Goal: Task Accomplishment & Management: Use online tool/utility

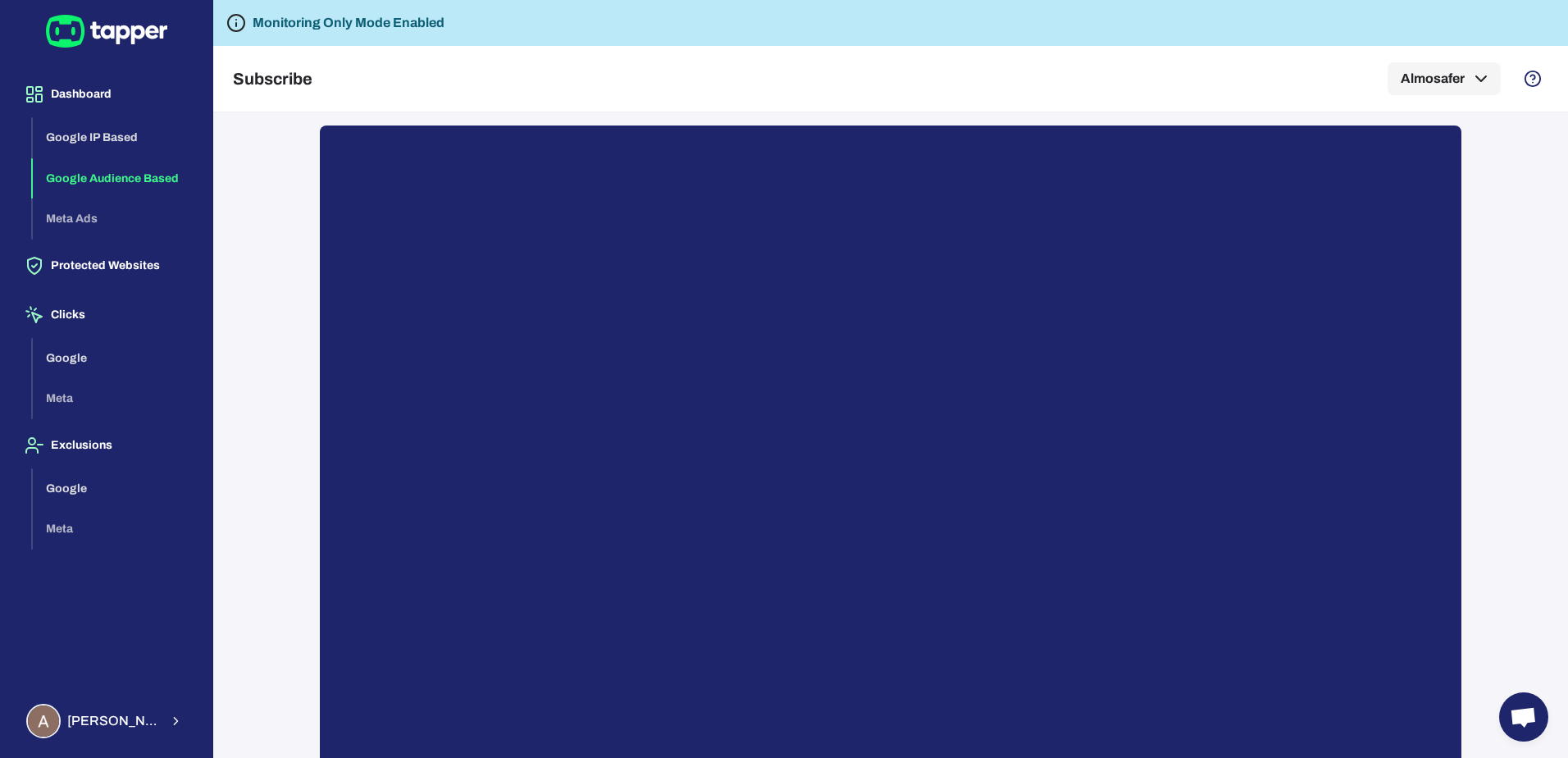
click at [107, 176] on button "Google Audience Based" at bounding box center [116, 179] width 167 height 41
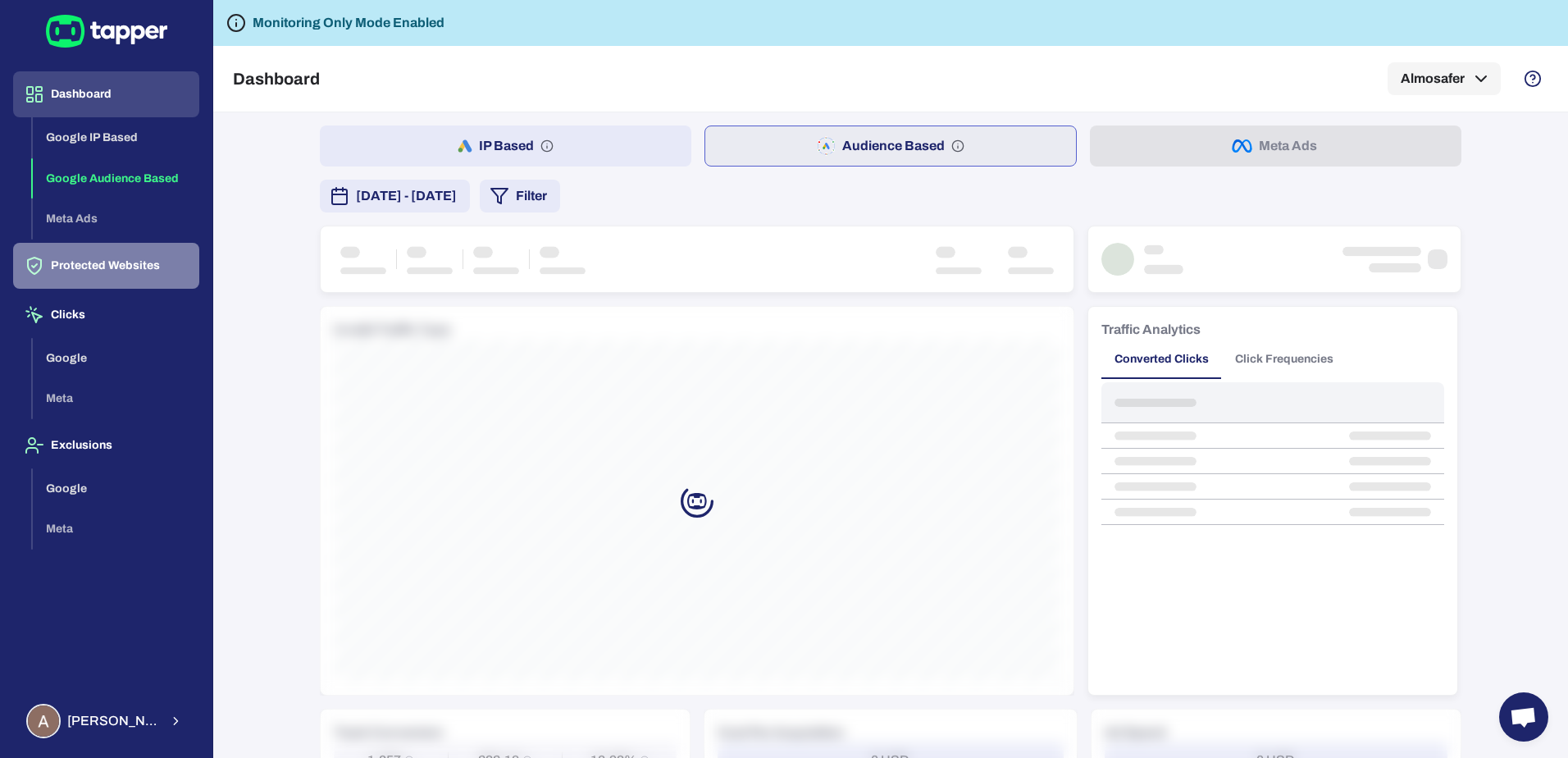
click at [94, 257] on button "Protected Websites" at bounding box center [106, 266] width 186 height 46
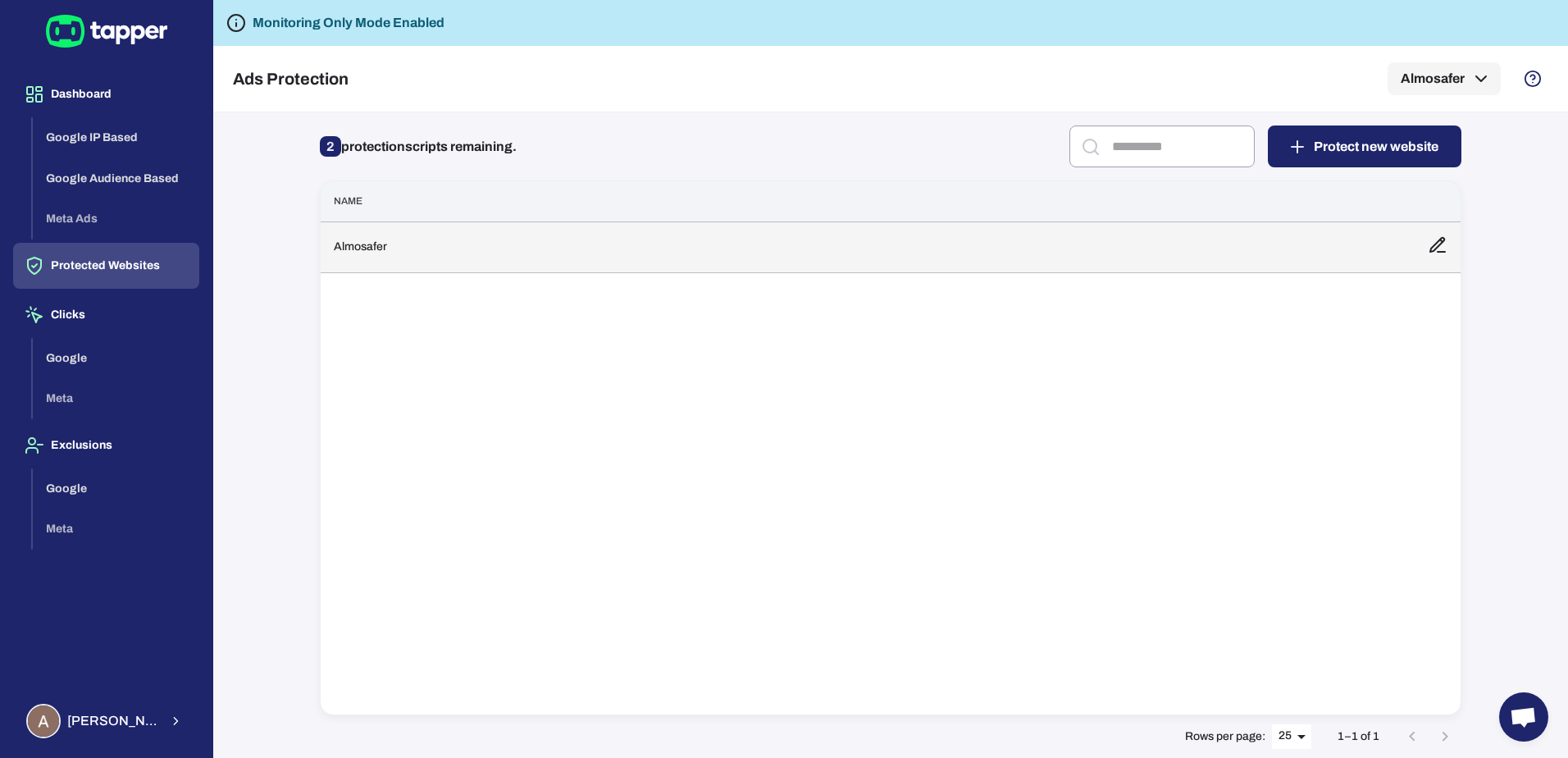
click at [1234, 236] on td "Almosafer" at bounding box center [868, 247] width 1095 height 51
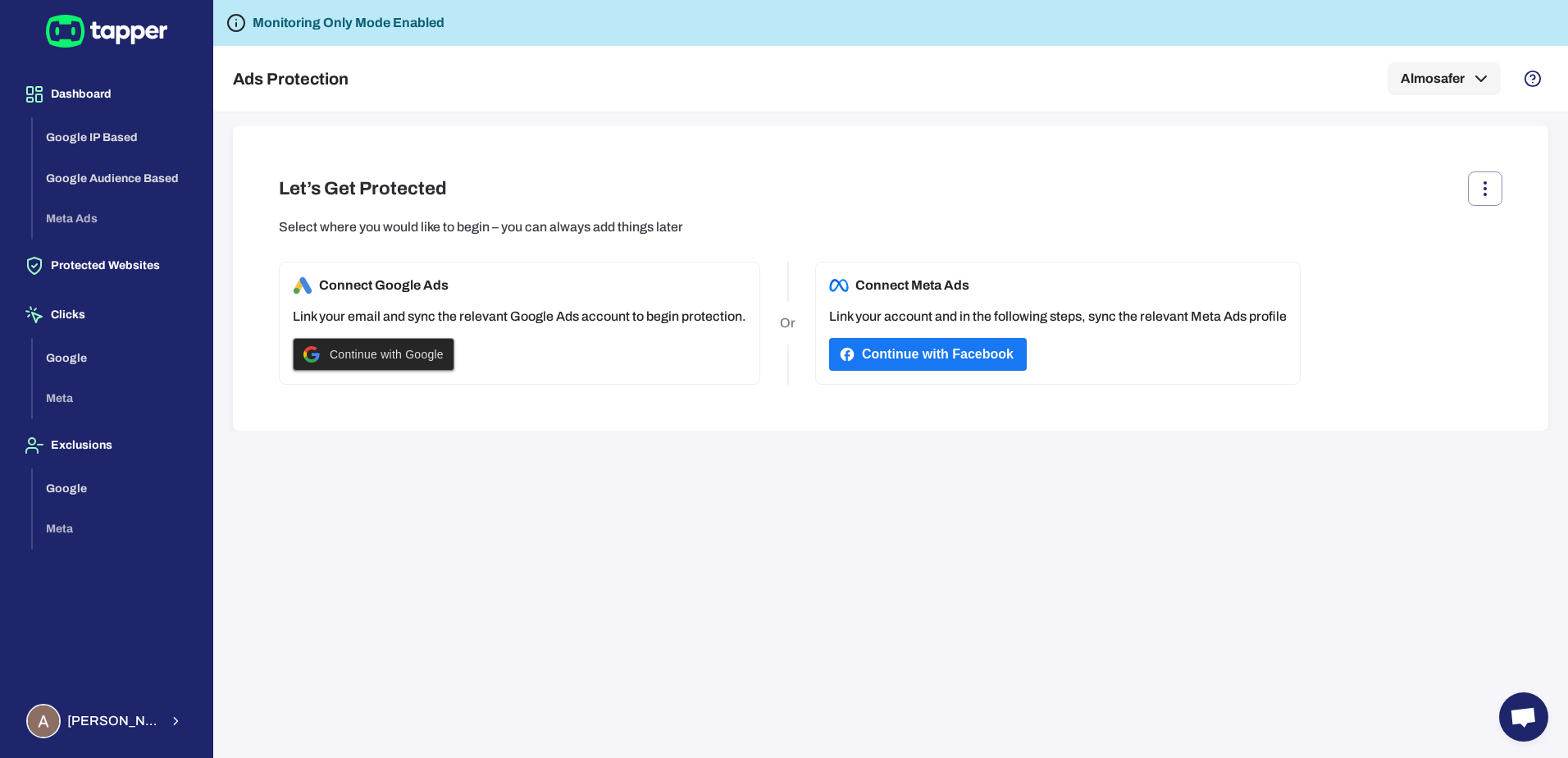
click at [394, 353] on span "Continue with Google" at bounding box center [386, 354] width 114 height 13
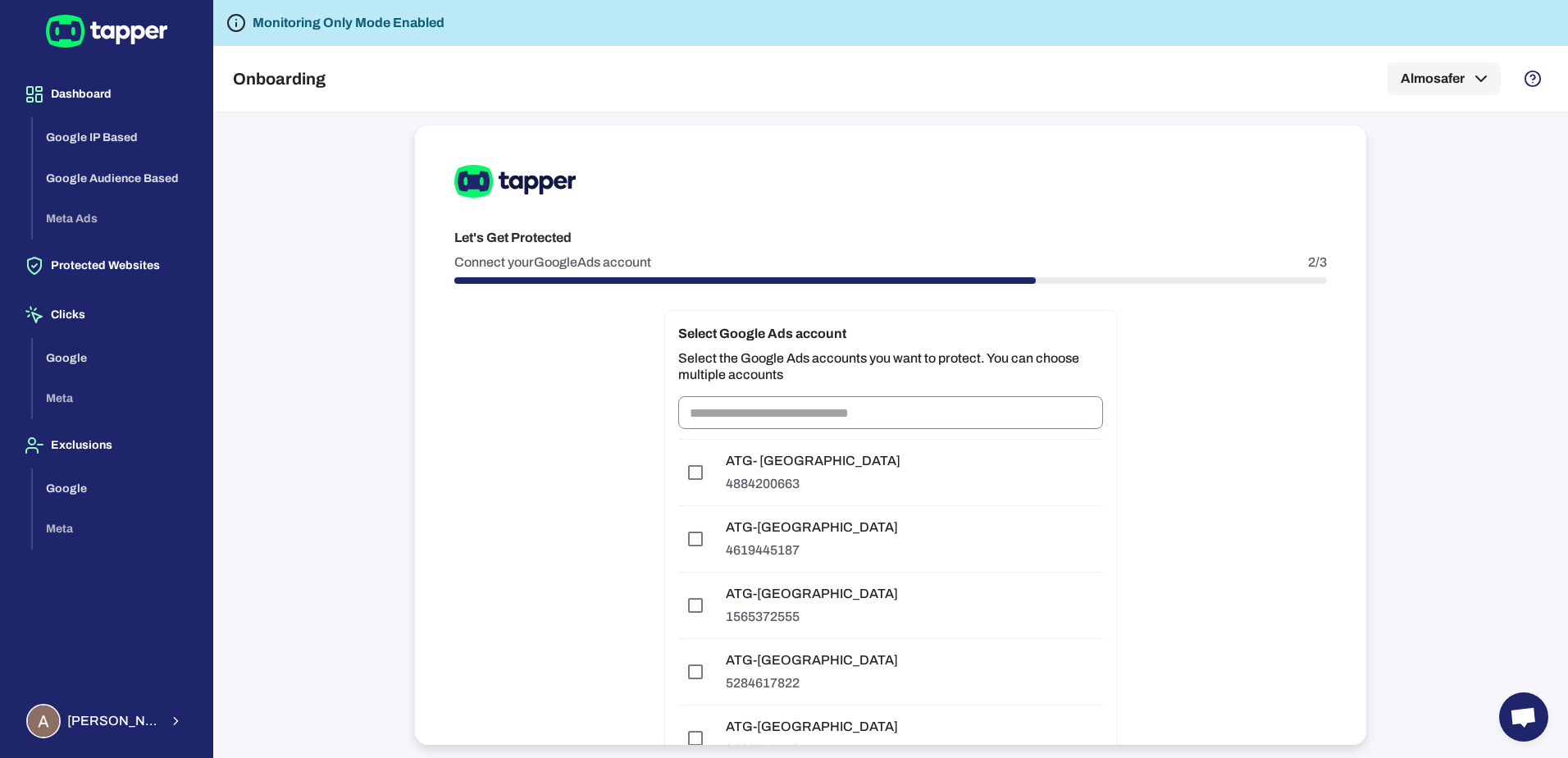
click at [781, 426] on input "text" at bounding box center [891, 413] width 425 height 33
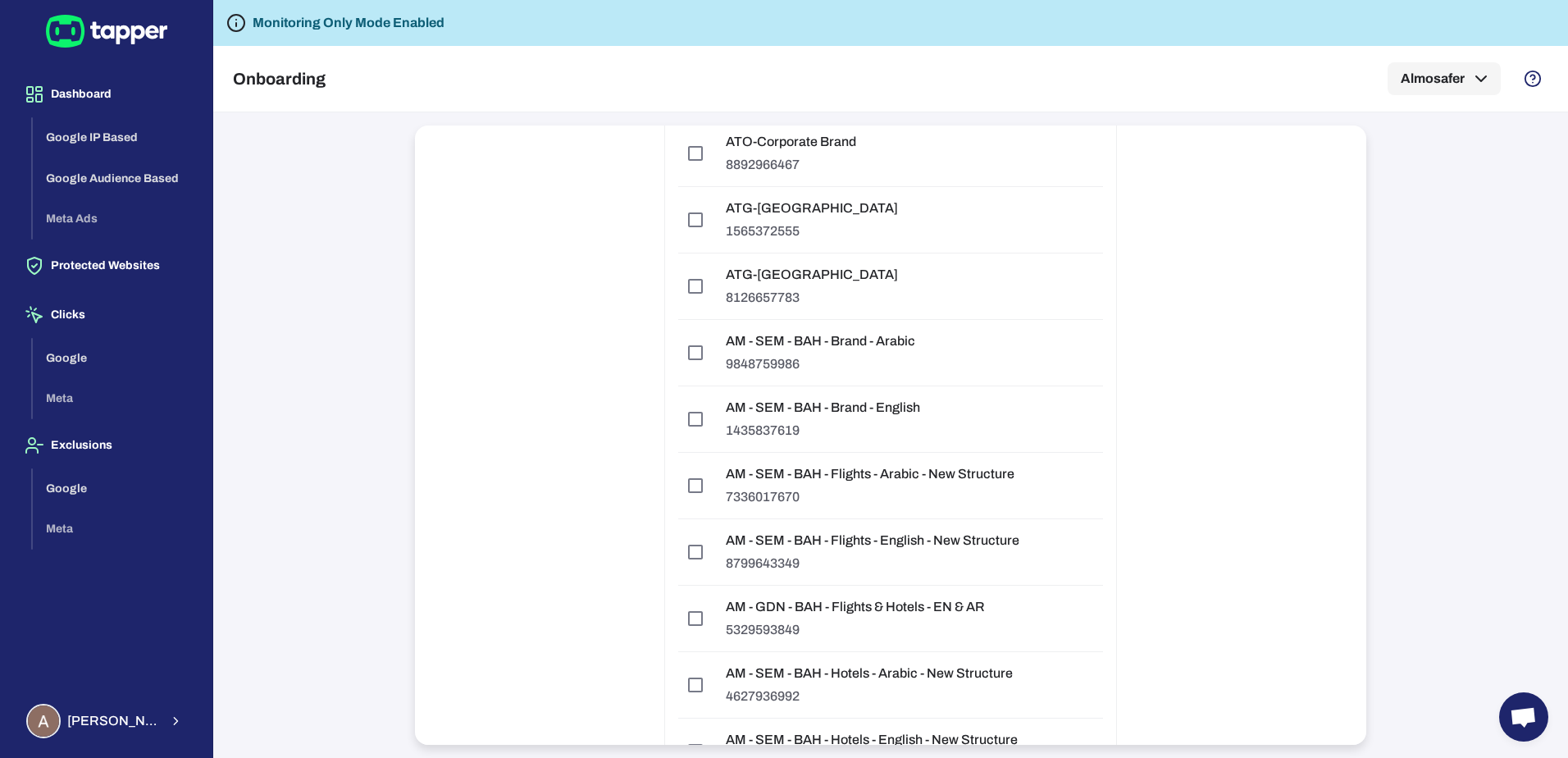
scroll to position [3189, 0]
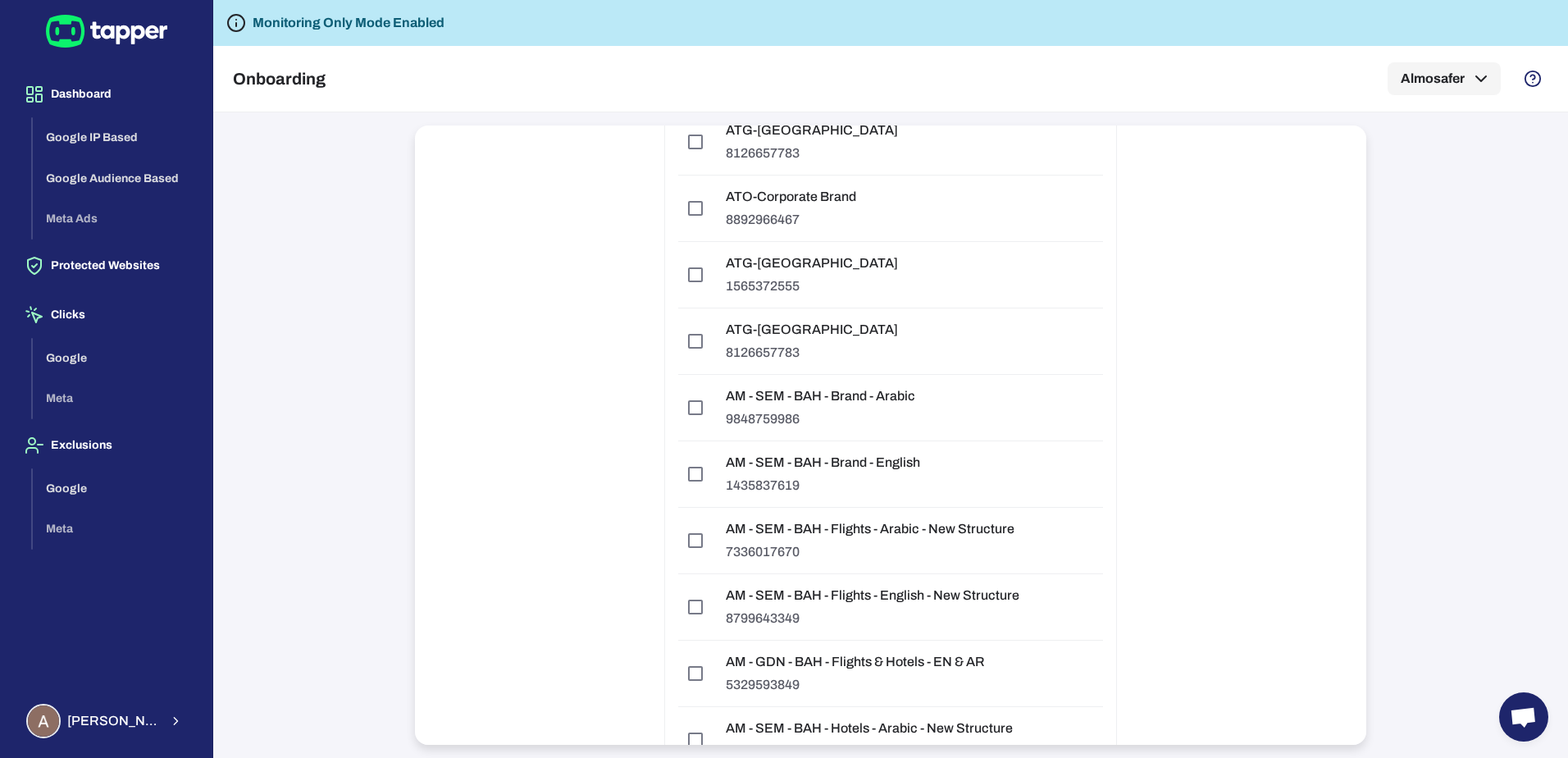
type input "***"
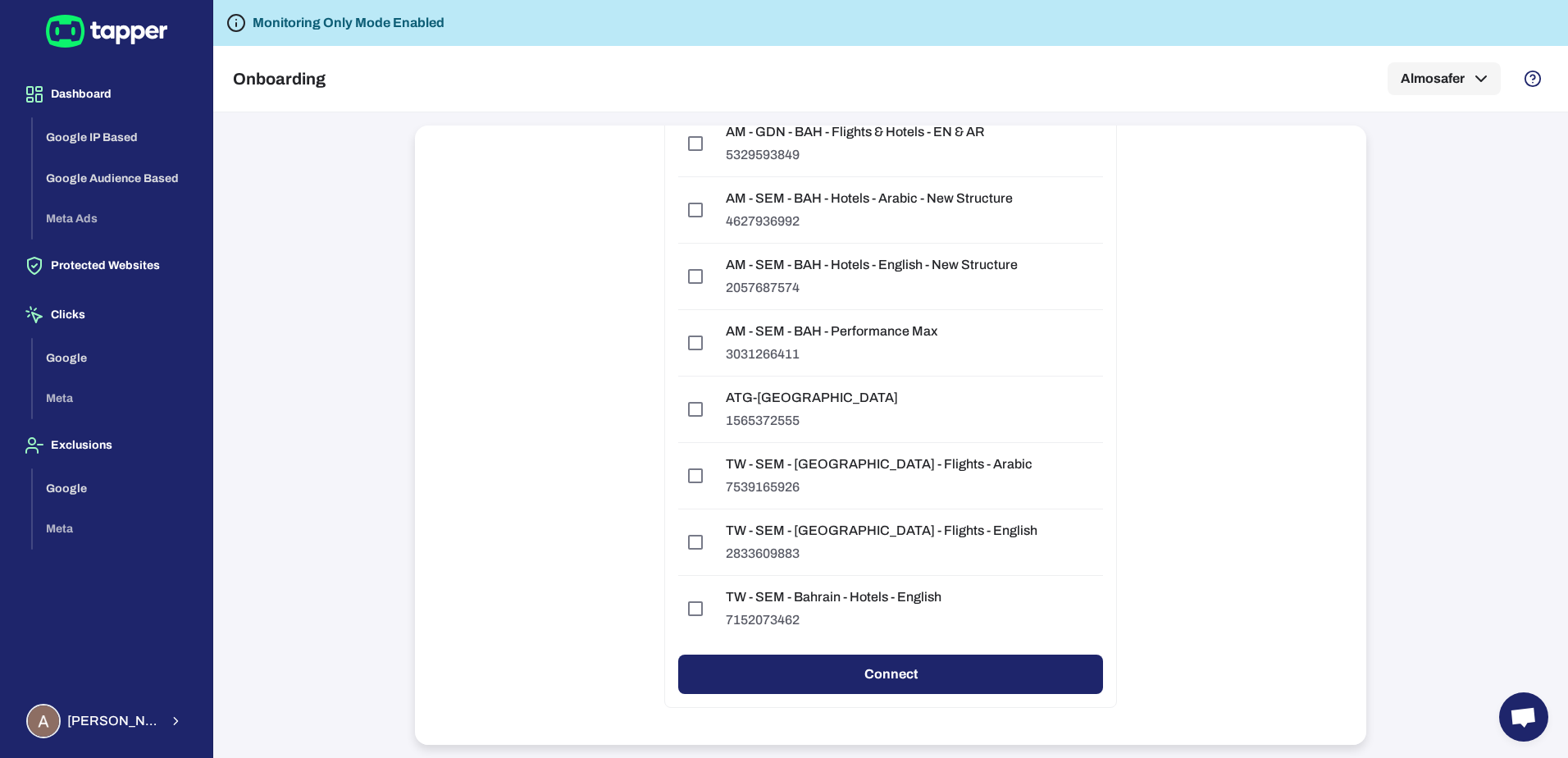
scroll to position [3722, 0]
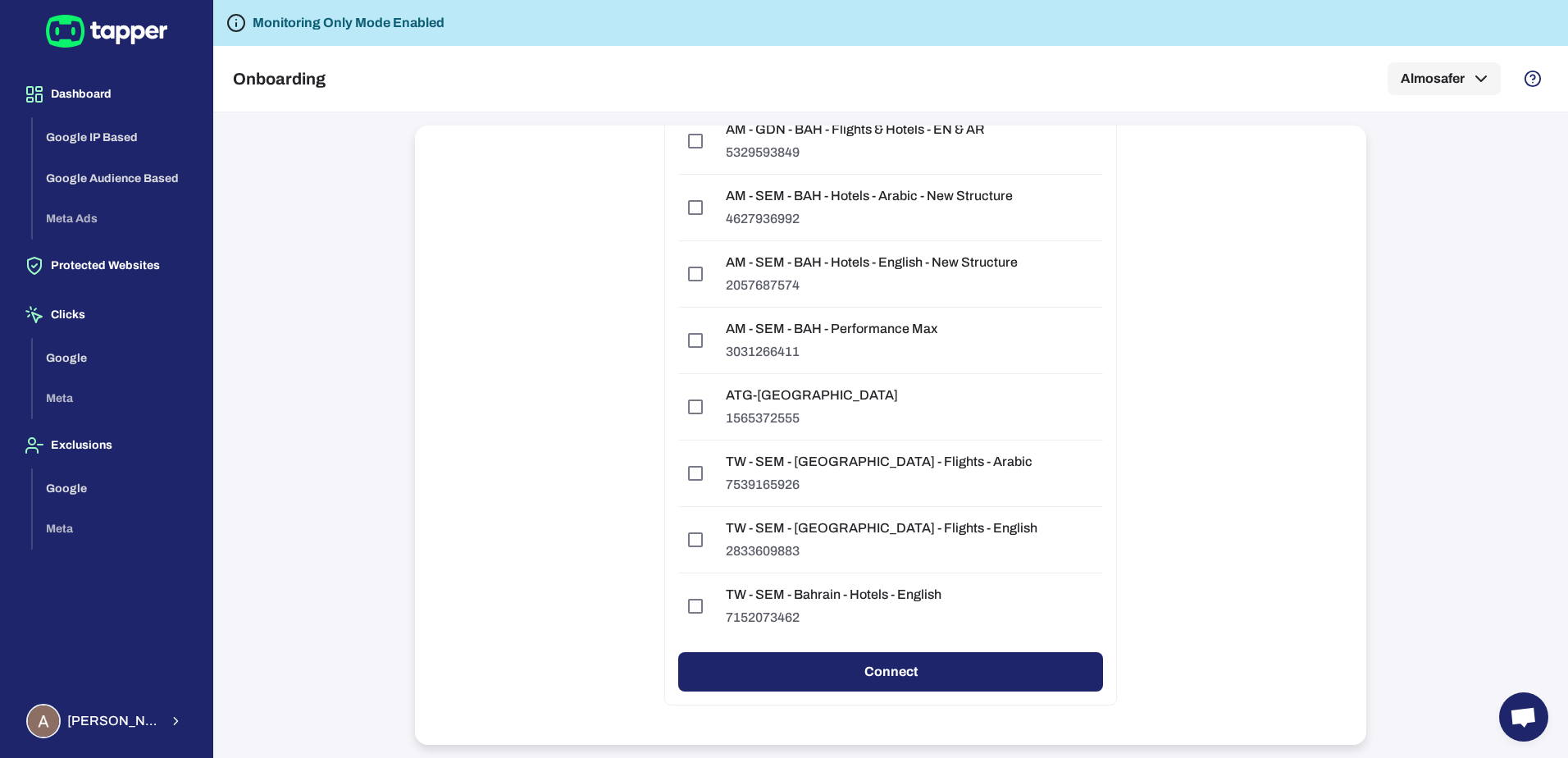
click at [1013, 676] on button "Connect" at bounding box center [891, 671] width 425 height 39
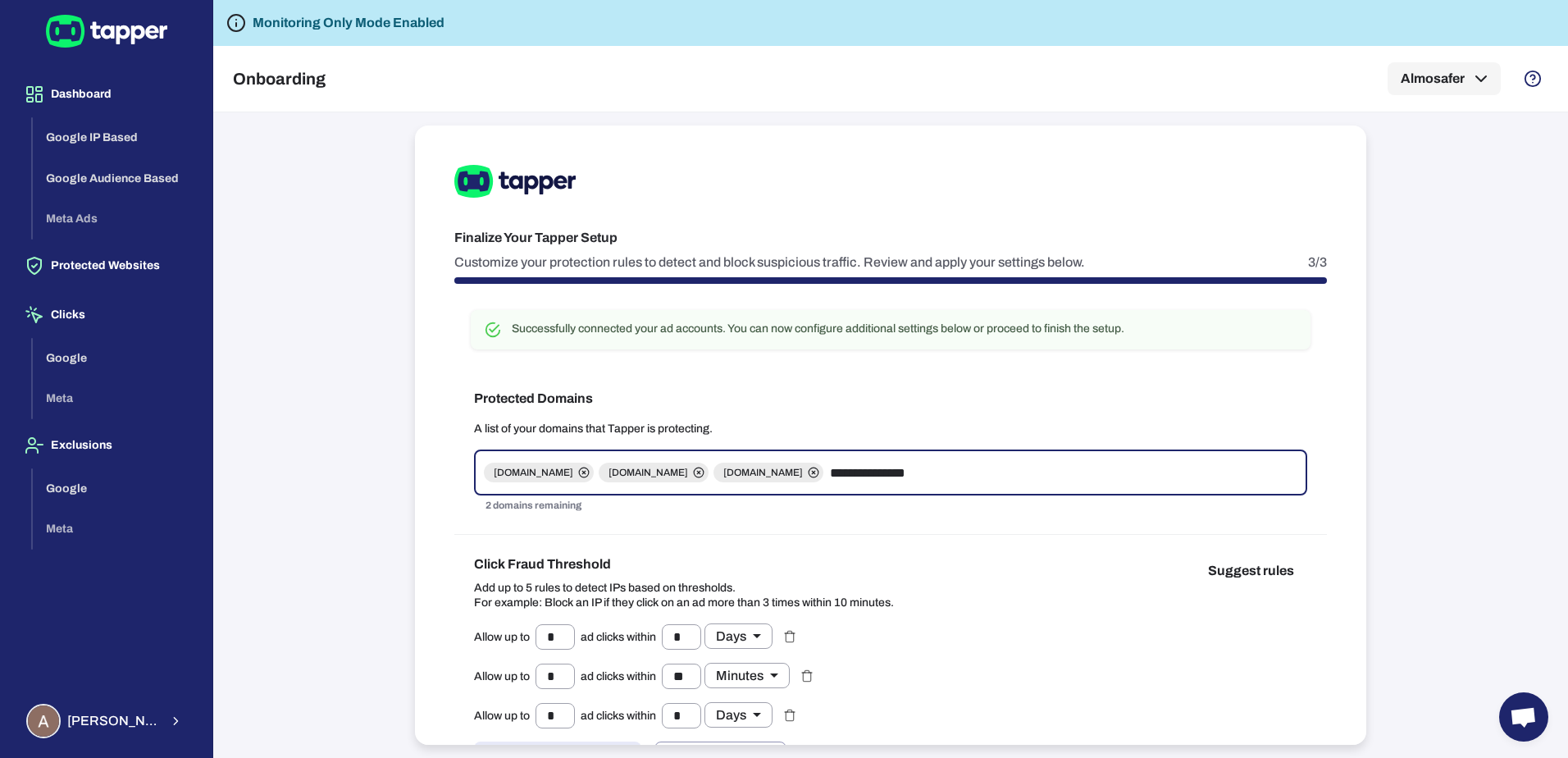
type input "**********"
click at [585, 473] on icon at bounding box center [585, 473] width 4 height 4
click at [579, 472] on icon at bounding box center [584, 473] width 12 height 12
click at [578, 473] on icon at bounding box center [584, 473] width 12 height 12
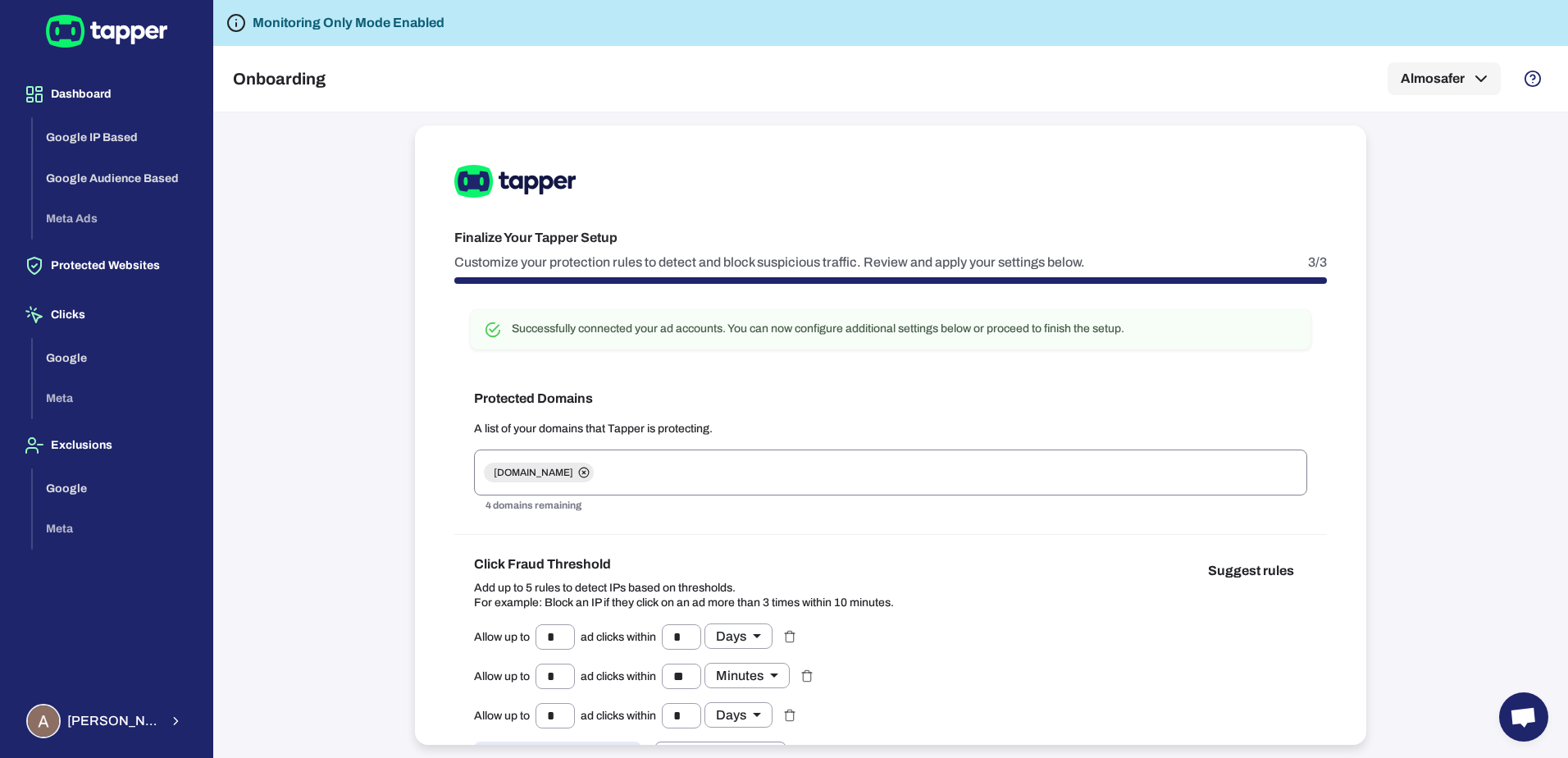
click at [792, 415] on div "Protected Domains A list of your domains that Tapper is protecting. [DOMAIN_NAM…" at bounding box center [891, 452] width 872 height 166
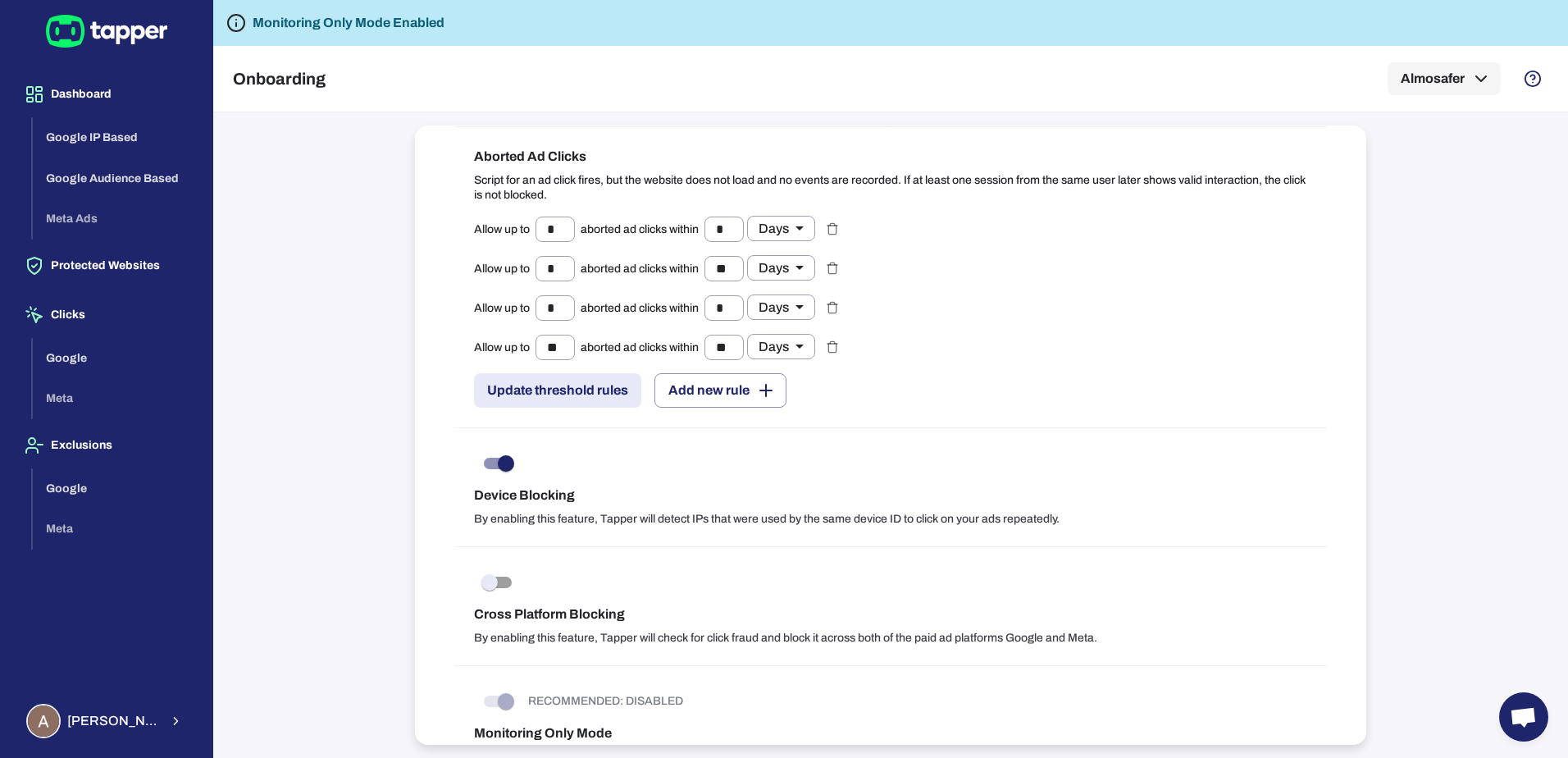
scroll to position [1627, 0]
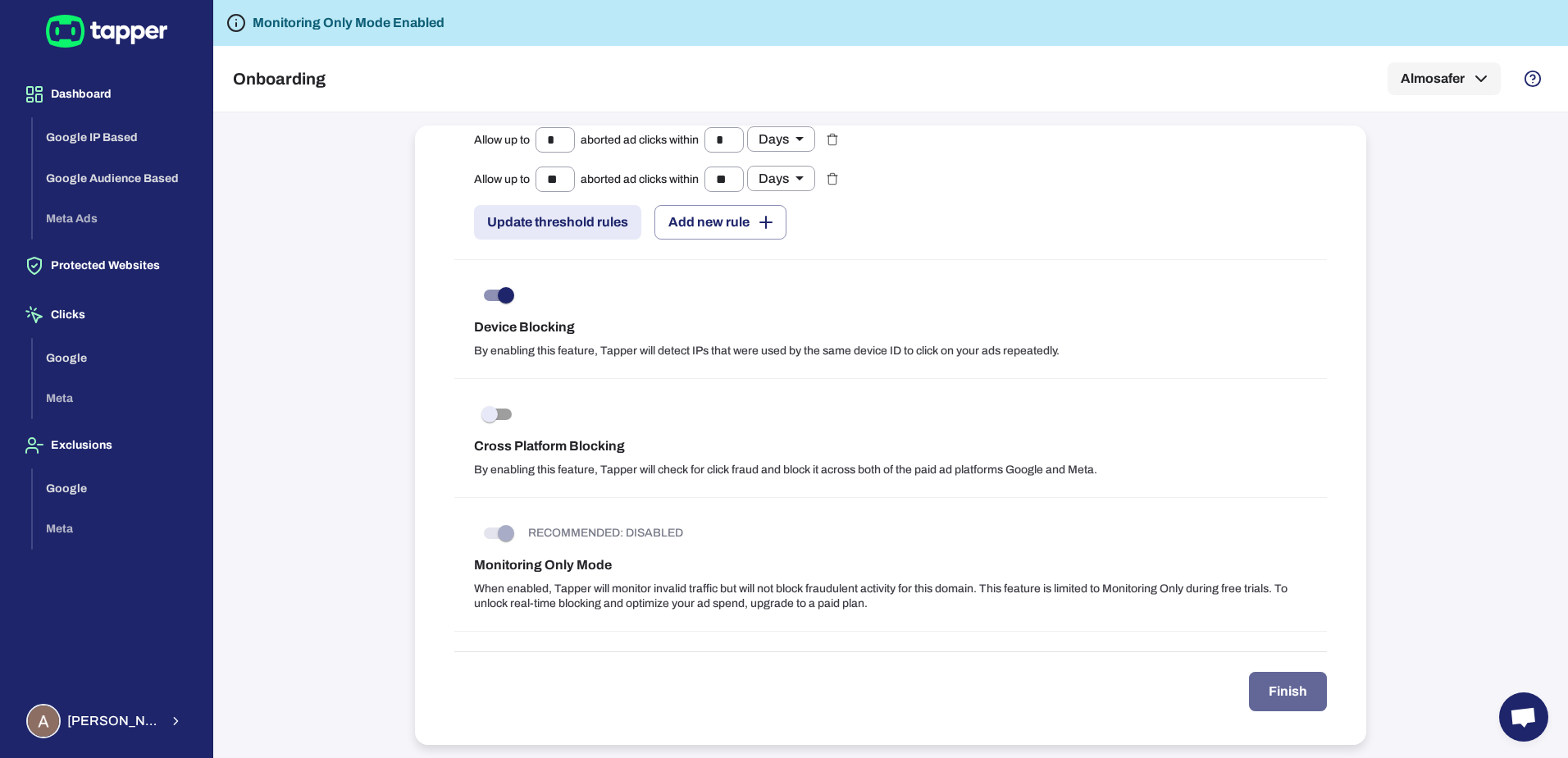
click at [1252, 694] on button "Finish" at bounding box center [1288, 691] width 78 height 39
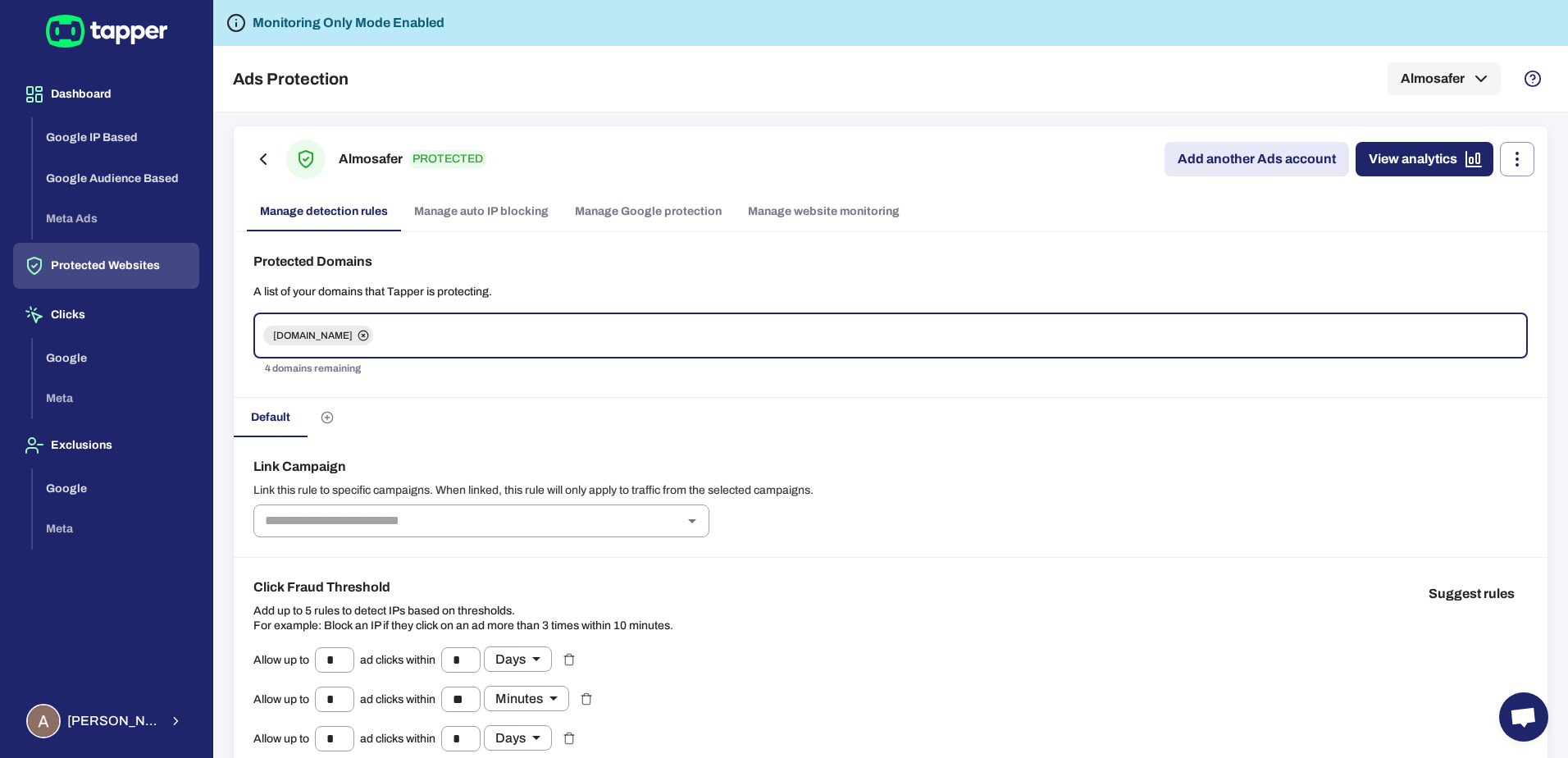
click at [644, 210] on link "Manage Google protection" at bounding box center [648, 211] width 173 height 39
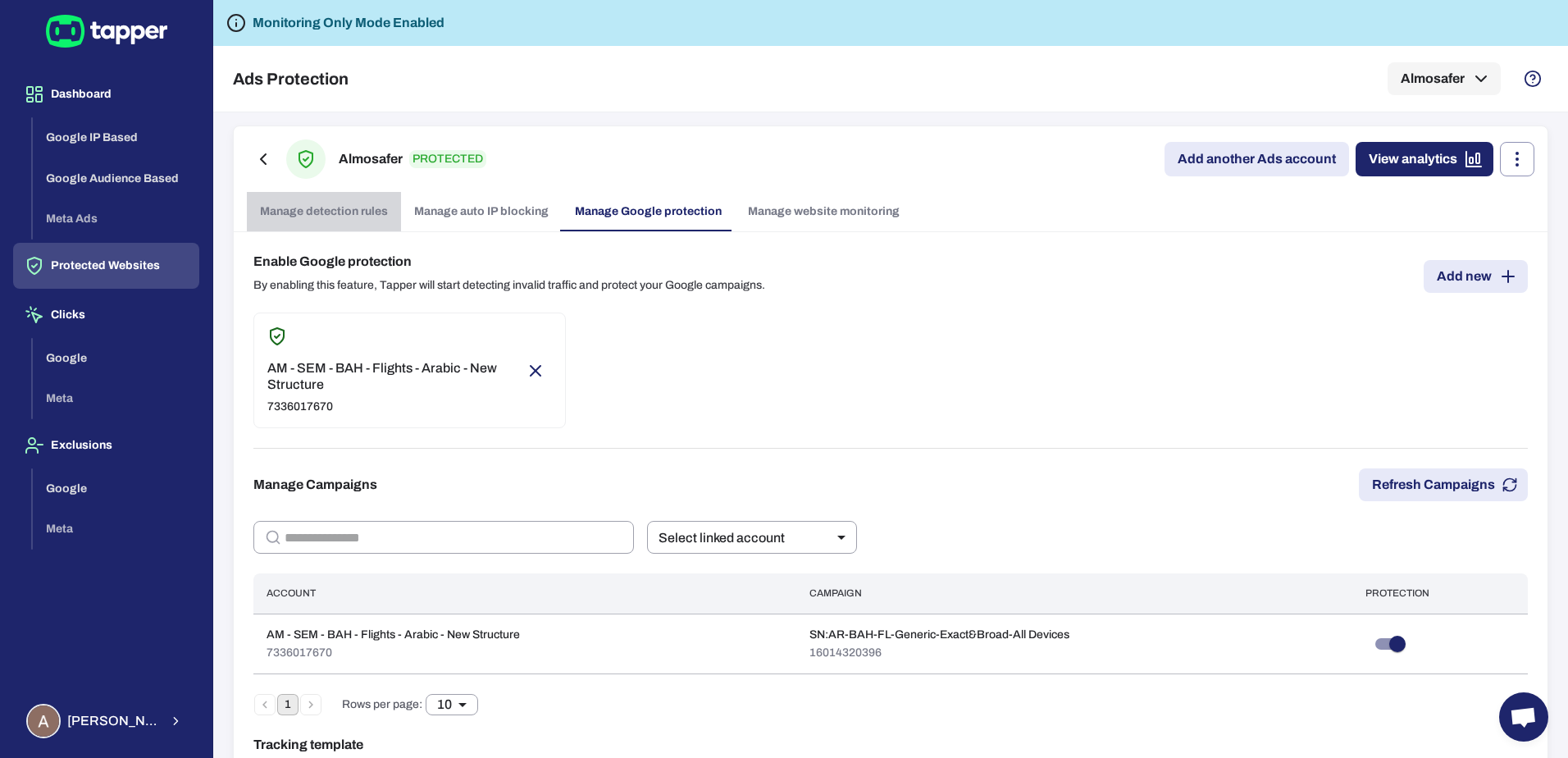
click at [372, 217] on link "Manage detection rules" at bounding box center [323, 211] width 154 height 39
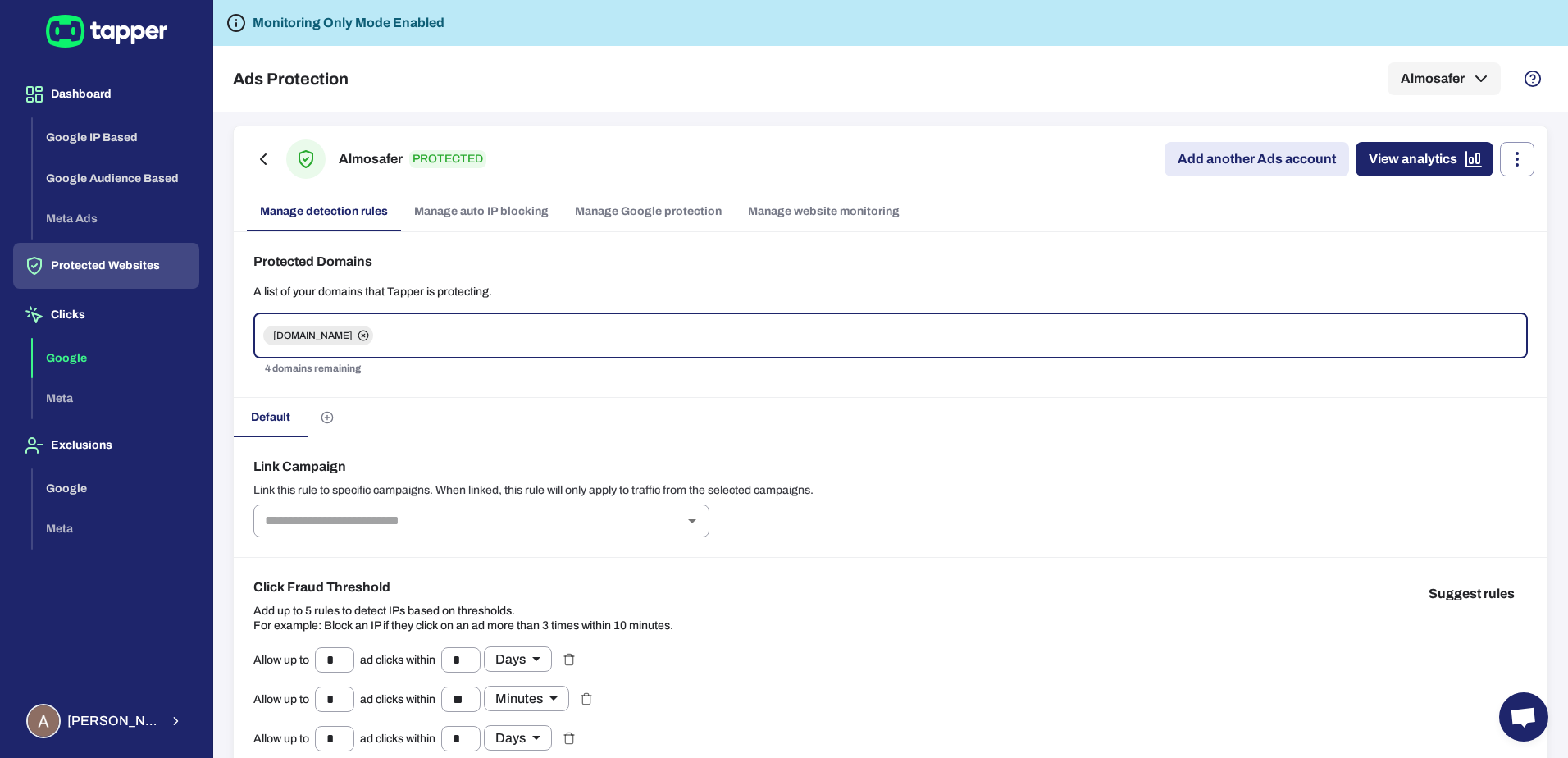
click at [72, 352] on button "Google" at bounding box center [116, 358] width 167 height 41
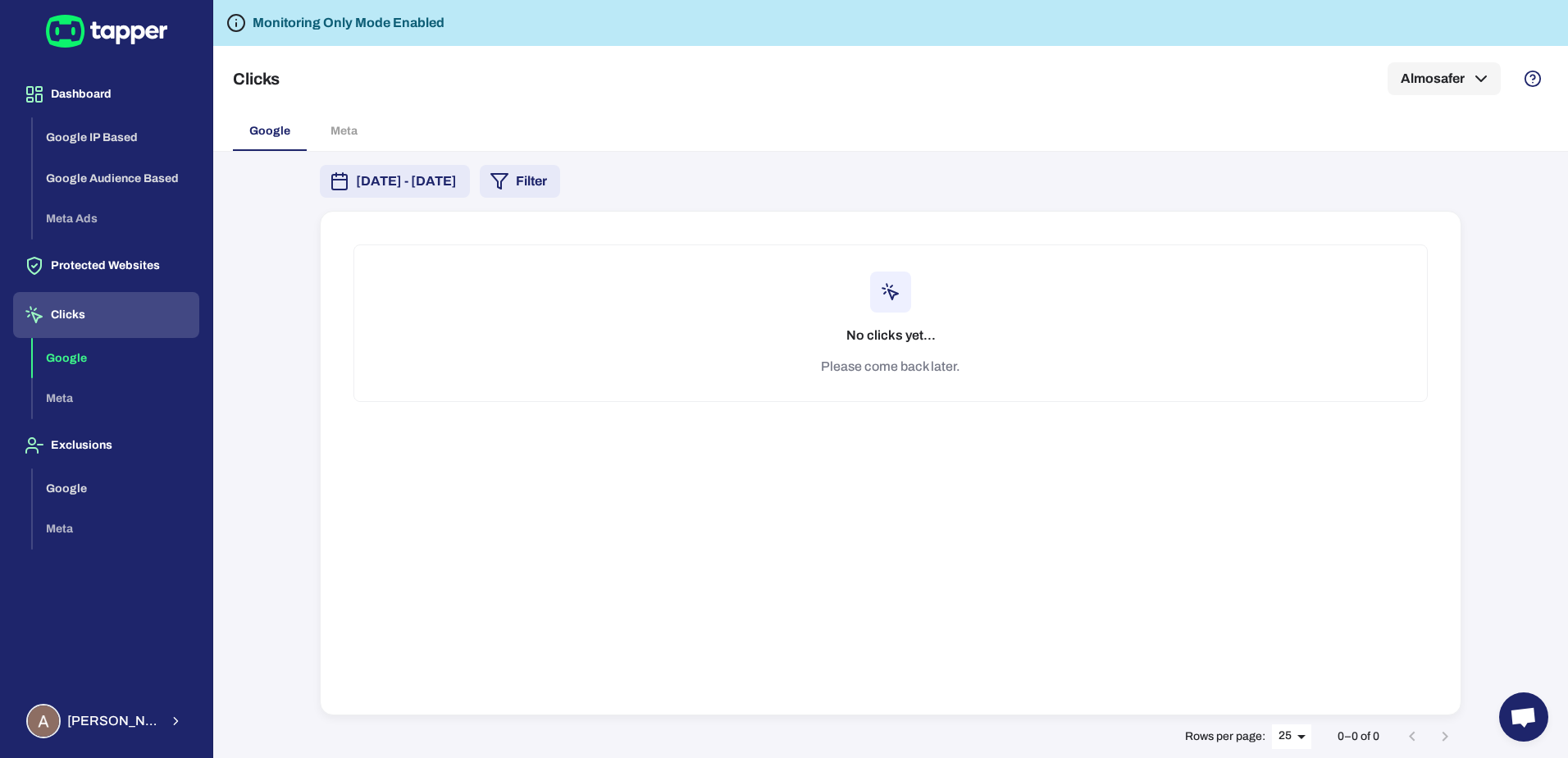
click at [452, 180] on span "[DATE] - [DATE]" at bounding box center [406, 181] width 101 height 20
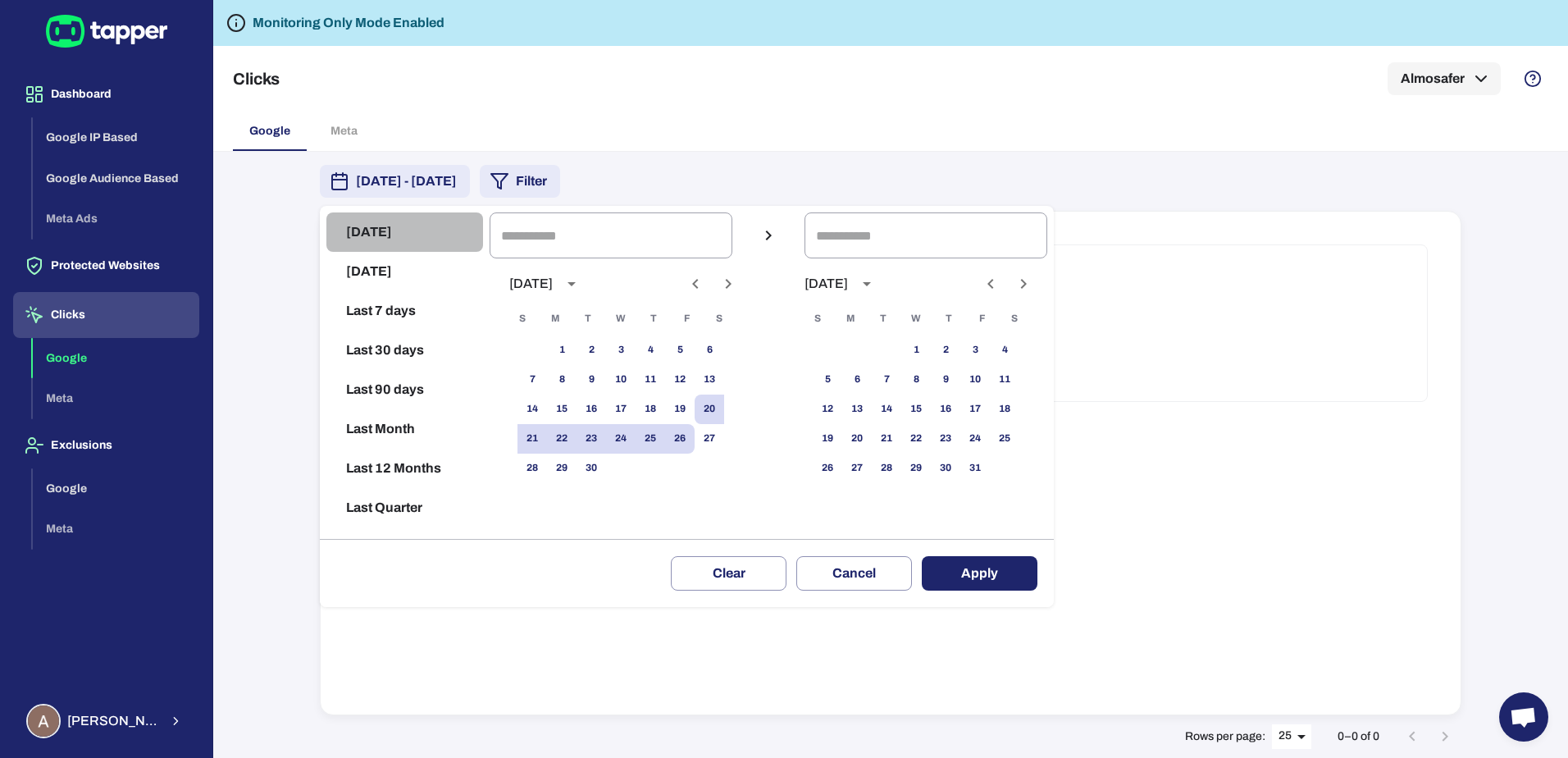
click at [399, 246] on button "[DATE]" at bounding box center [404, 231] width 157 height 39
type input "**********"
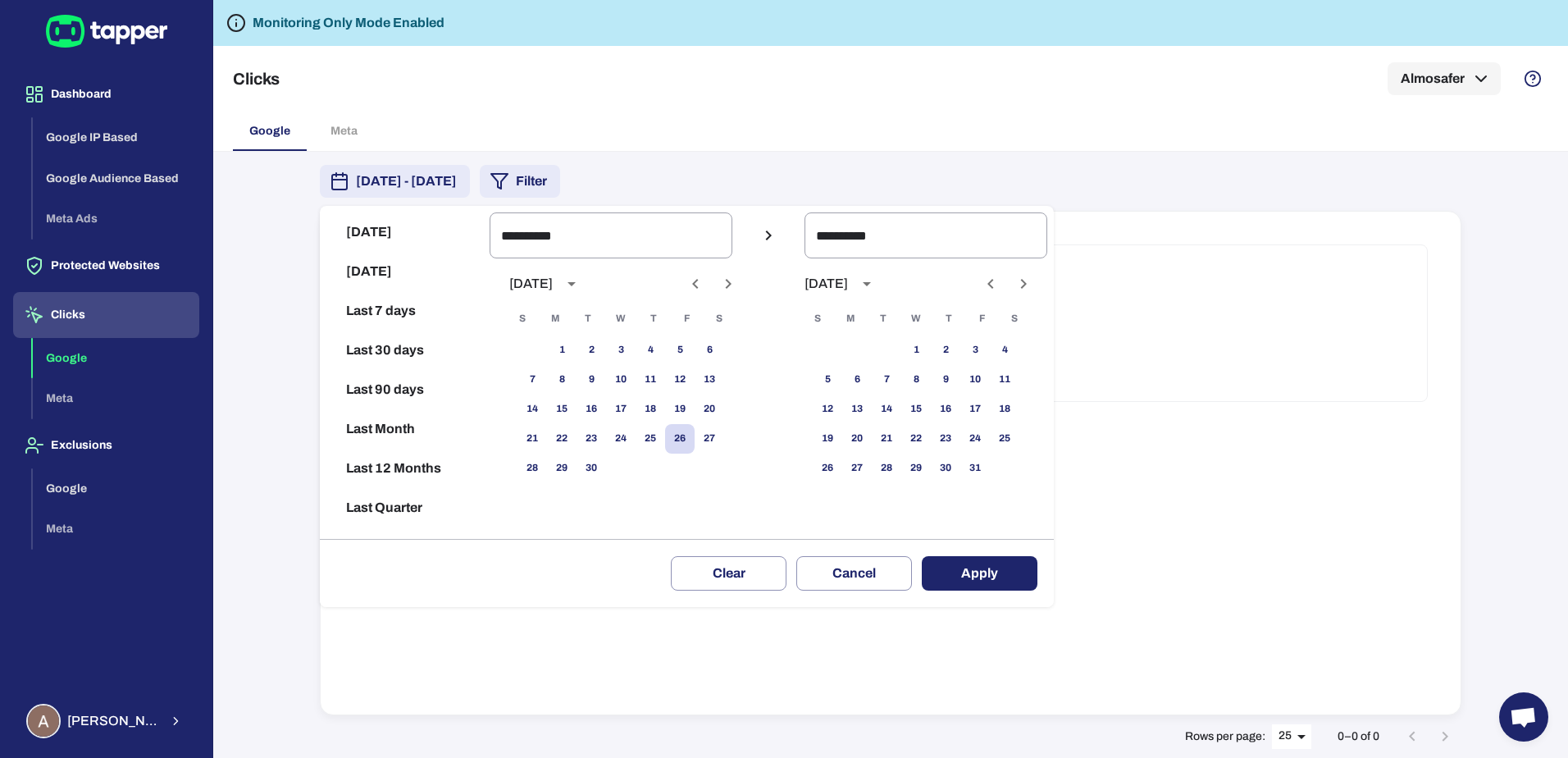
click at [1005, 573] on button "Apply" at bounding box center [979, 574] width 116 height 35
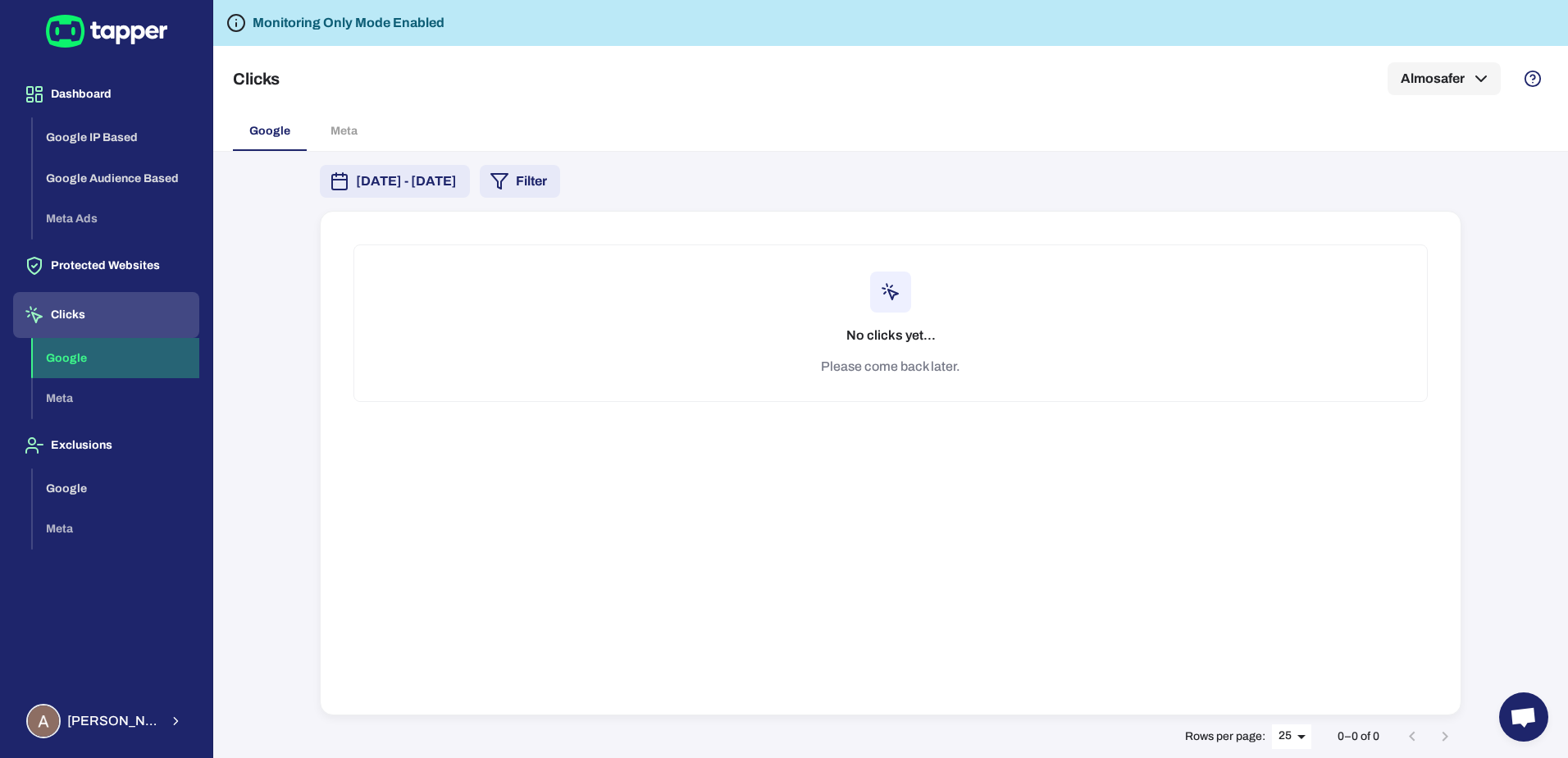
click at [125, 349] on button "Google" at bounding box center [116, 358] width 167 height 41
click at [457, 180] on span "[DATE] - [DATE]" at bounding box center [406, 181] width 101 height 20
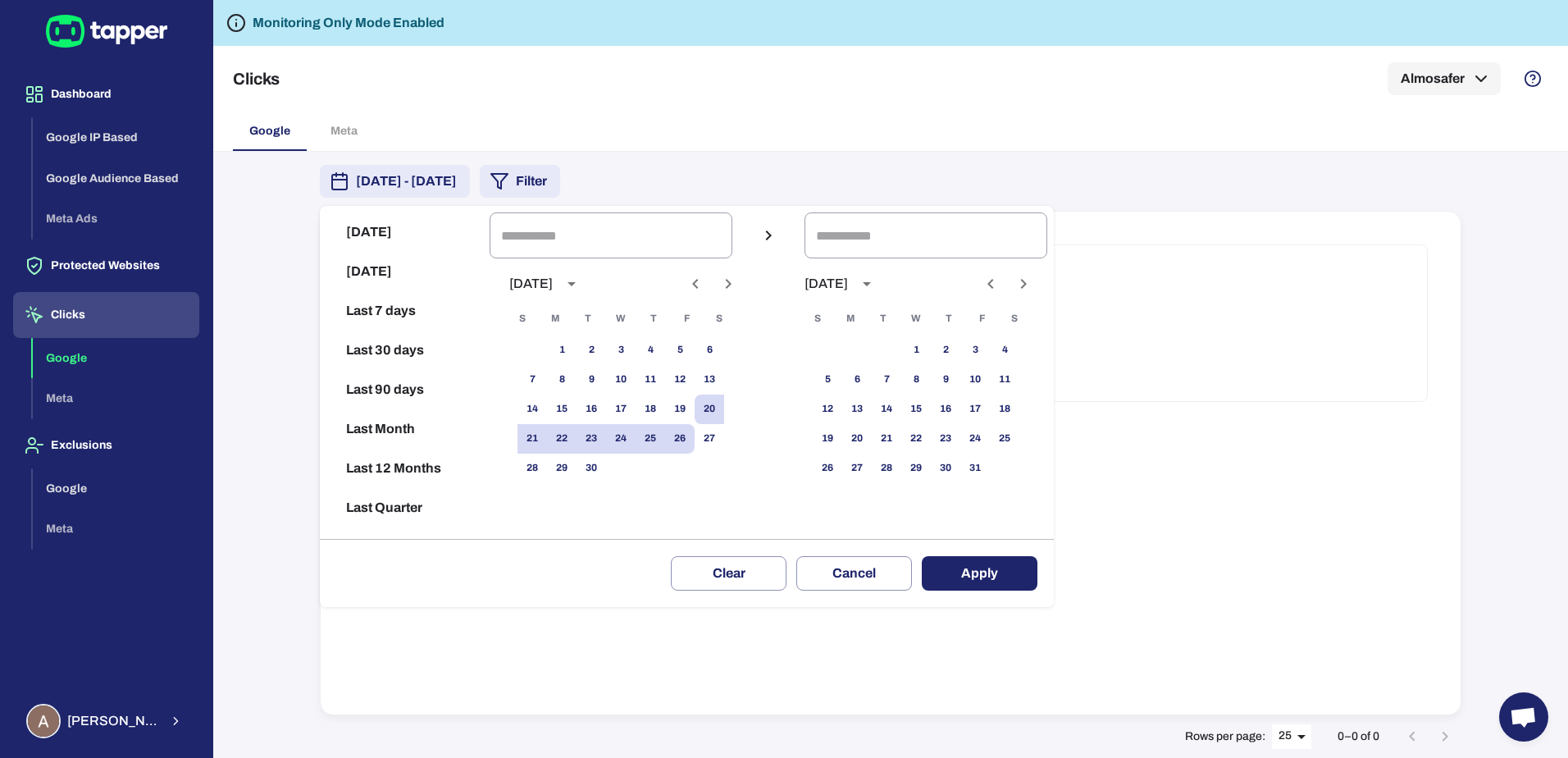
drag, startPoint x: 463, startPoint y: 115, endPoint x: 384, endPoint y: 128, distance: 80.1
click at [461, 115] on div at bounding box center [784, 379] width 1568 height 758
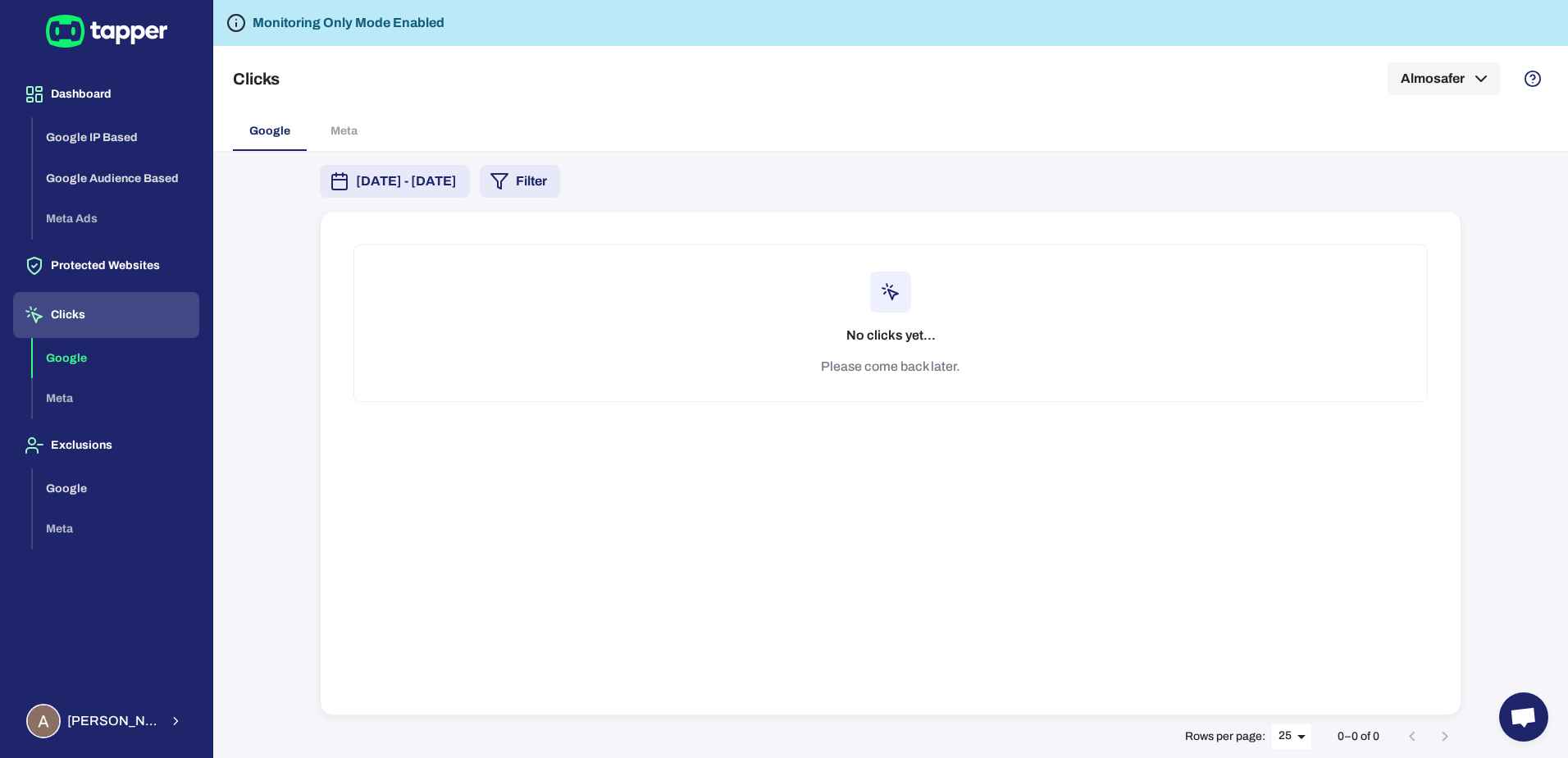
click at [336, 134] on div "Google Meta" at bounding box center [891, 130] width 1316 height 39
click at [510, 198] on div "[DATE] - [DATE] Filter No clicks yet... Please come back later. Rows per page: …" at bounding box center [891, 456] width 1181 height 607
click at [457, 183] on span "[DATE] - [DATE]" at bounding box center [406, 181] width 101 height 20
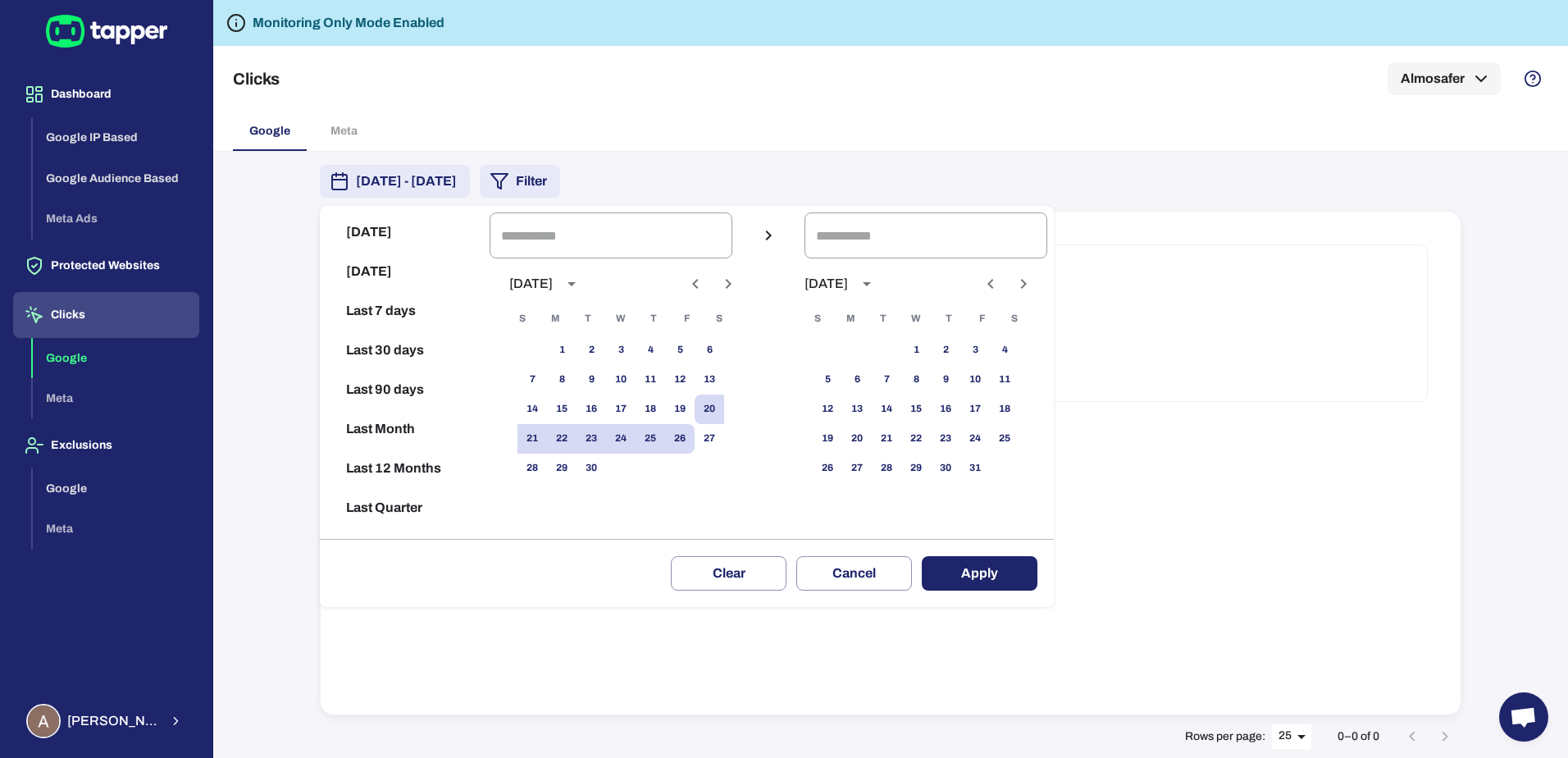
click at [402, 240] on button "[DATE]" at bounding box center [404, 231] width 157 height 39
type input "**********"
click at [962, 572] on button "Apply" at bounding box center [979, 574] width 116 height 35
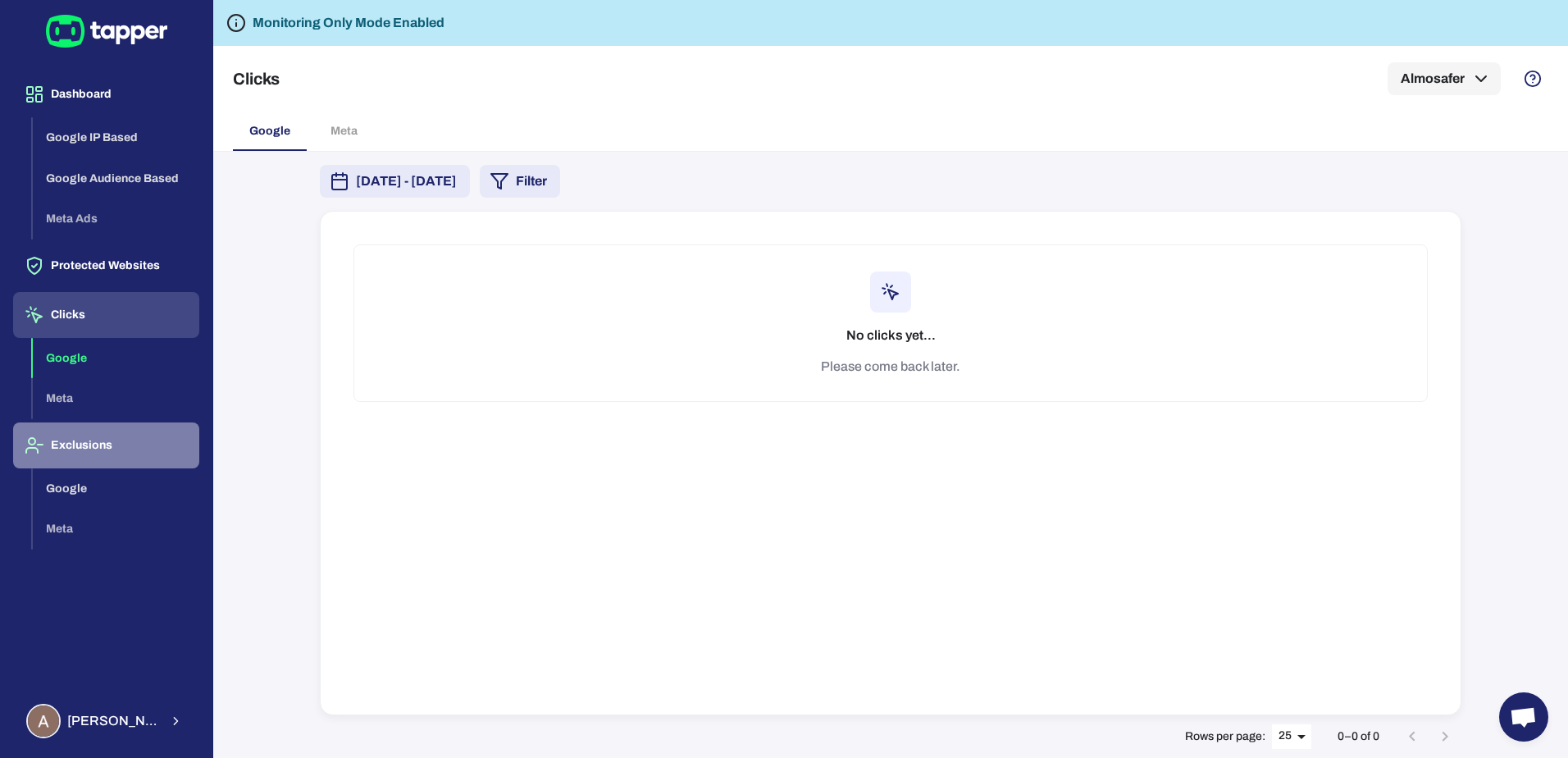
click at [104, 455] on button "Exclusions" at bounding box center [106, 446] width 186 height 46
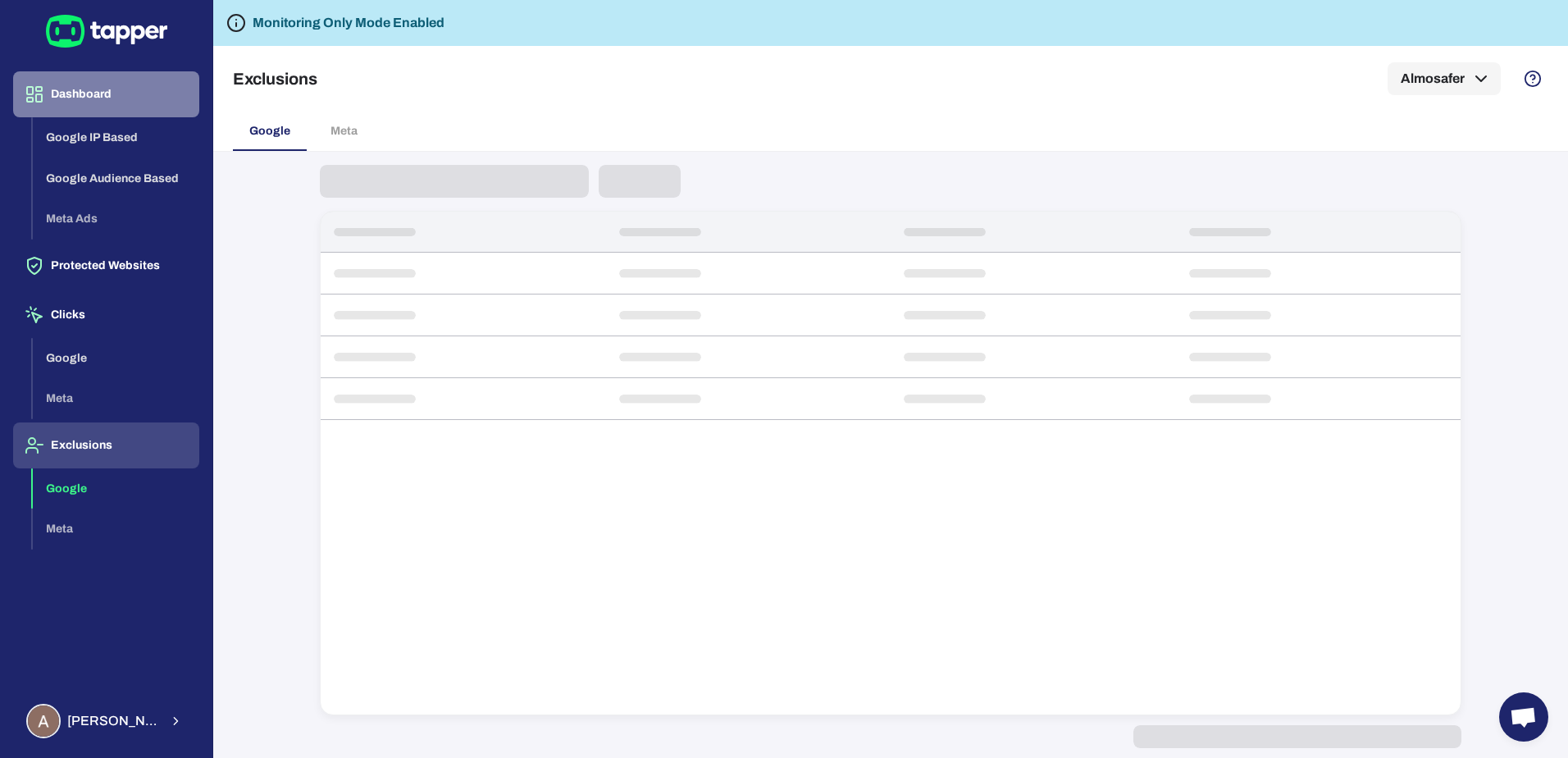
click at [100, 94] on button "Dashboard" at bounding box center [106, 94] width 186 height 46
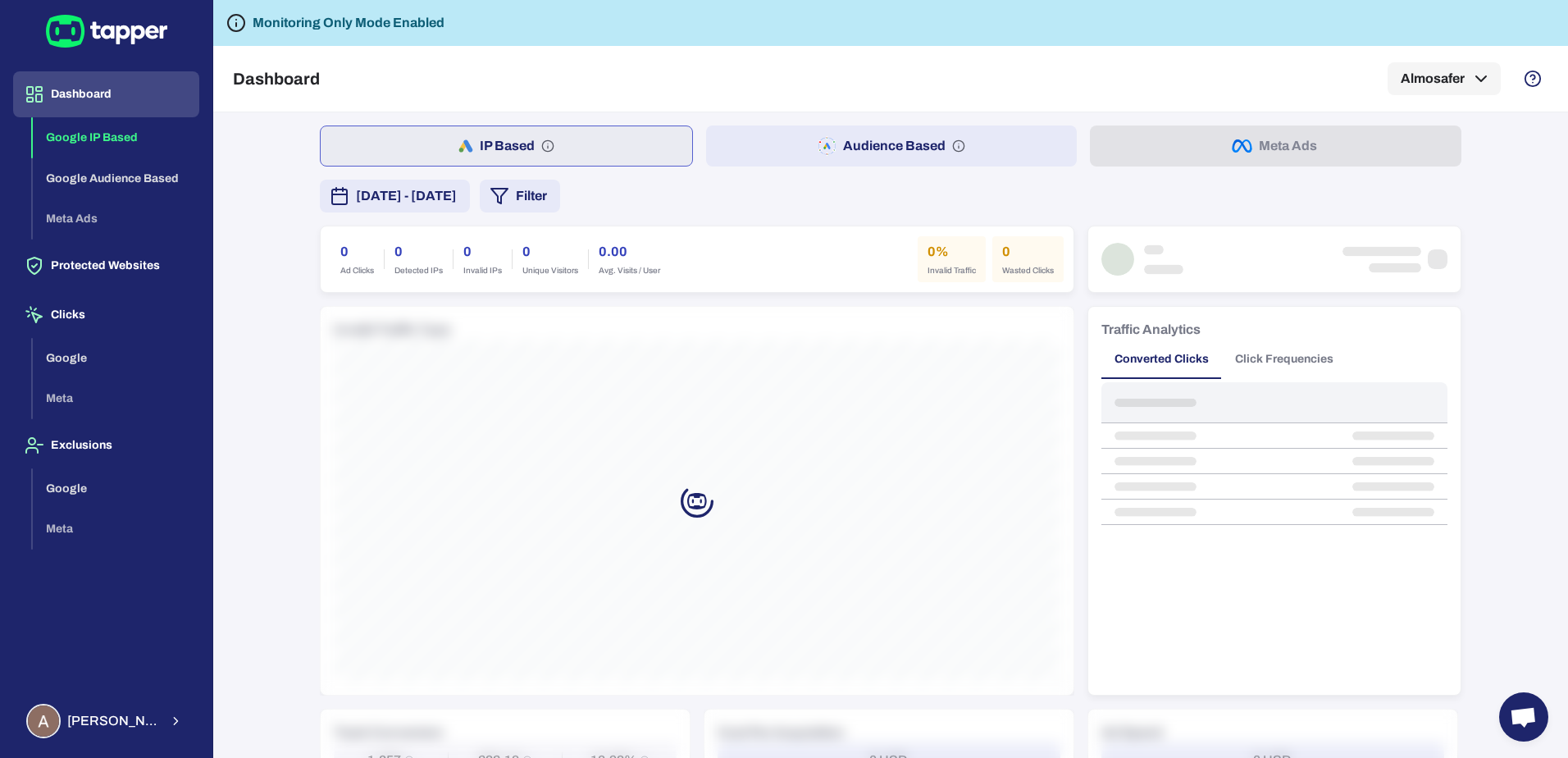
click at [457, 190] on span "[DATE] - [DATE]" at bounding box center [406, 196] width 101 height 20
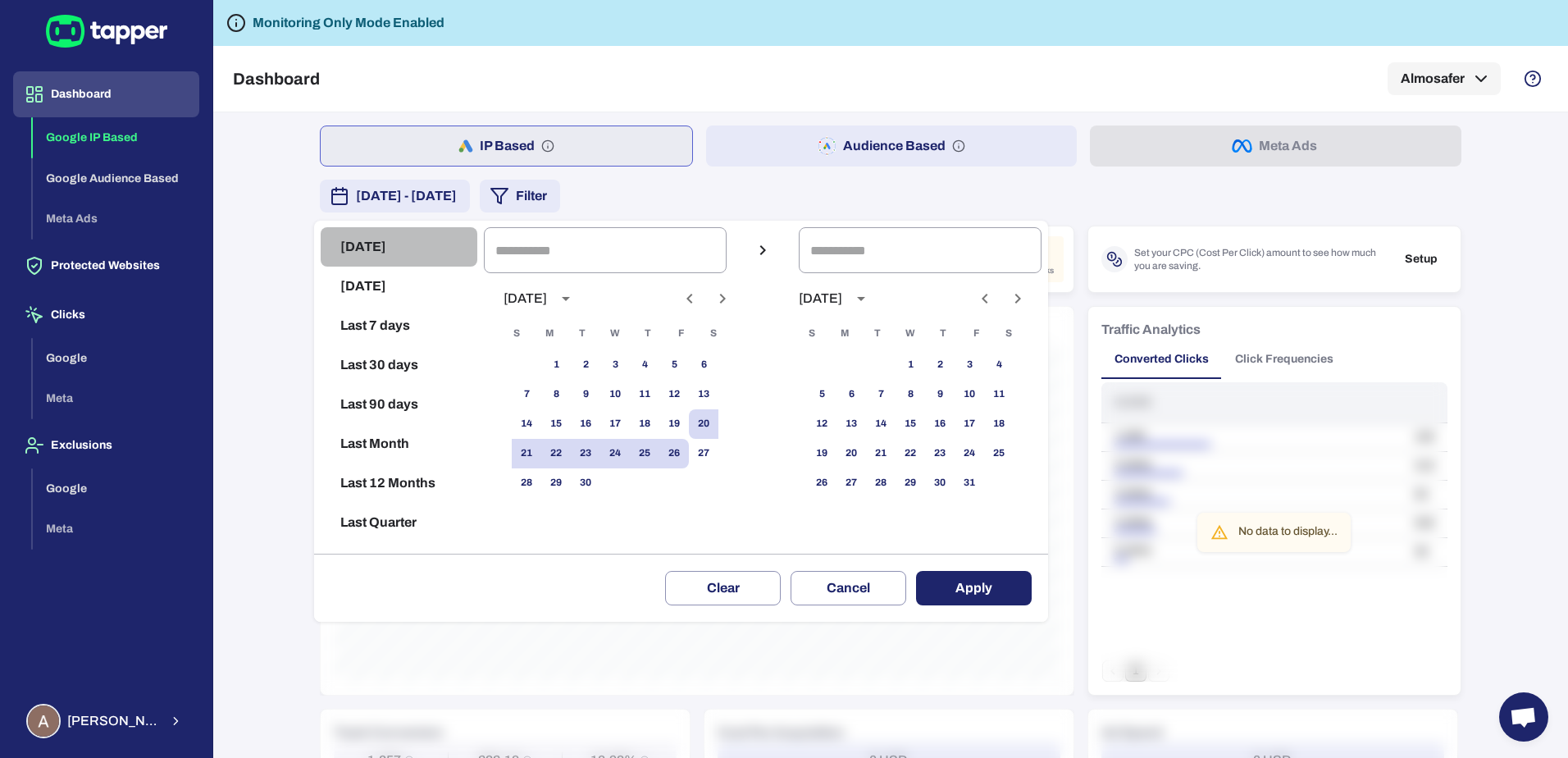
click at [391, 250] on button "[DATE]" at bounding box center [399, 246] width 157 height 39
type input "**********"
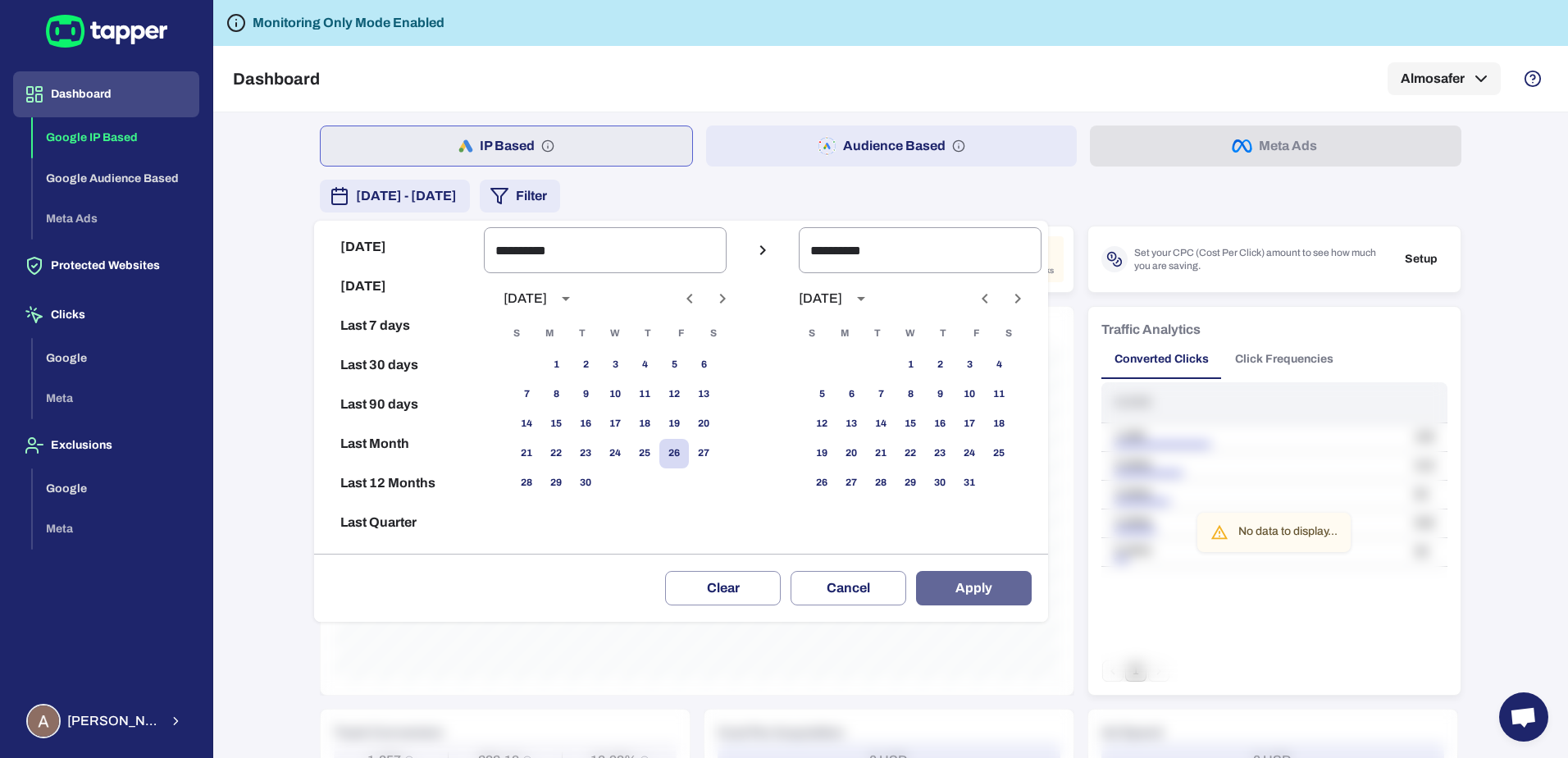
click at [1023, 588] on button "Apply" at bounding box center [973, 589] width 116 height 35
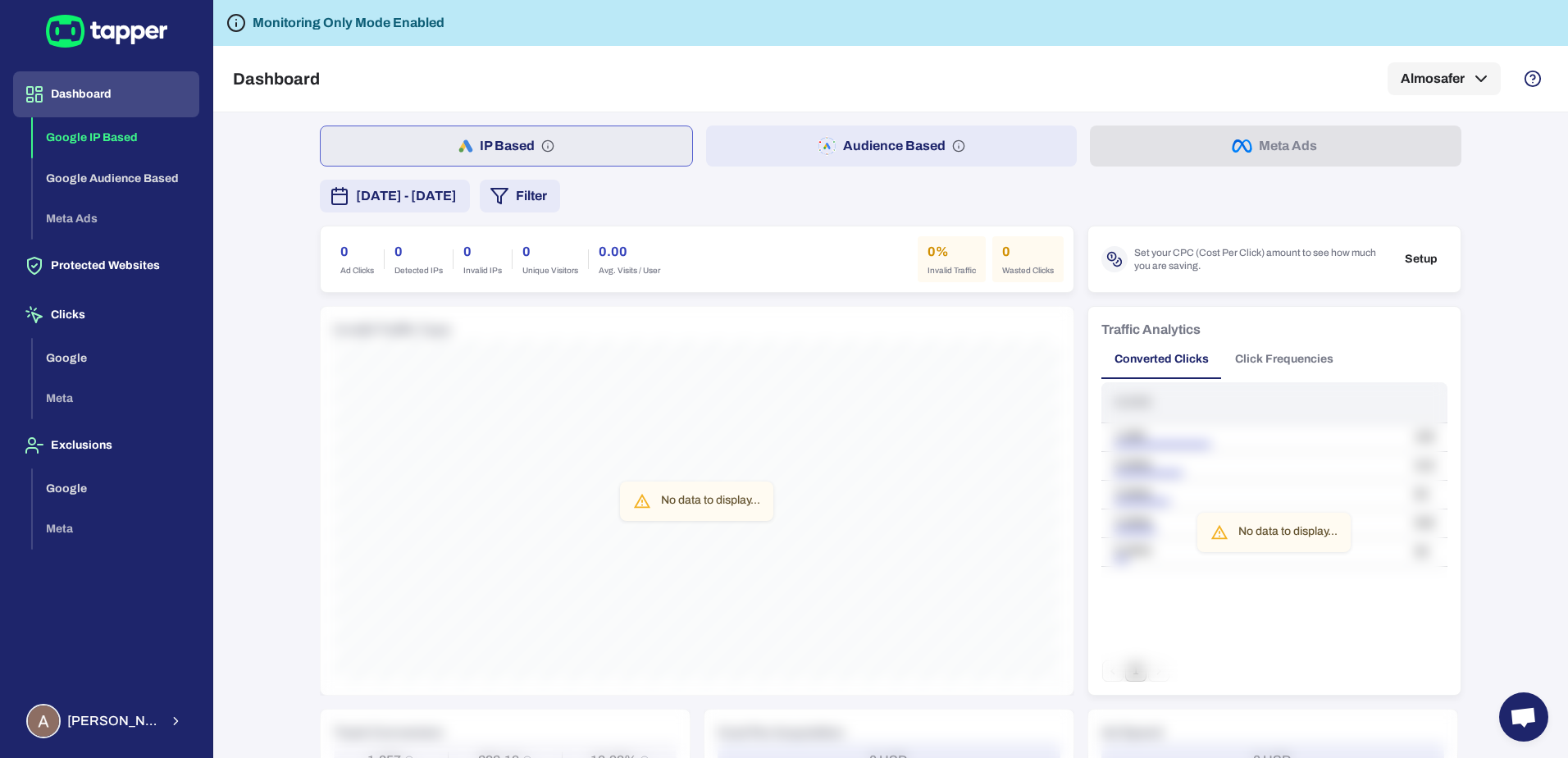
click at [804, 138] on button "Audience Based" at bounding box center [892, 146] width 372 height 41
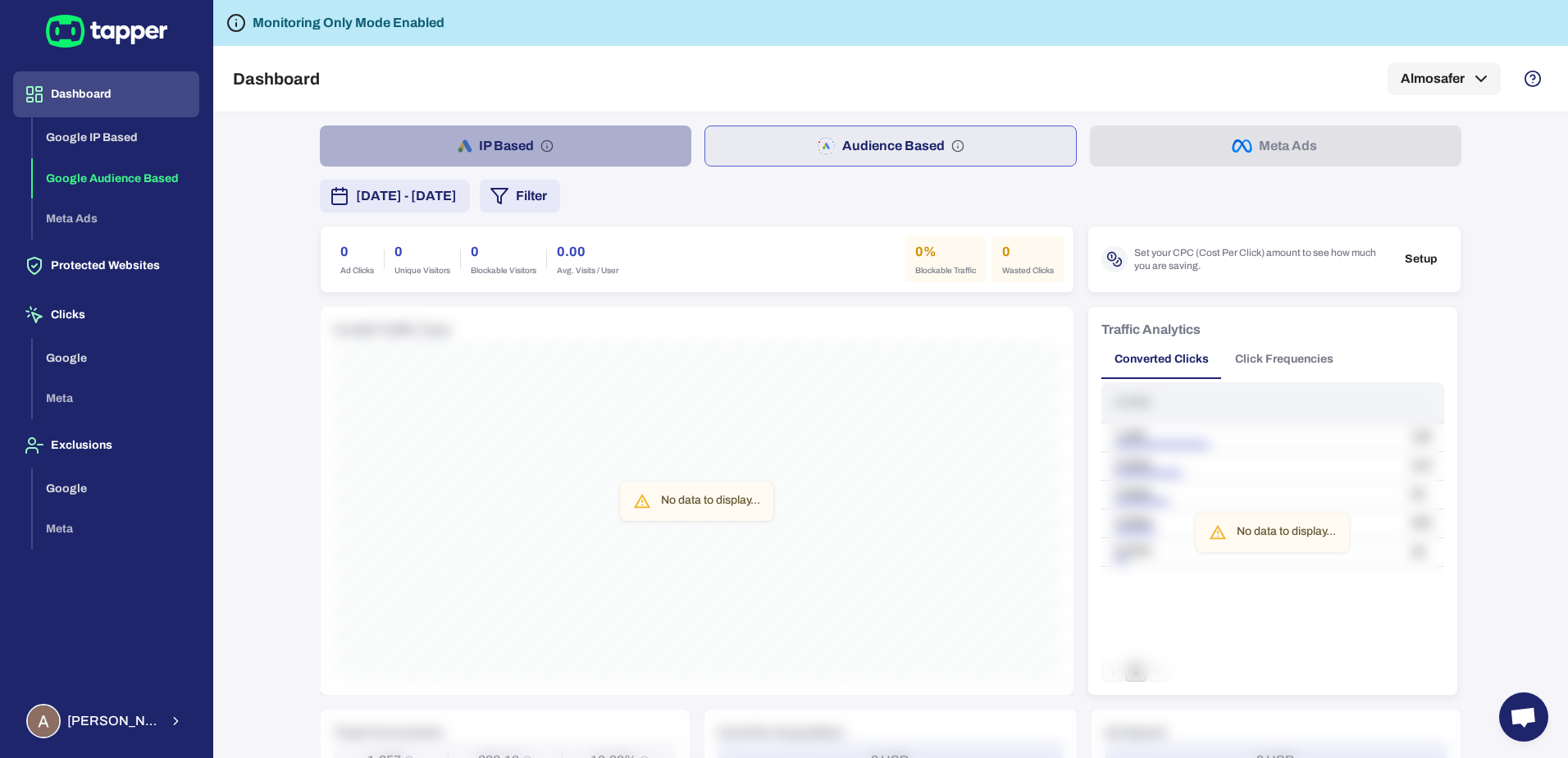
click at [616, 150] on button "IP Based" at bounding box center [505, 146] width 372 height 41
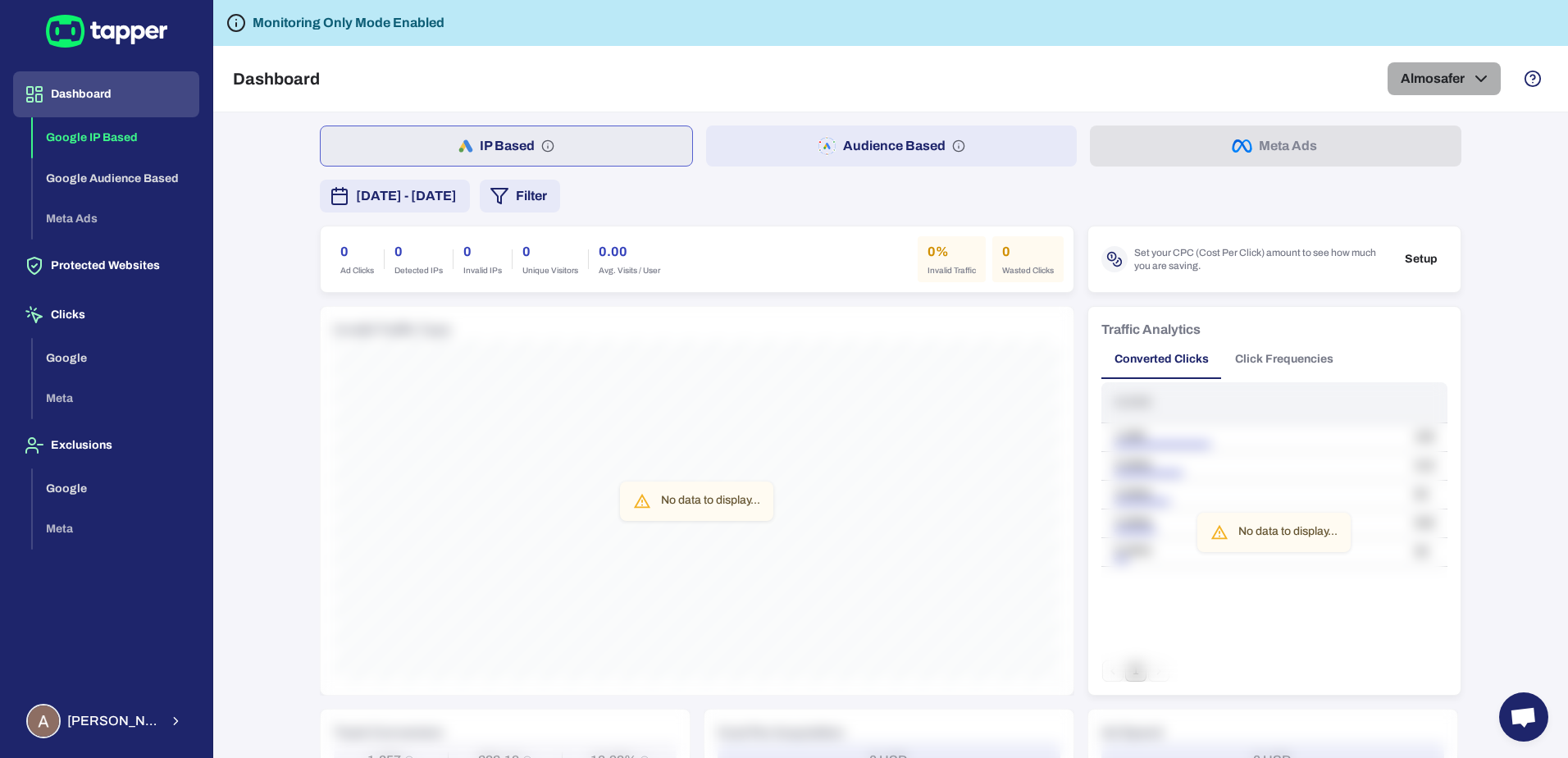
click at [1436, 81] on button "Almosafer" at bounding box center [1444, 78] width 113 height 33
click at [1436, 81] on div at bounding box center [784, 379] width 1568 height 758
click at [470, 207] on button "[DATE] - [DATE]" at bounding box center [394, 196] width 150 height 33
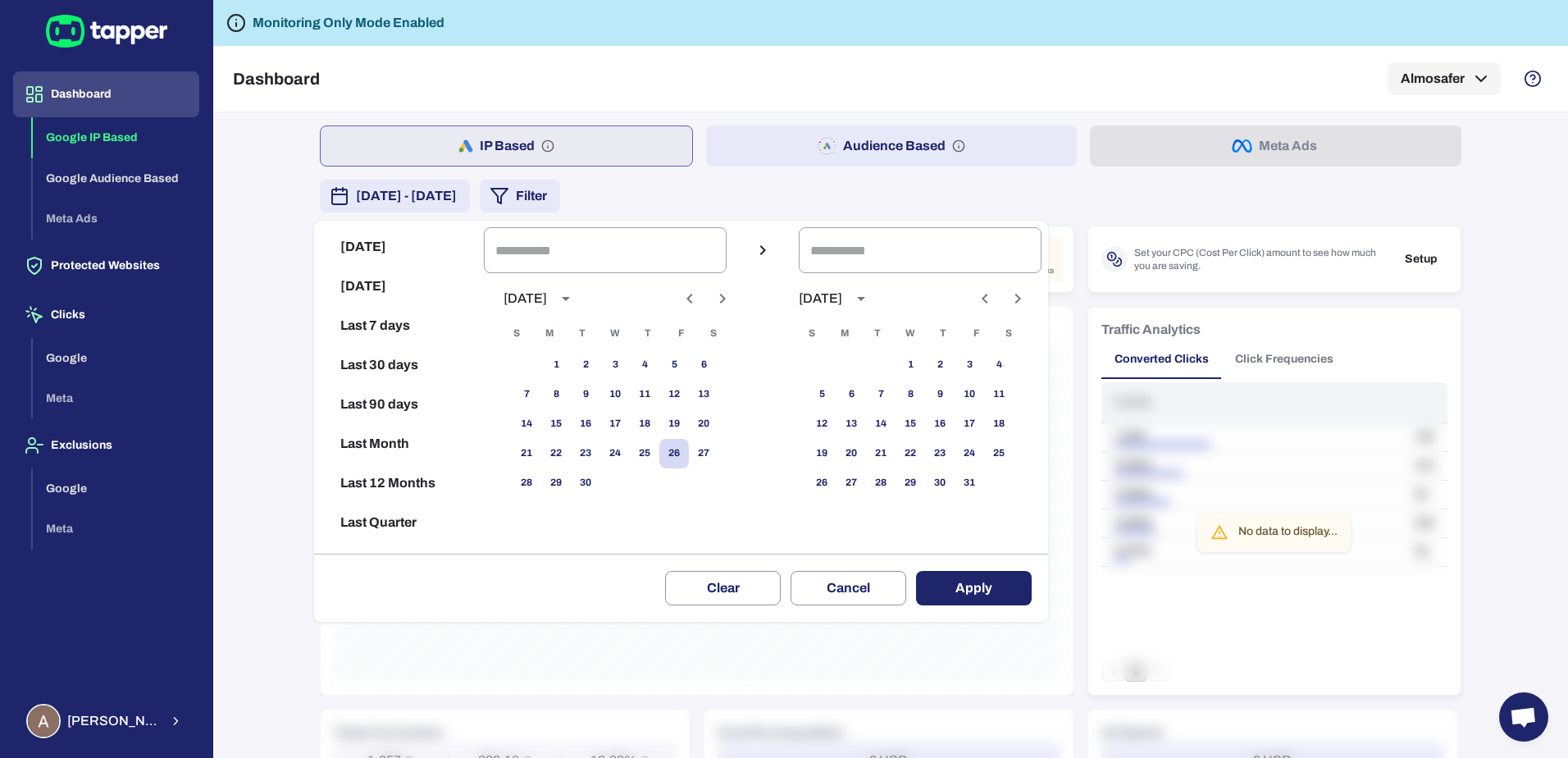
click at [390, 251] on button "[DATE]" at bounding box center [399, 246] width 157 height 39
type input "**********"
click at [993, 591] on button "Apply" at bounding box center [973, 589] width 116 height 35
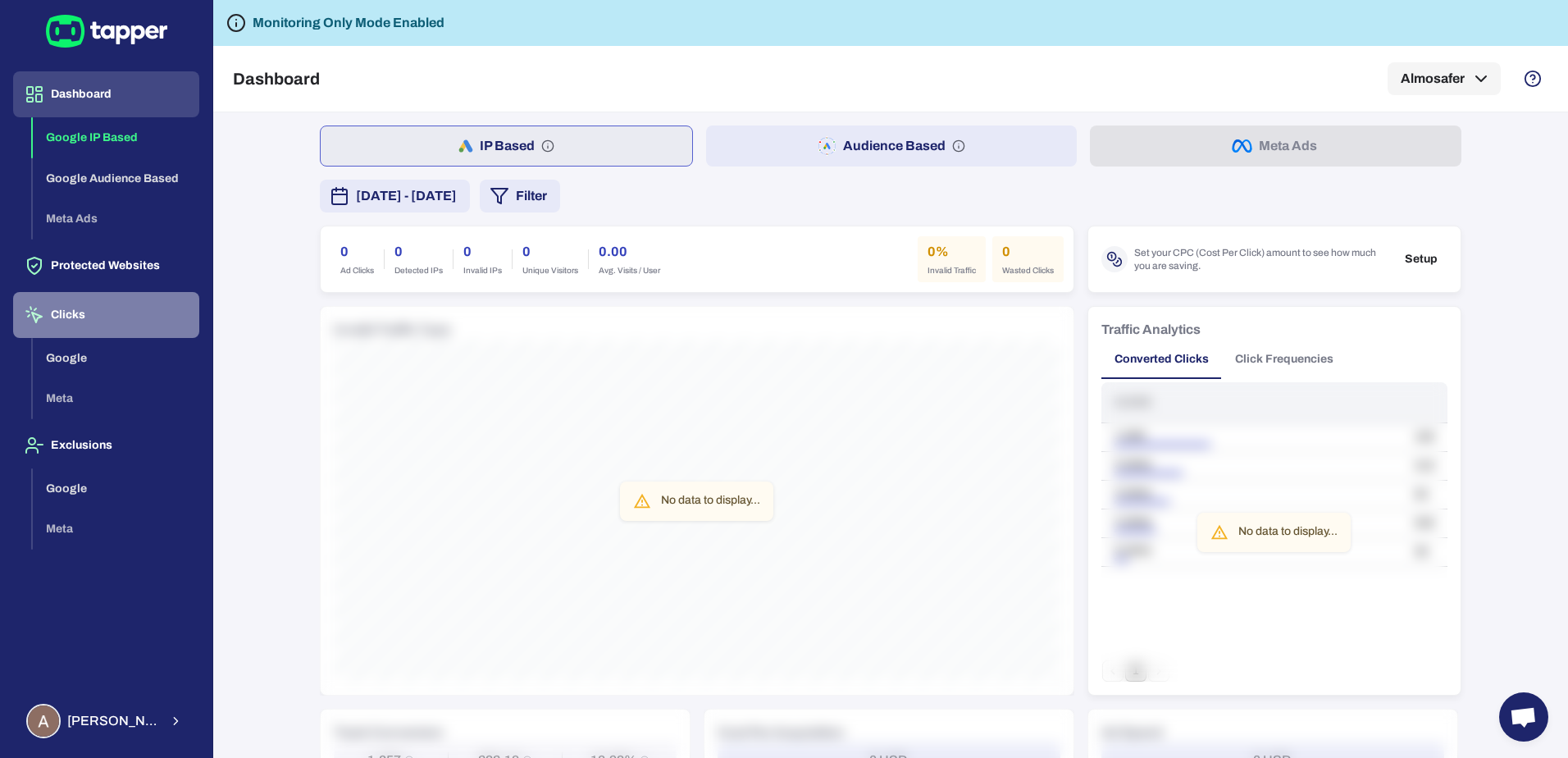
click at [94, 334] on button "Clicks" at bounding box center [106, 315] width 186 height 46
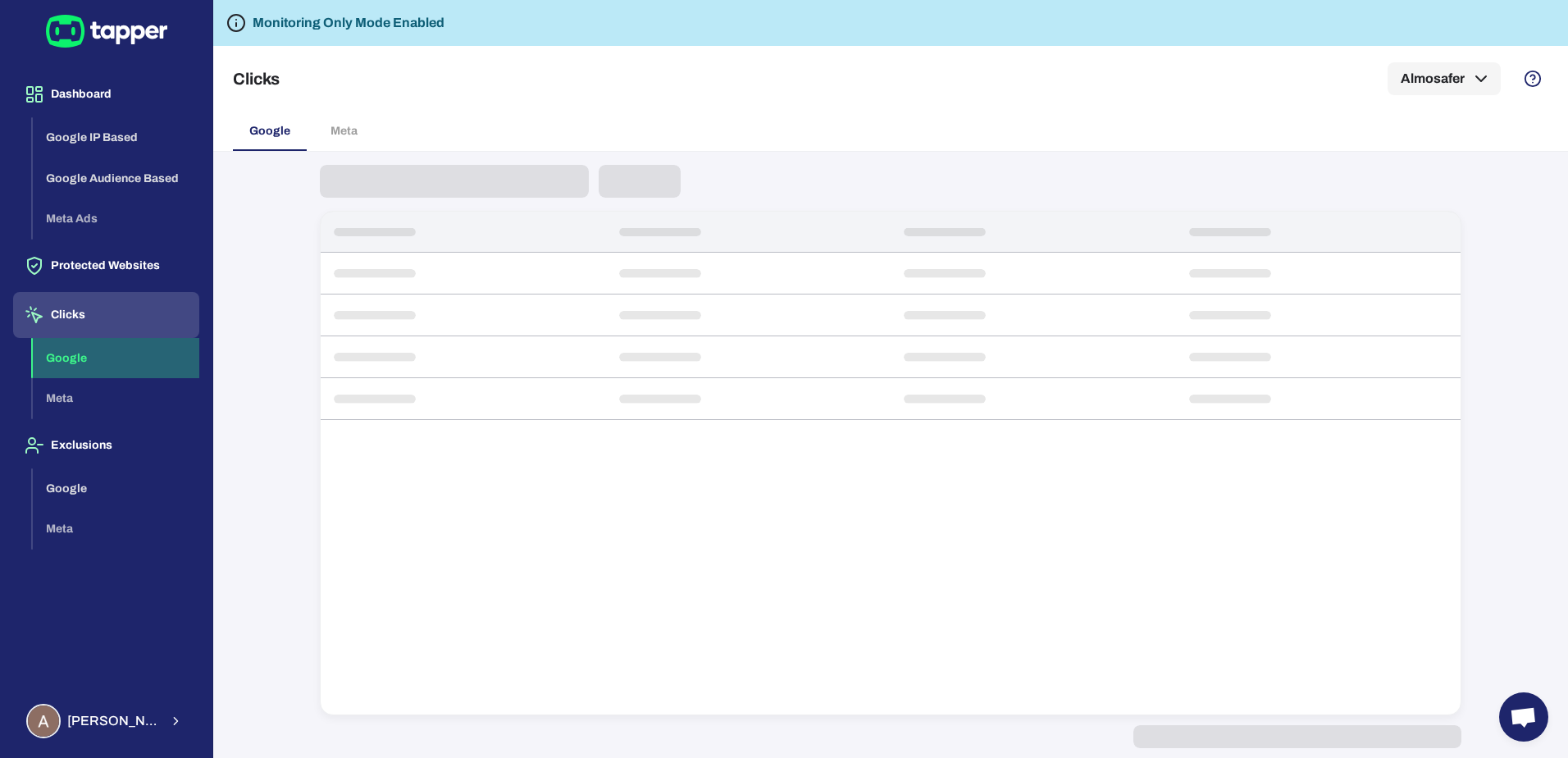
click at [86, 348] on button "Google" at bounding box center [116, 358] width 167 height 41
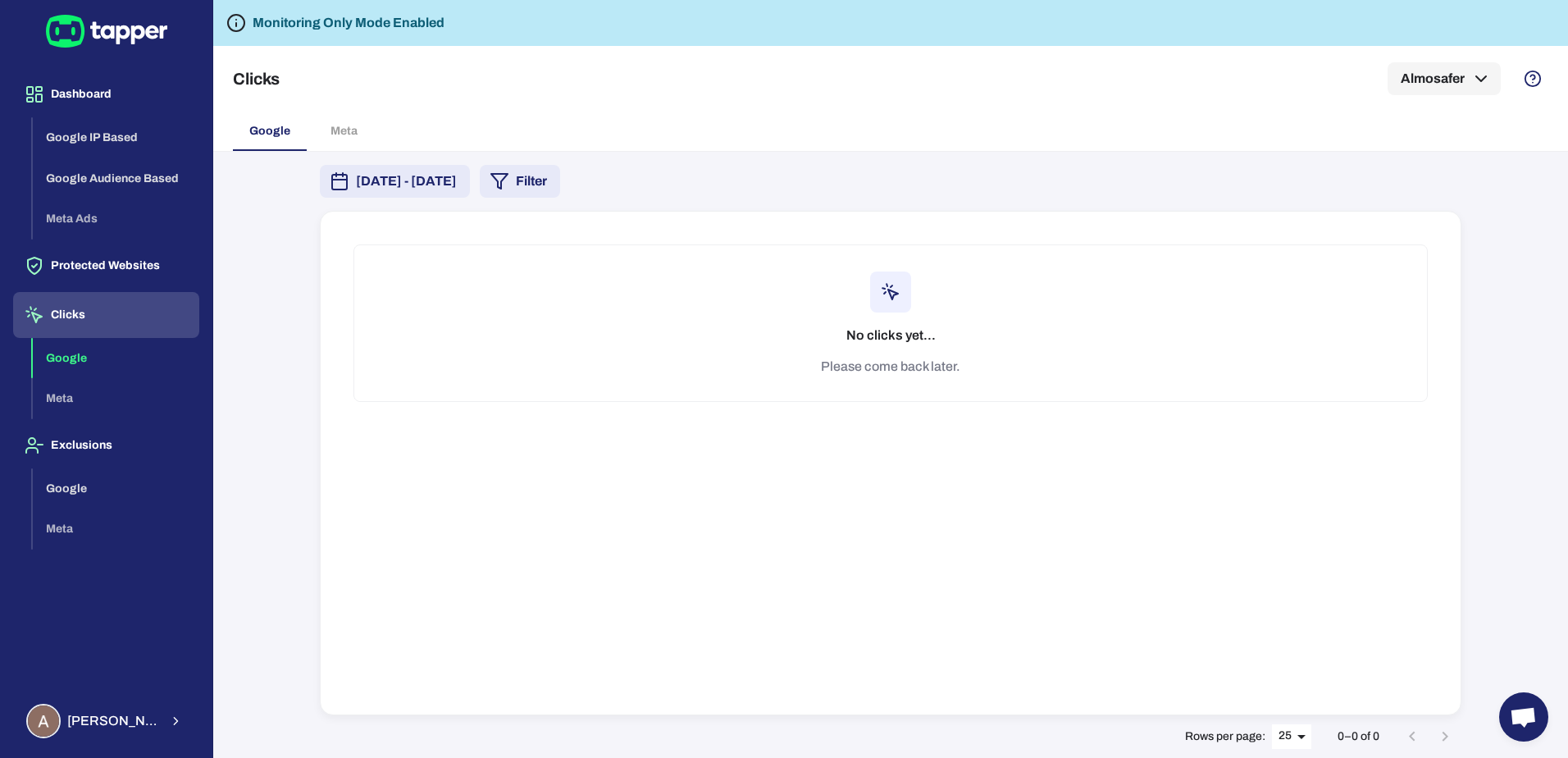
click at [457, 190] on span "[DATE] - [DATE]" at bounding box center [406, 181] width 101 height 20
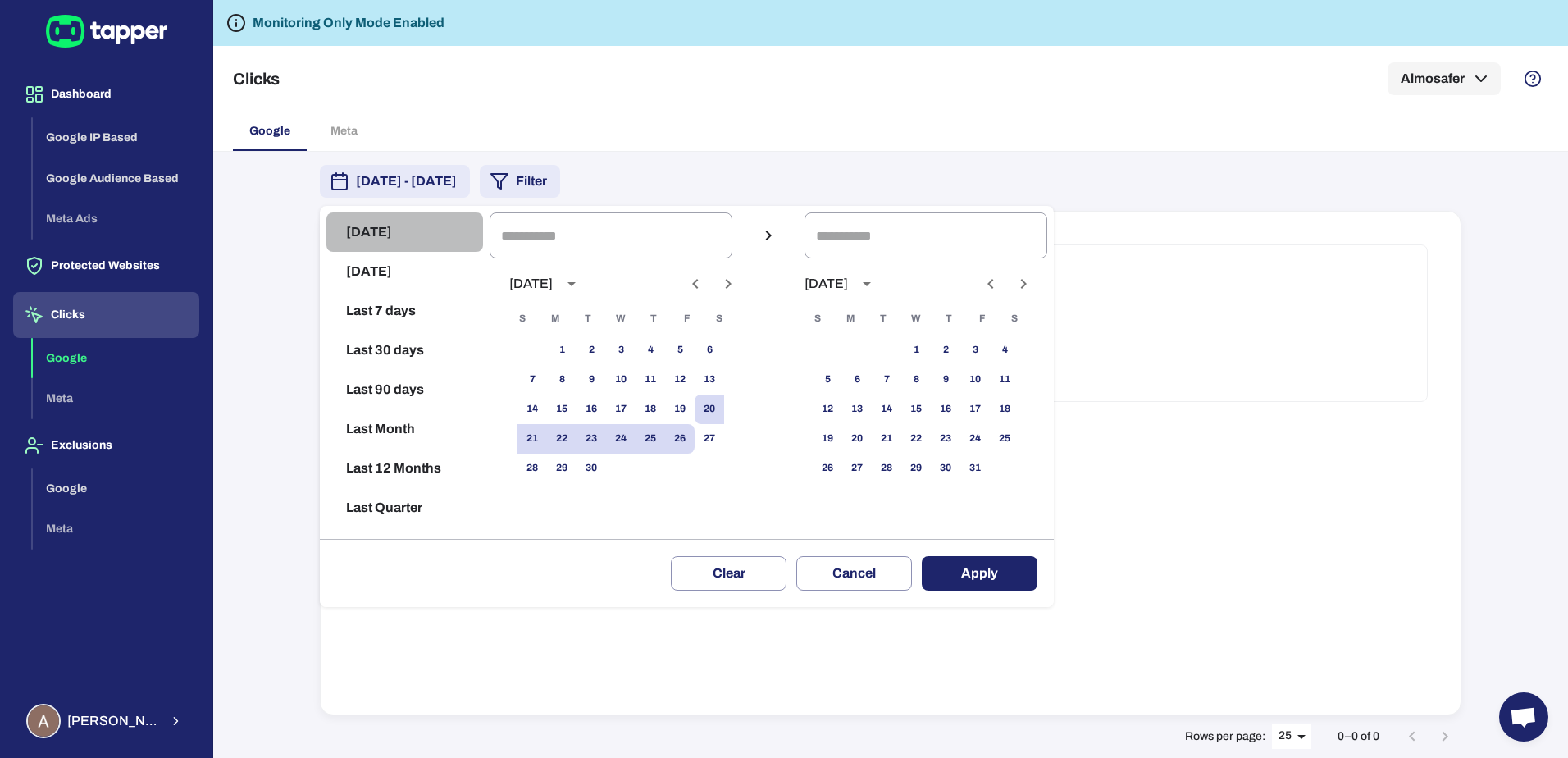
click at [389, 251] on button "[DATE]" at bounding box center [404, 231] width 157 height 39
type input "**********"
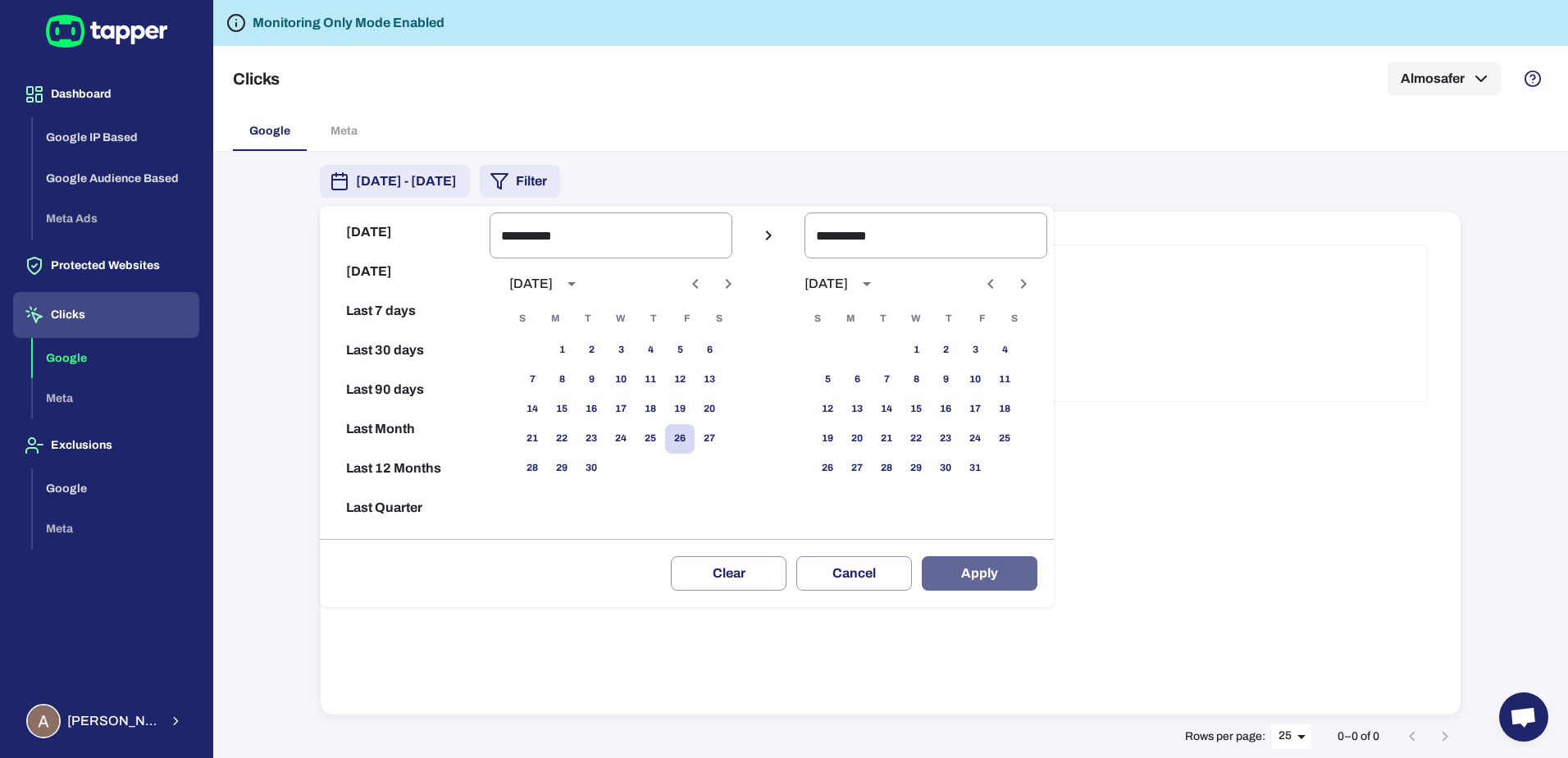
click at [1007, 585] on button "Apply" at bounding box center [979, 574] width 116 height 35
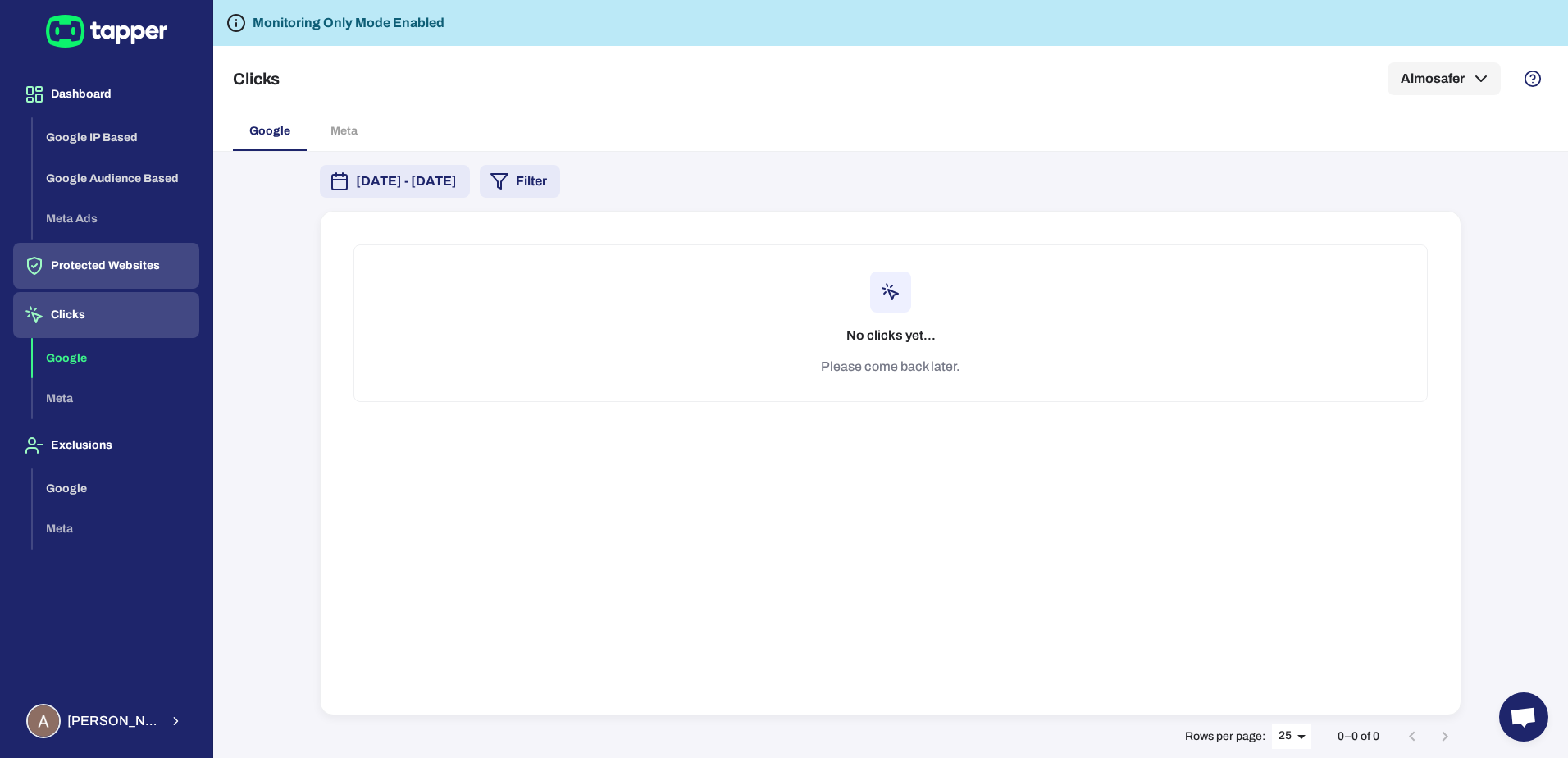
click at [103, 261] on button "Protected Websites" at bounding box center [106, 266] width 186 height 46
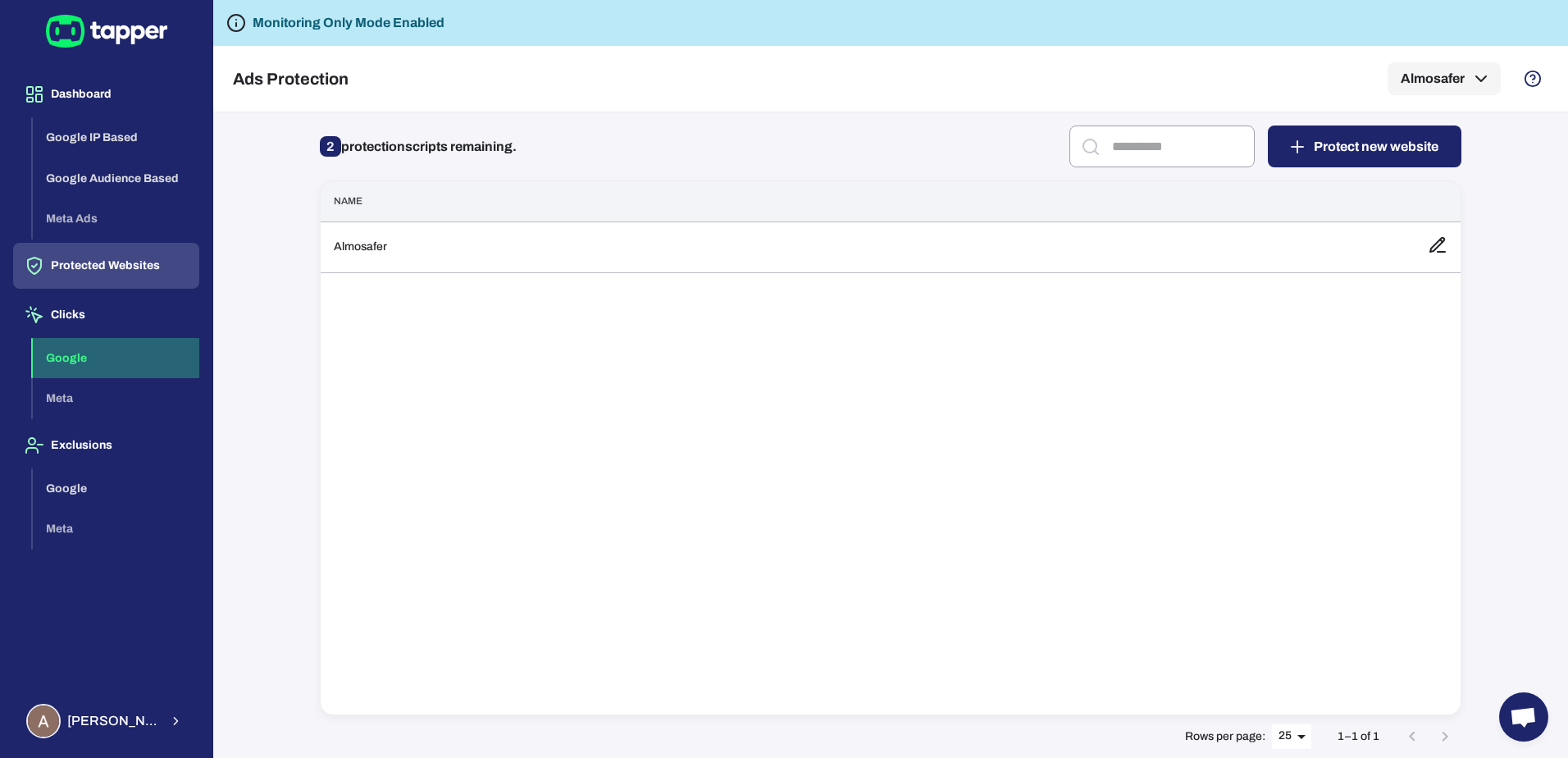
click at [87, 355] on button "Google" at bounding box center [116, 358] width 167 height 41
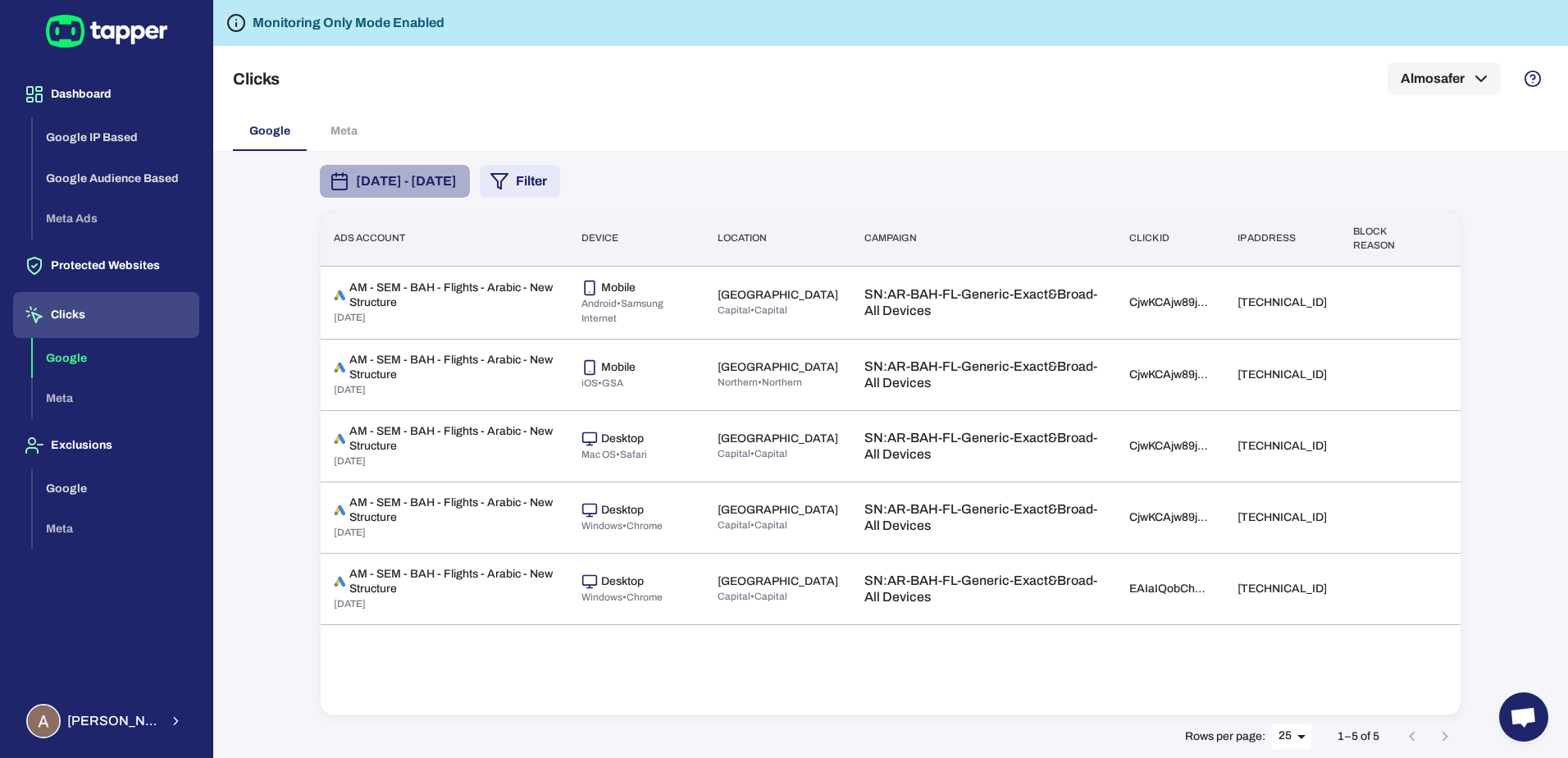
click at [453, 166] on button "September 20, 2025 - September 26, 2025" at bounding box center [394, 181] width 150 height 33
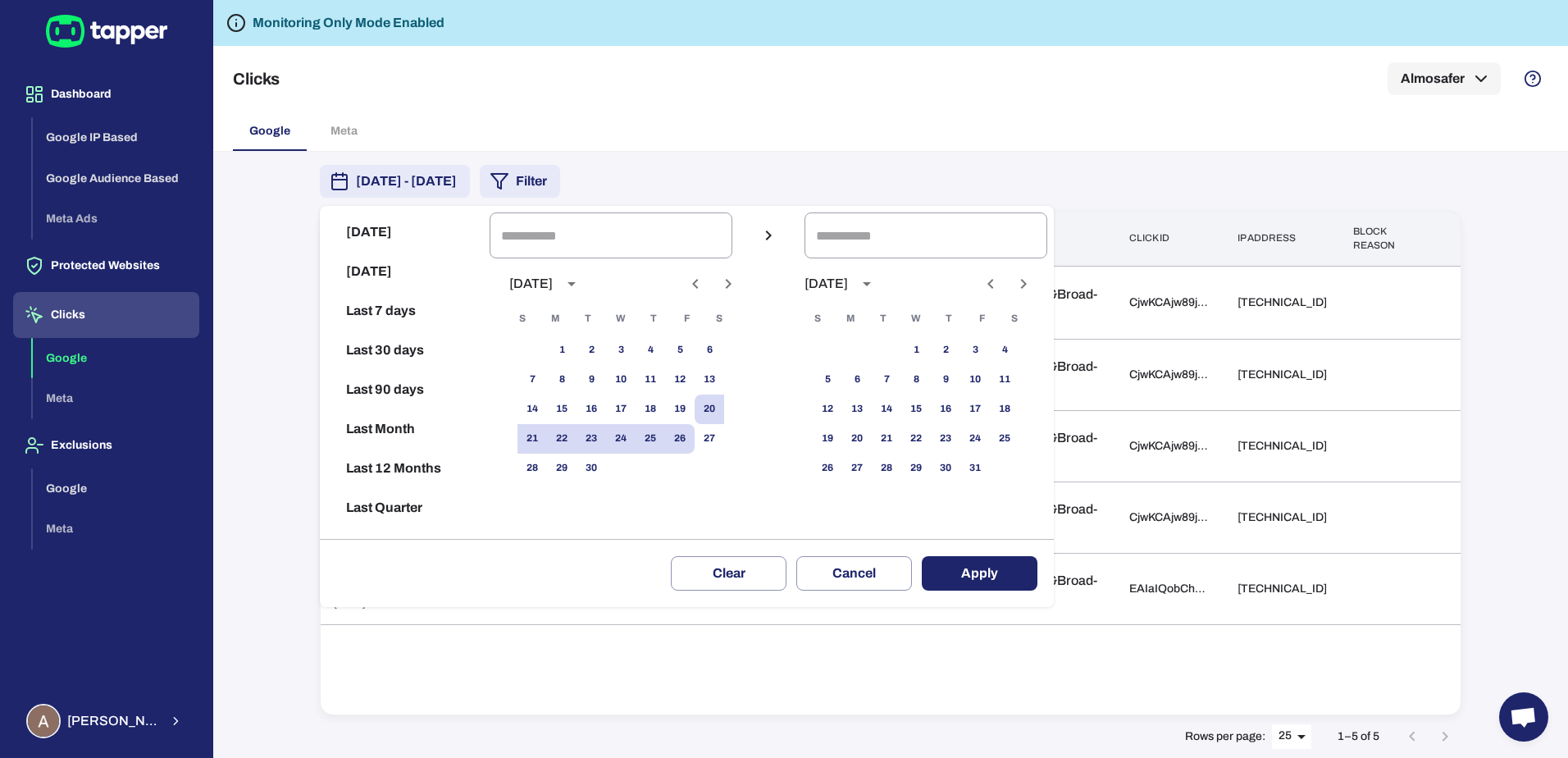
click at [402, 226] on button "Today" at bounding box center [404, 231] width 157 height 39
type input "**********"
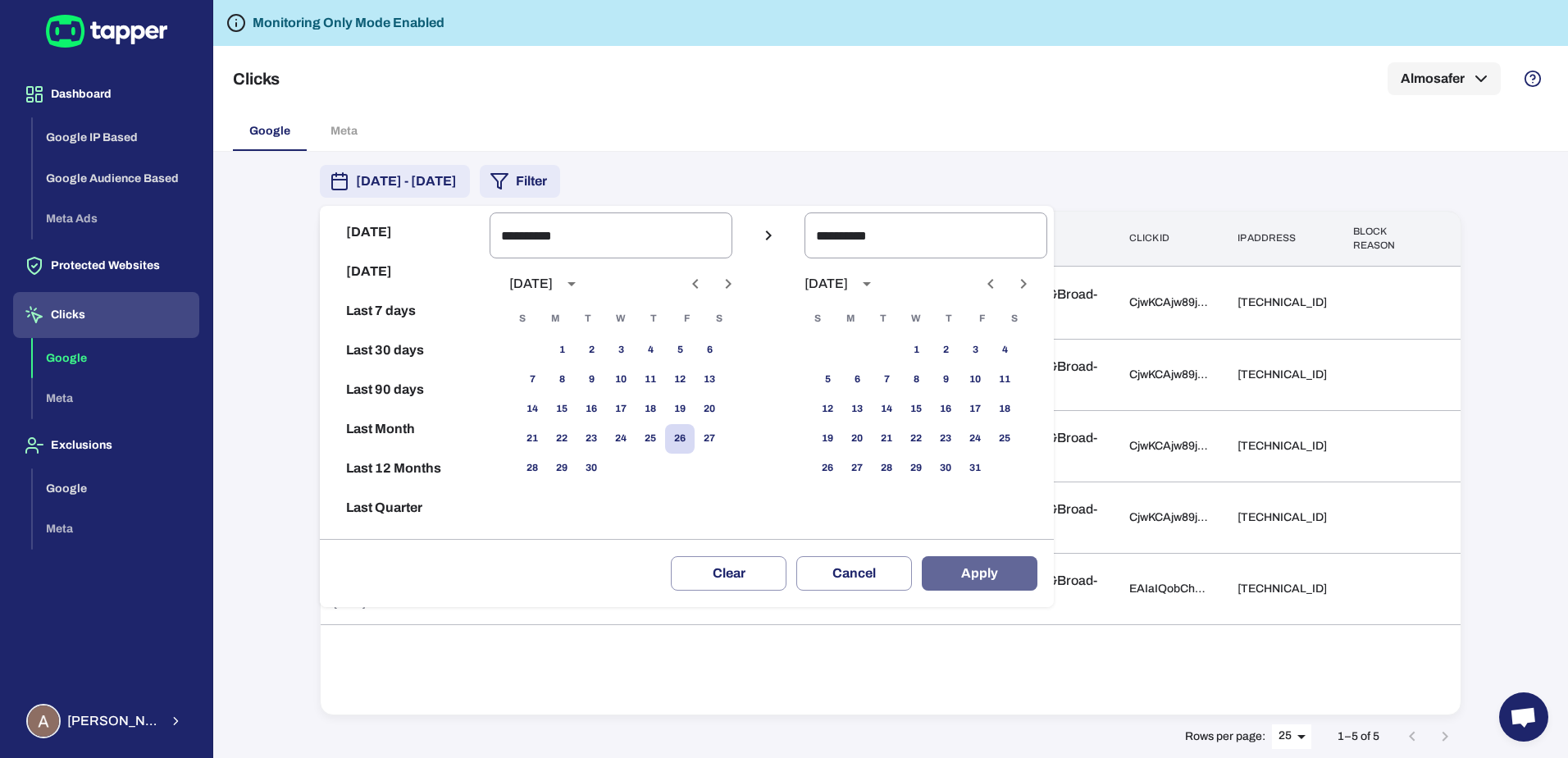
click at [1023, 580] on button "Apply" at bounding box center [979, 574] width 116 height 35
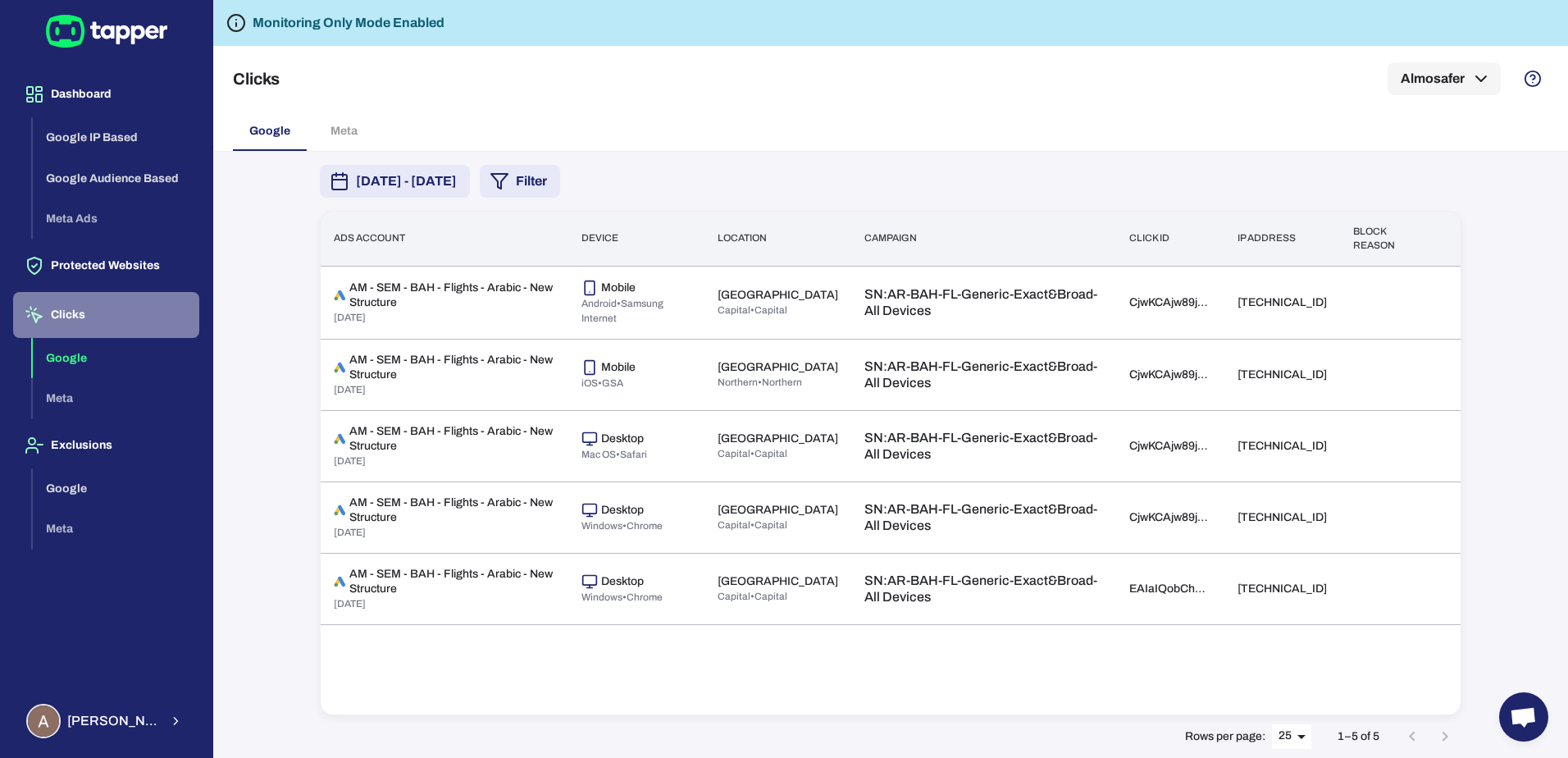
click at [137, 315] on button "Clicks" at bounding box center [106, 315] width 186 height 46
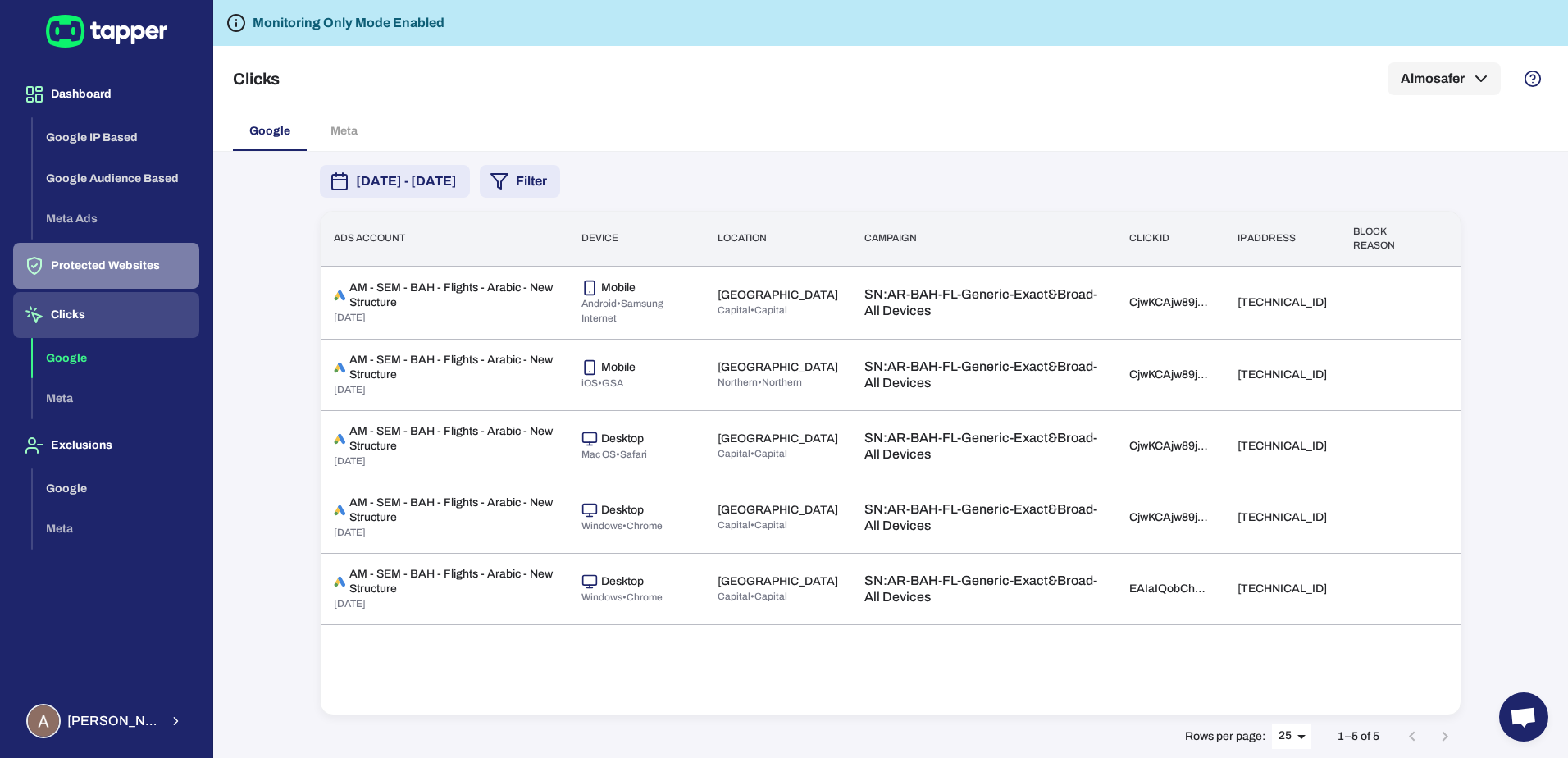
click at [91, 266] on button "Protected Websites" at bounding box center [106, 266] width 186 height 46
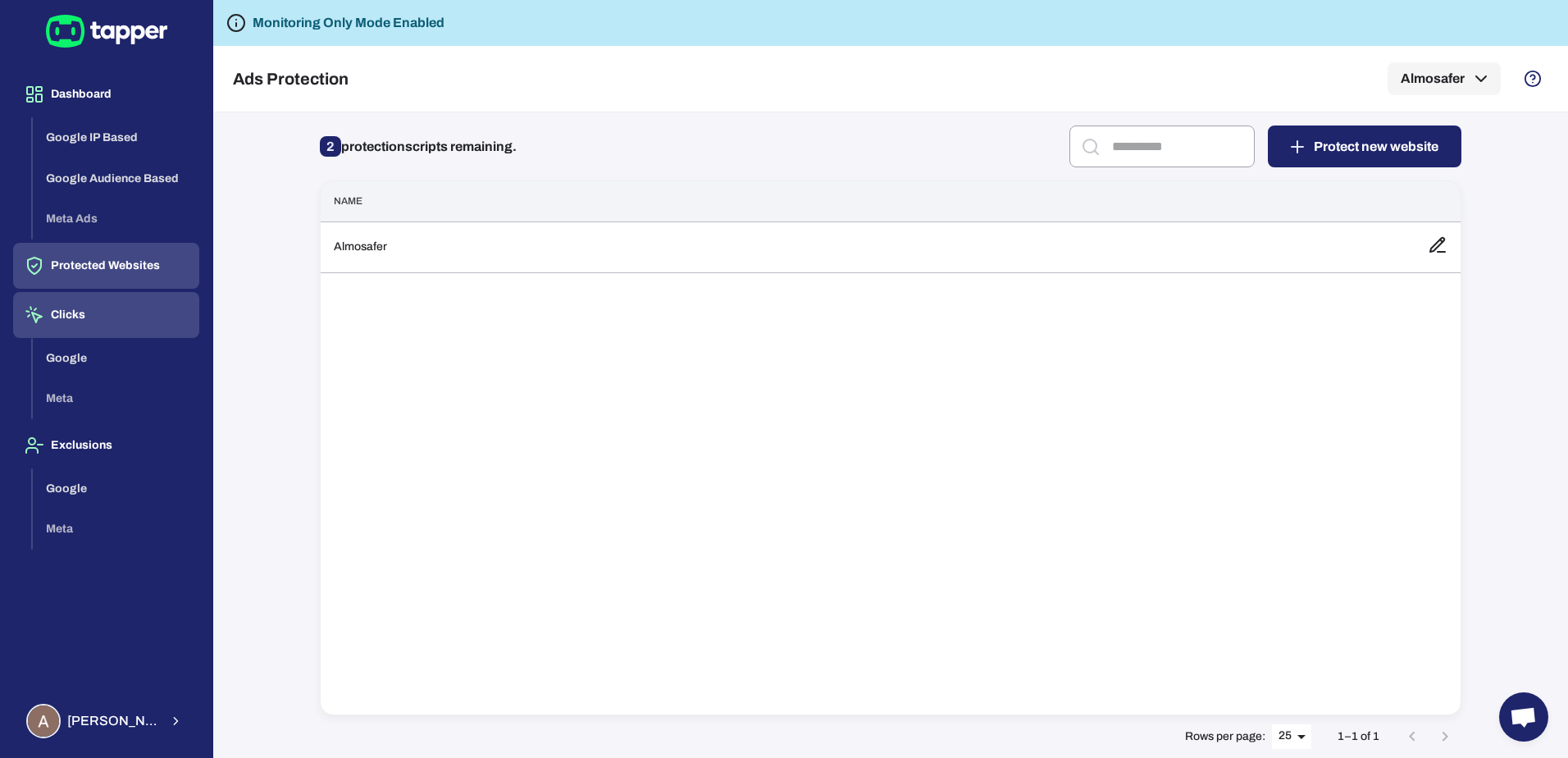
click at [75, 304] on button "Clicks" at bounding box center [106, 315] width 186 height 46
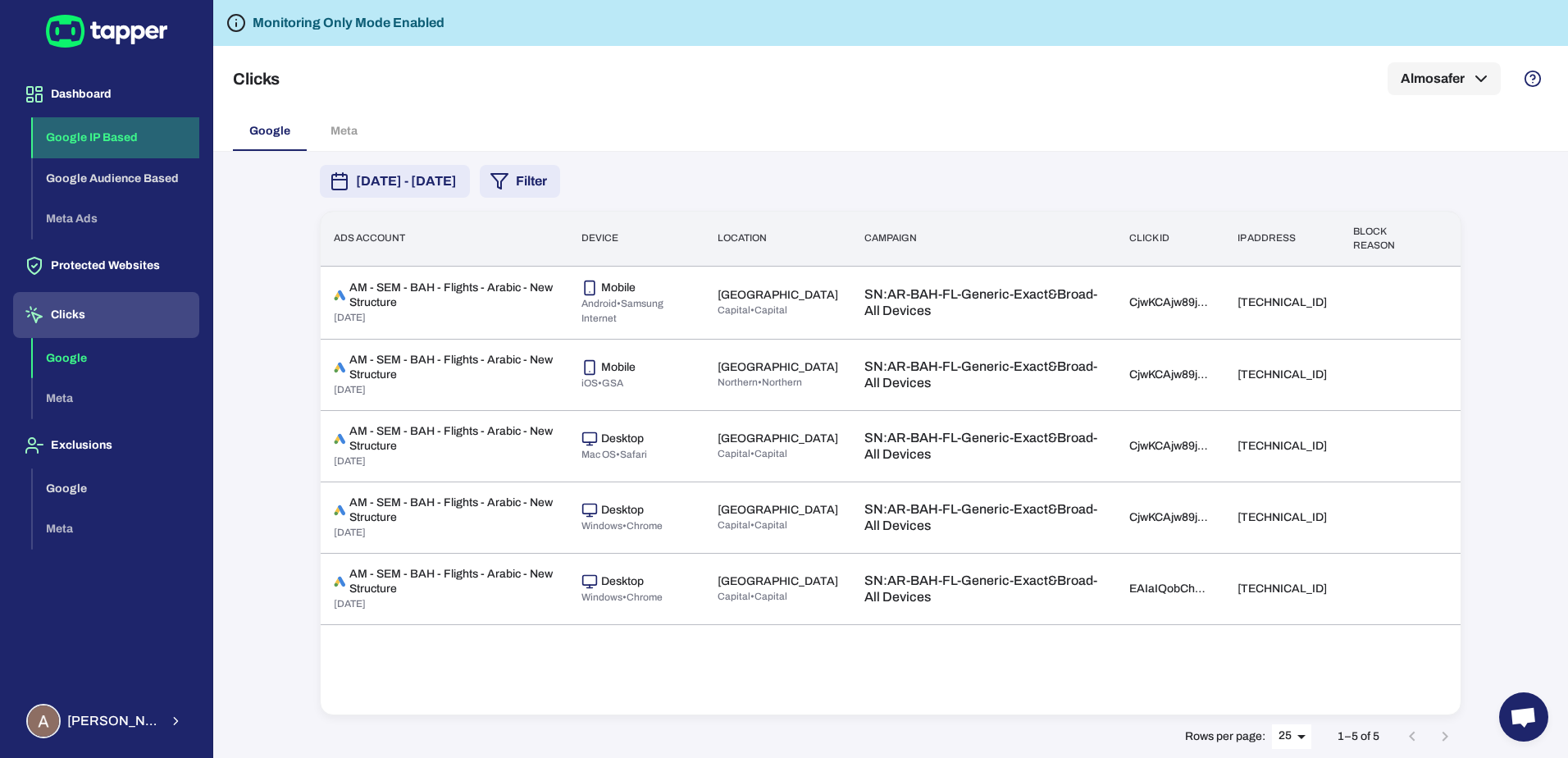
click at [86, 155] on button "Google IP Based" at bounding box center [116, 138] width 167 height 41
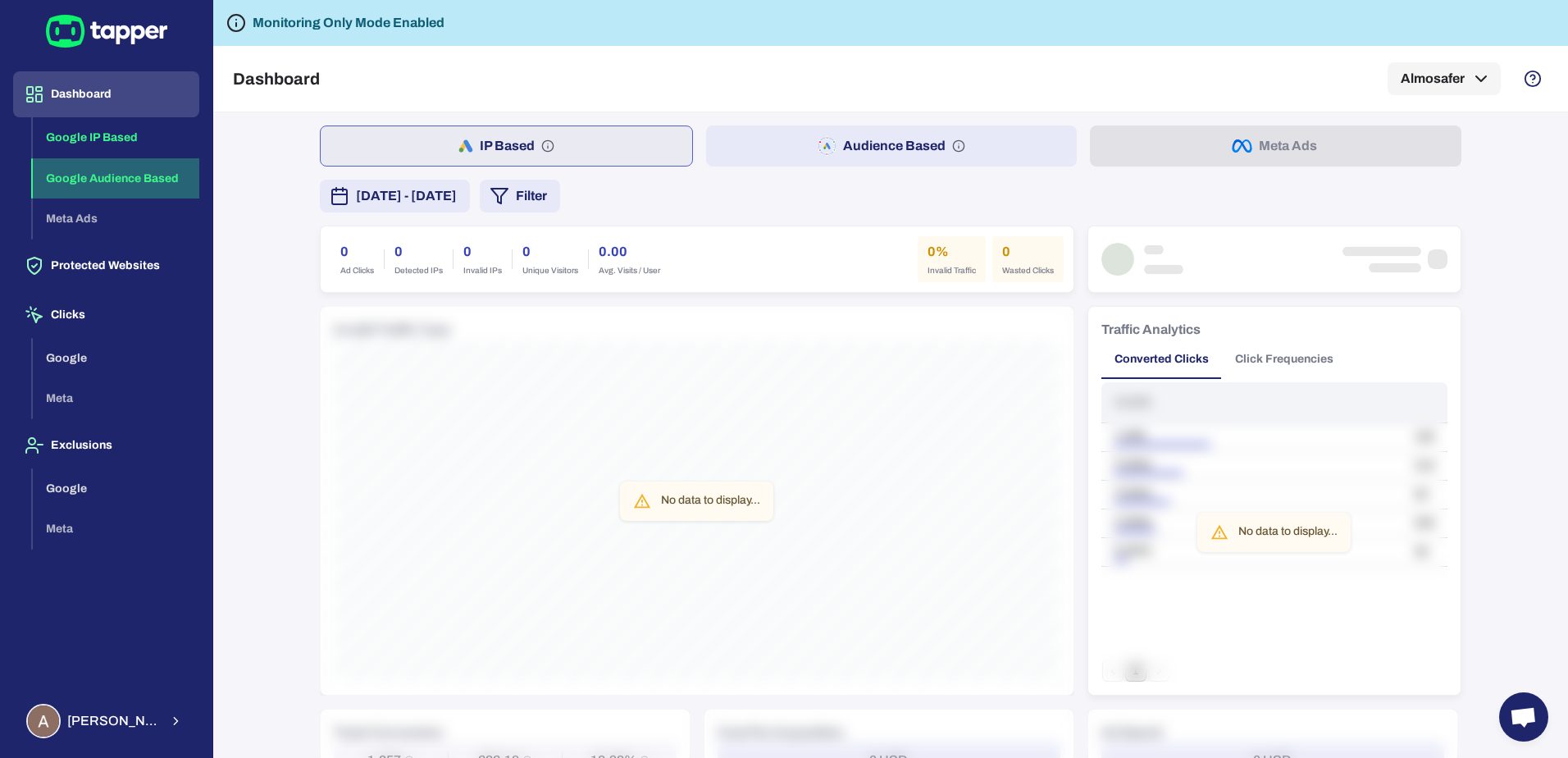
click at [116, 178] on button "Google Audience Based" at bounding box center [116, 179] width 167 height 41
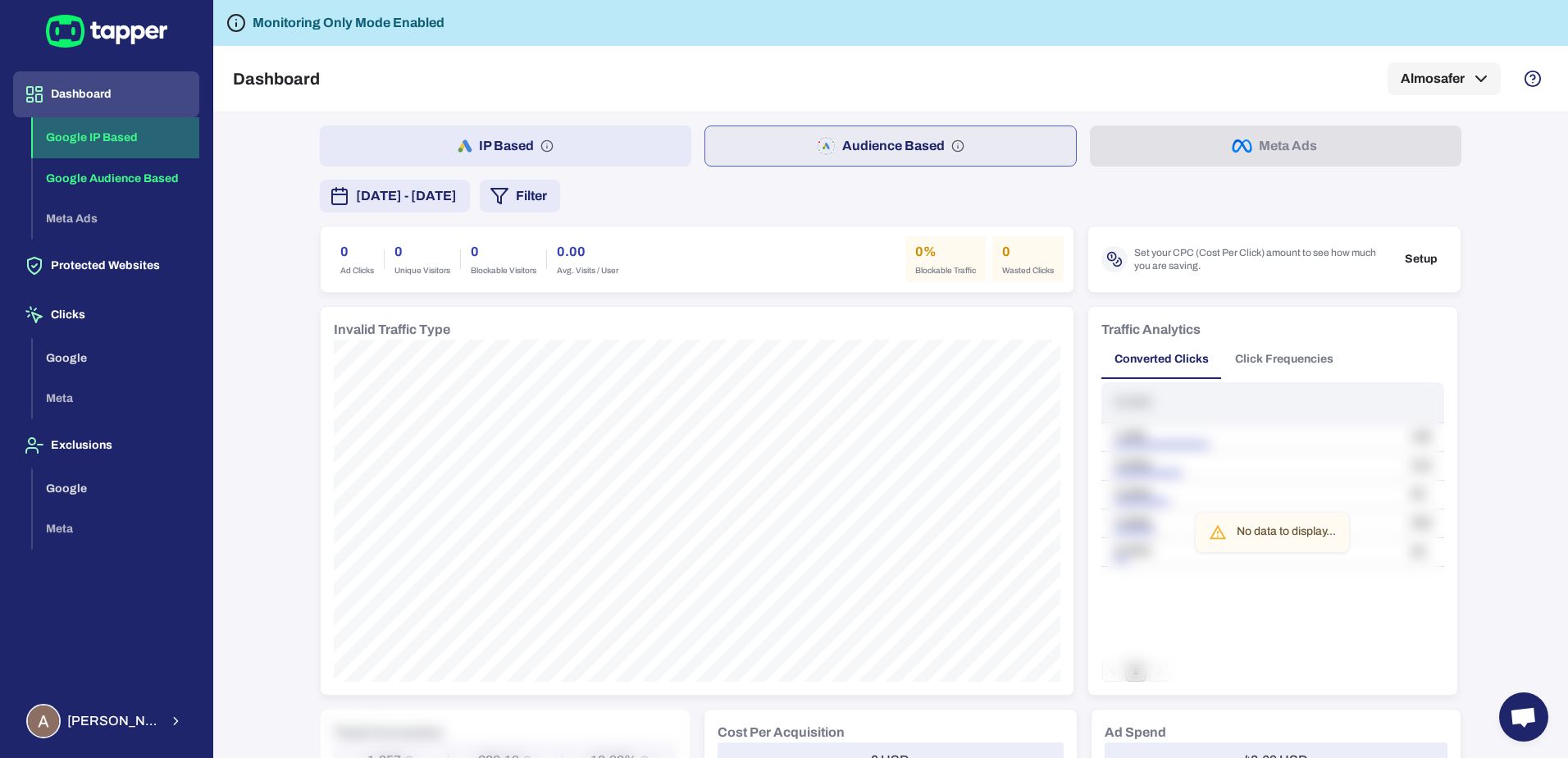
click at [107, 138] on button "Google IP Based" at bounding box center [116, 138] width 167 height 41
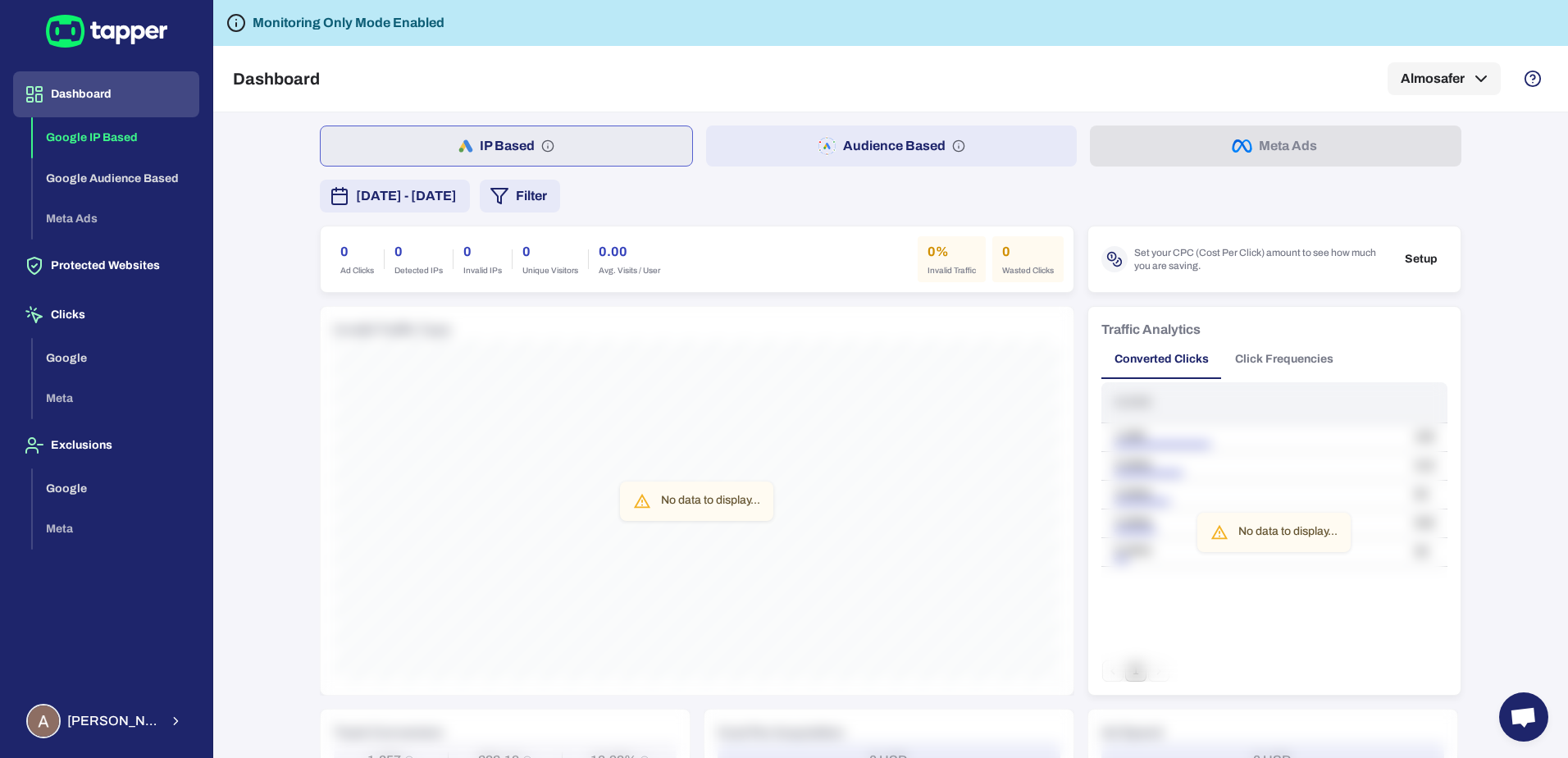
click at [457, 194] on span "[DATE] - [DATE]" at bounding box center [406, 196] width 101 height 20
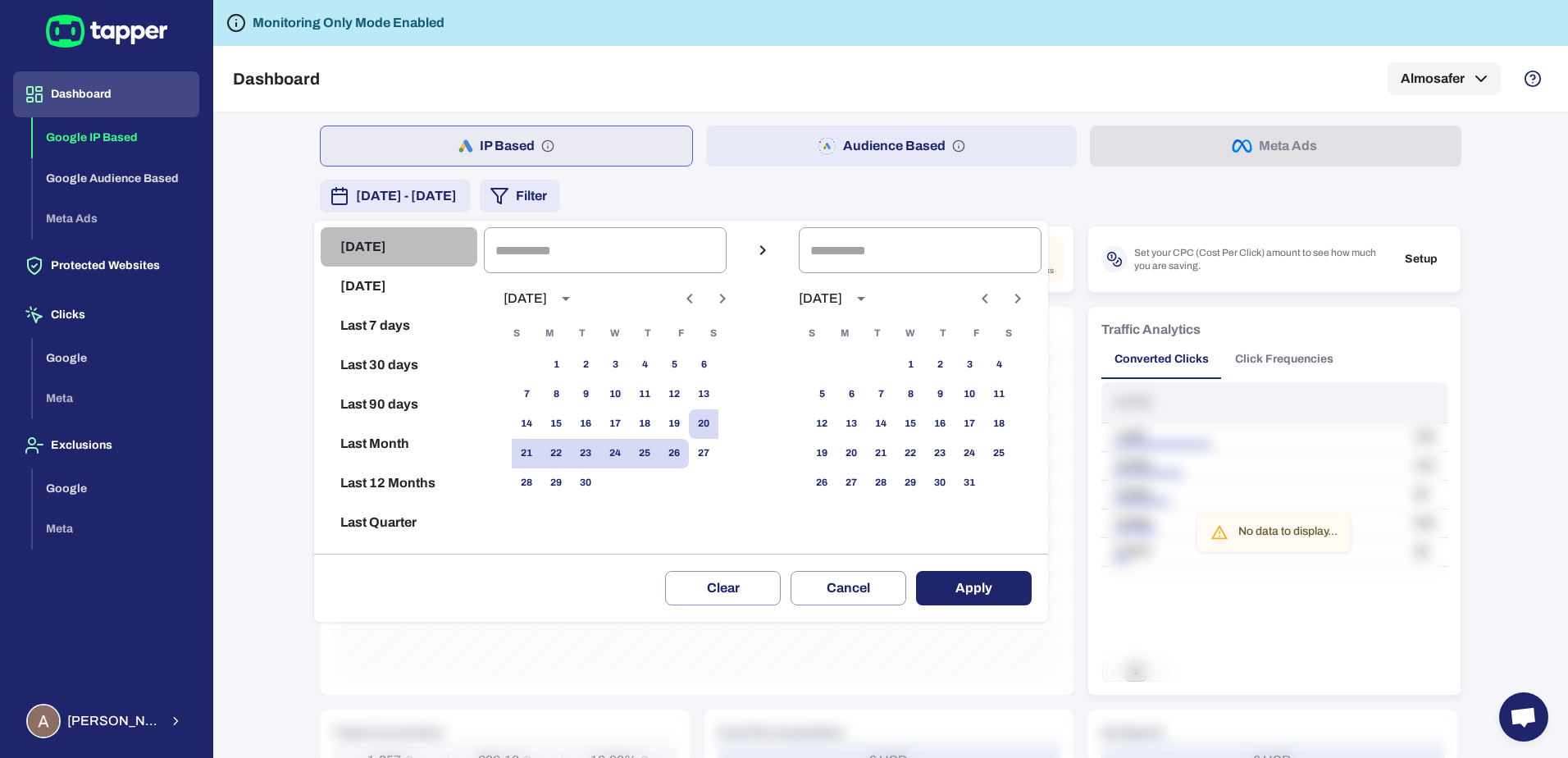
click at [360, 249] on button "[DATE]" at bounding box center [399, 246] width 157 height 39
type input "**********"
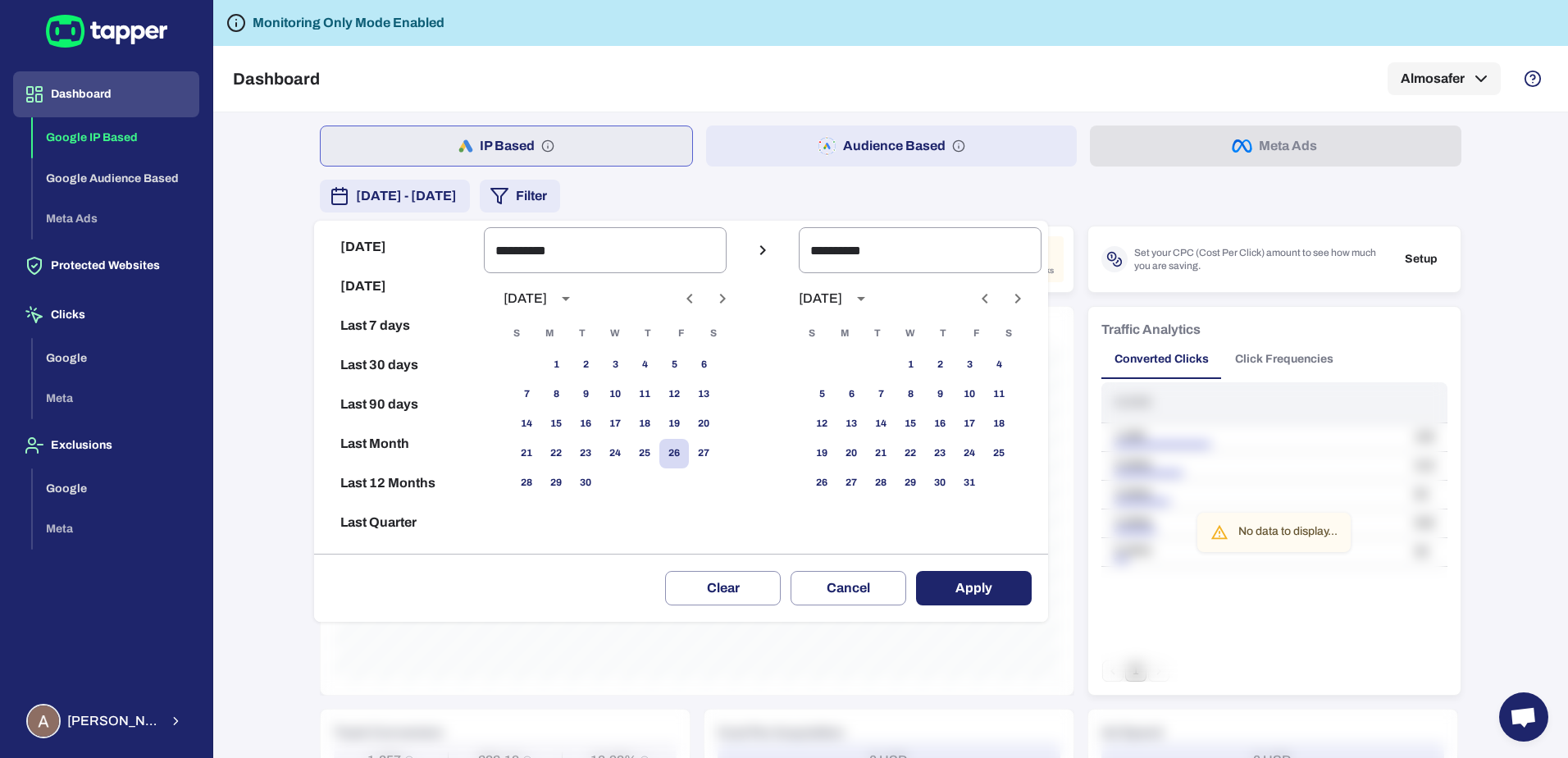
click at [993, 578] on button "Apply" at bounding box center [973, 589] width 116 height 35
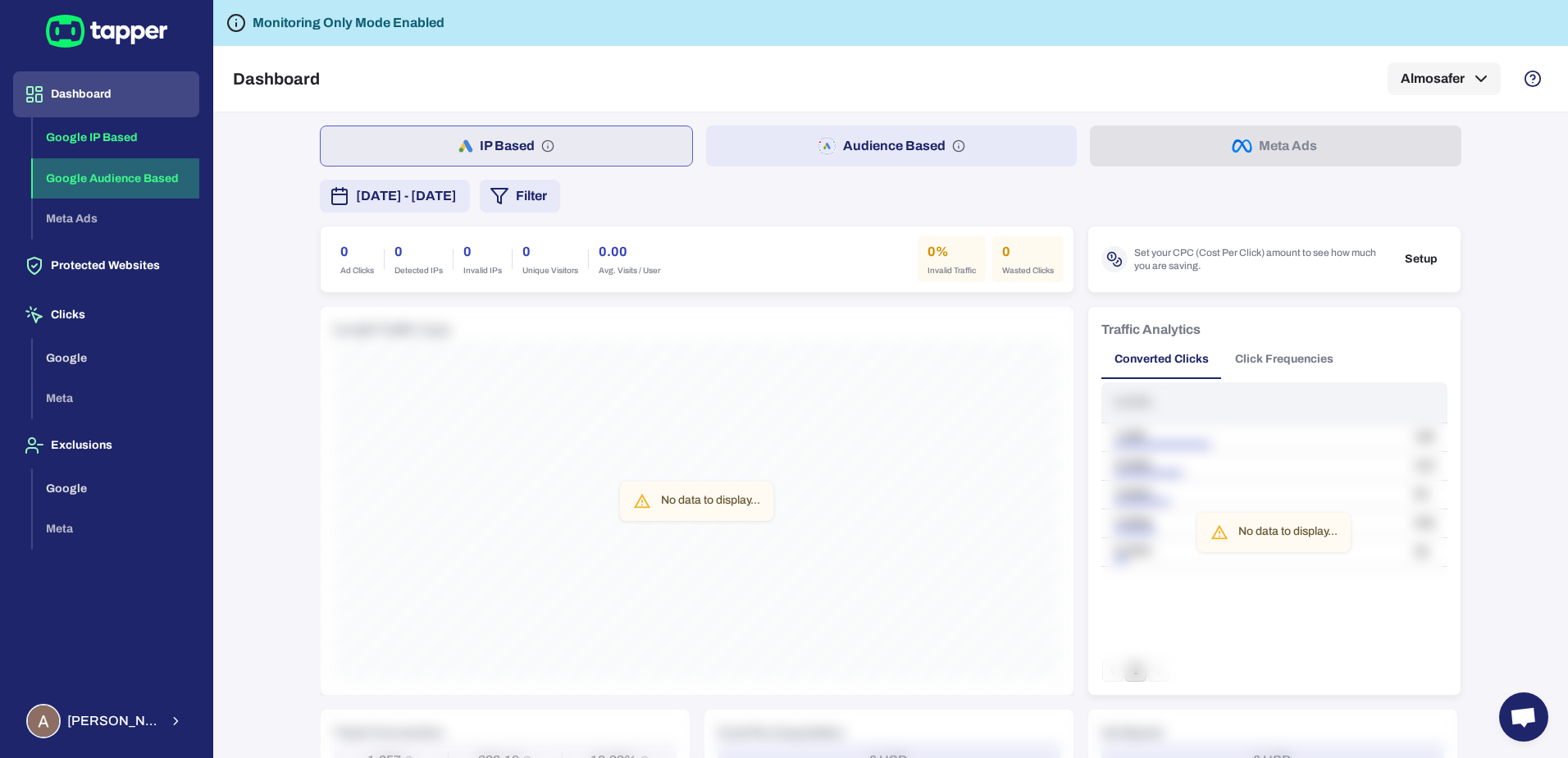
click at [156, 174] on button "Google Audience Based" at bounding box center [116, 179] width 167 height 41
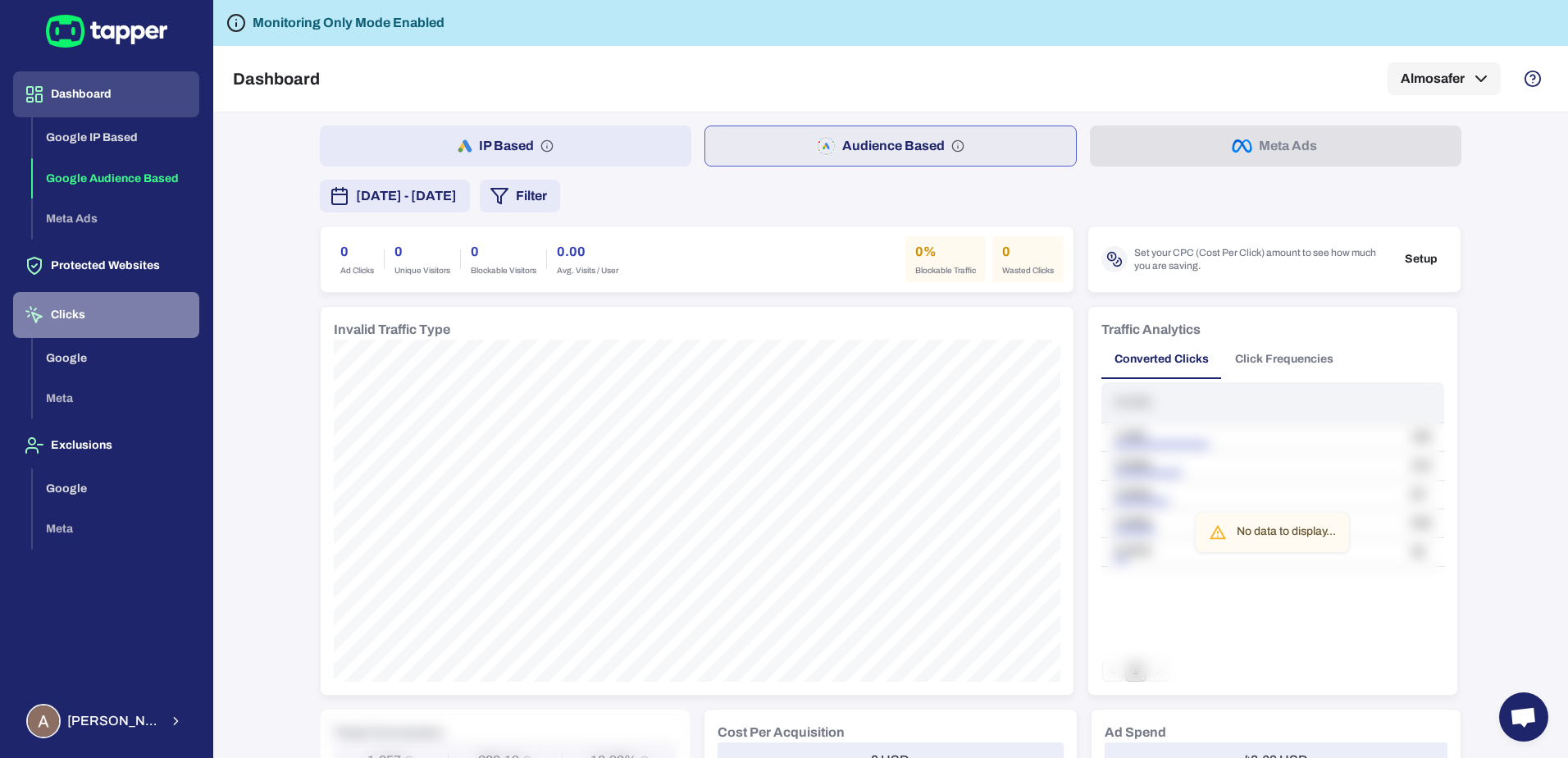
click at [138, 311] on button "Clicks" at bounding box center [106, 315] width 186 height 46
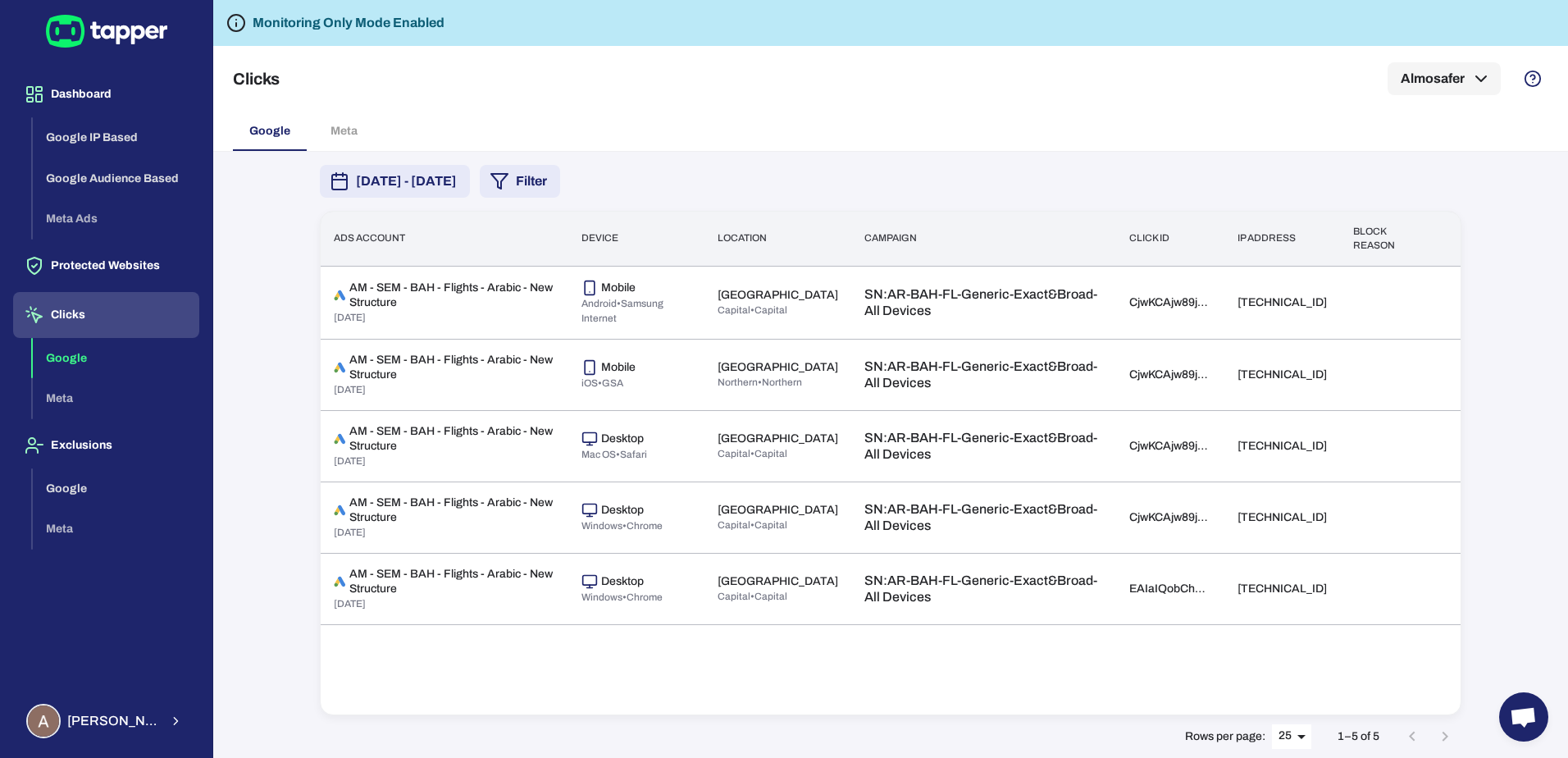
click at [1297, 735] on body "Dashboard Google IP Based Google Audience Based Meta Ads Protected Websites Cli…" at bounding box center [784, 379] width 1568 height 758
click at [1291, 733] on li "50" at bounding box center [1292, 725] width 41 height 26
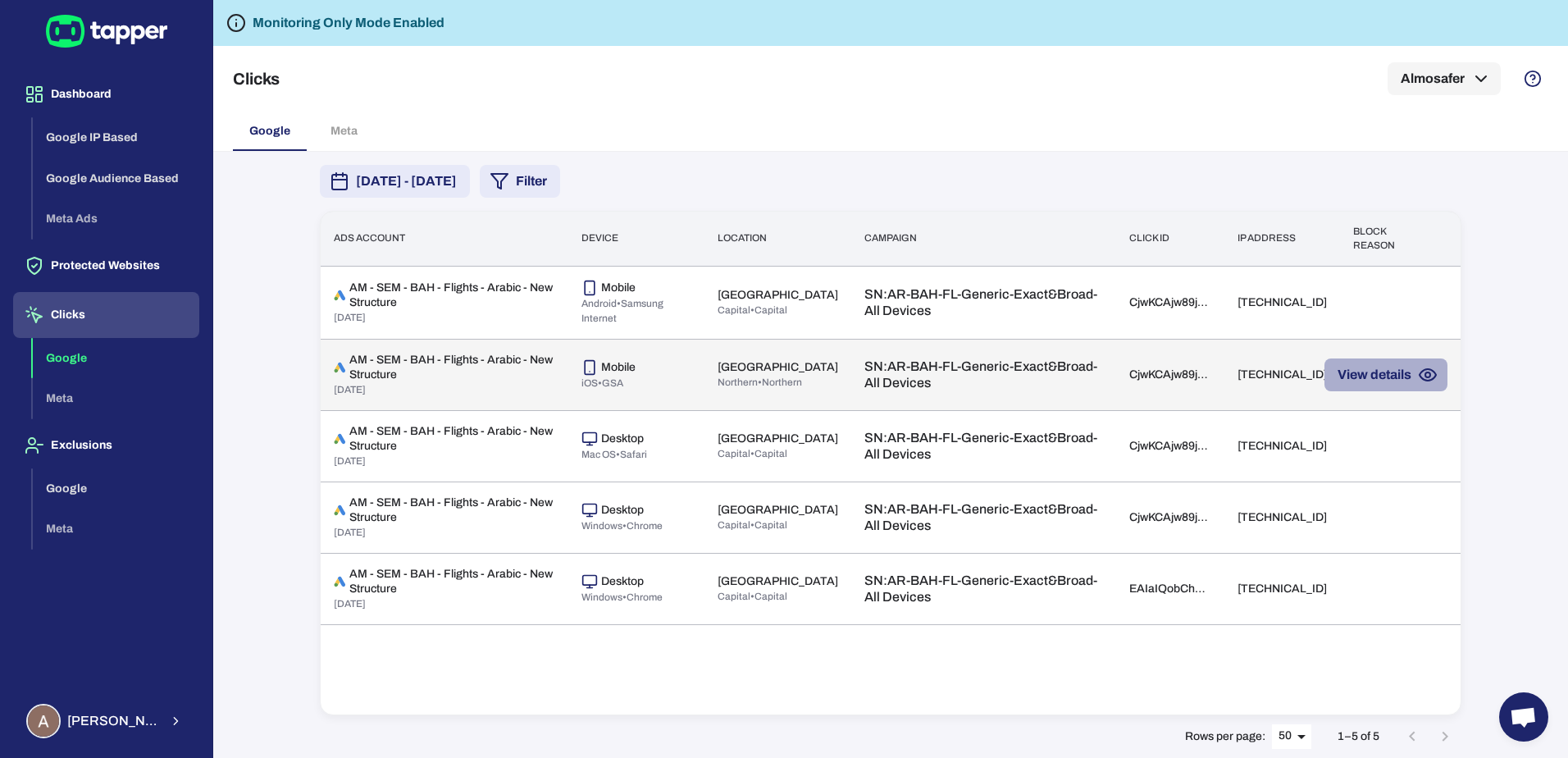
click at [1408, 379] on button "View details" at bounding box center [1386, 375] width 123 height 33
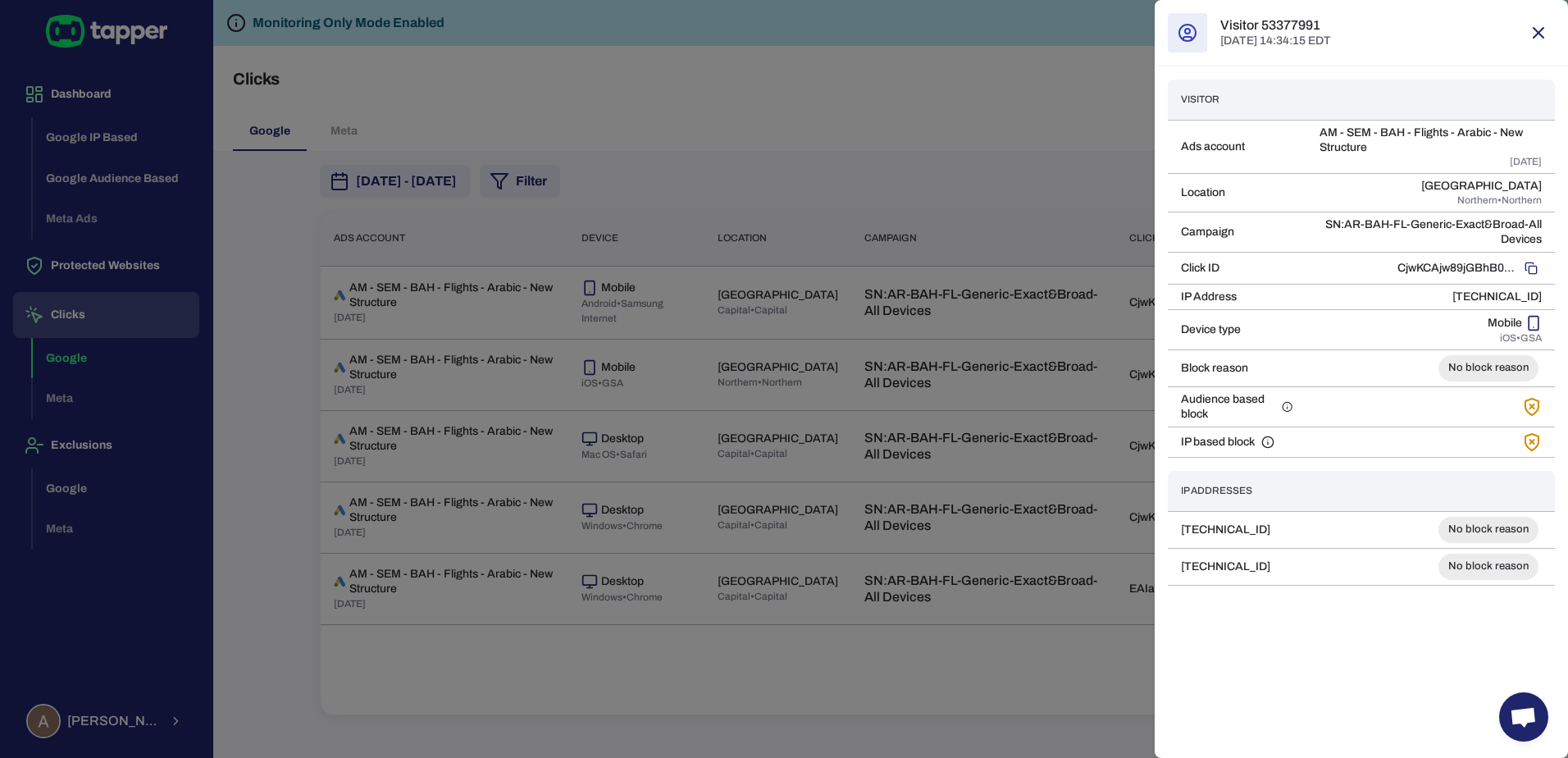
click at [1535, 33] on icon "button" at bounding box center [1539, 33] width 20 height 20
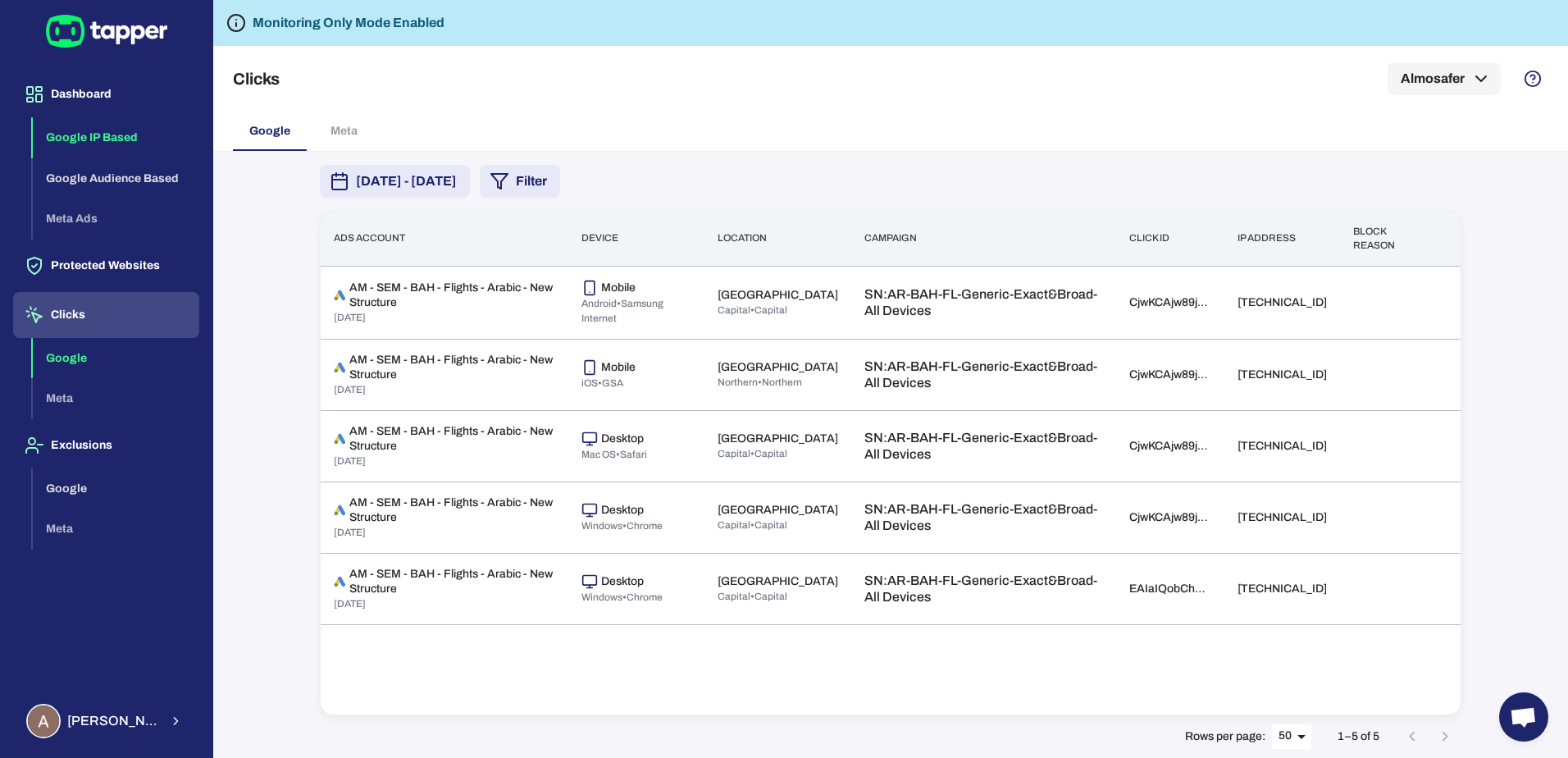
click at [105, 139] on button "Google IP Based" at bounding box center [116, 138] width 167 height 41
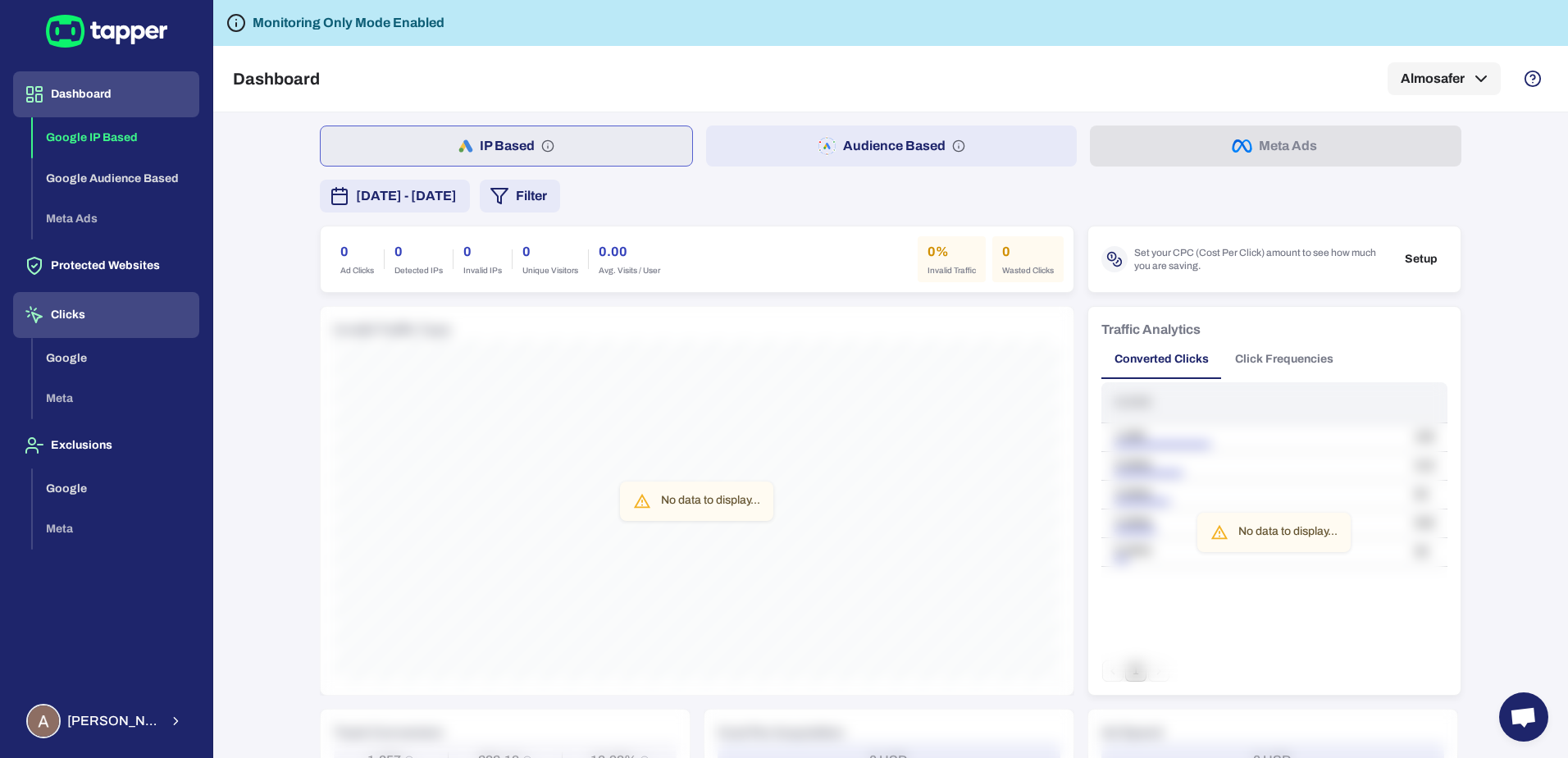
click at [76, 329] on button "Clicks" at bounding box center [106, 315] width 186 height 46
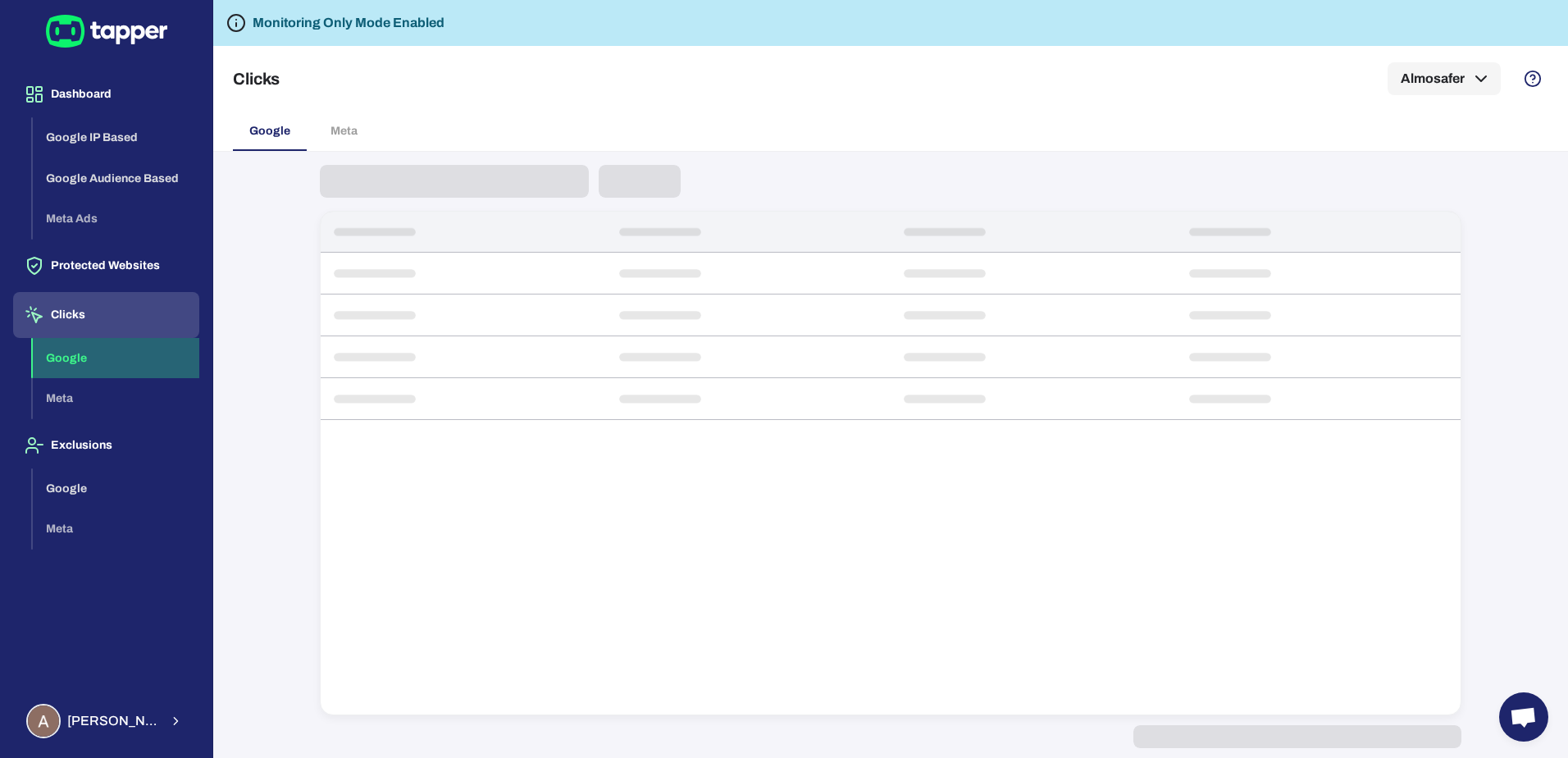
click at [77, 360] on button "Google" at bounding box center [116, 358] width 167 height 41
